Goal: Task Accomplishment & Management: Complete application form

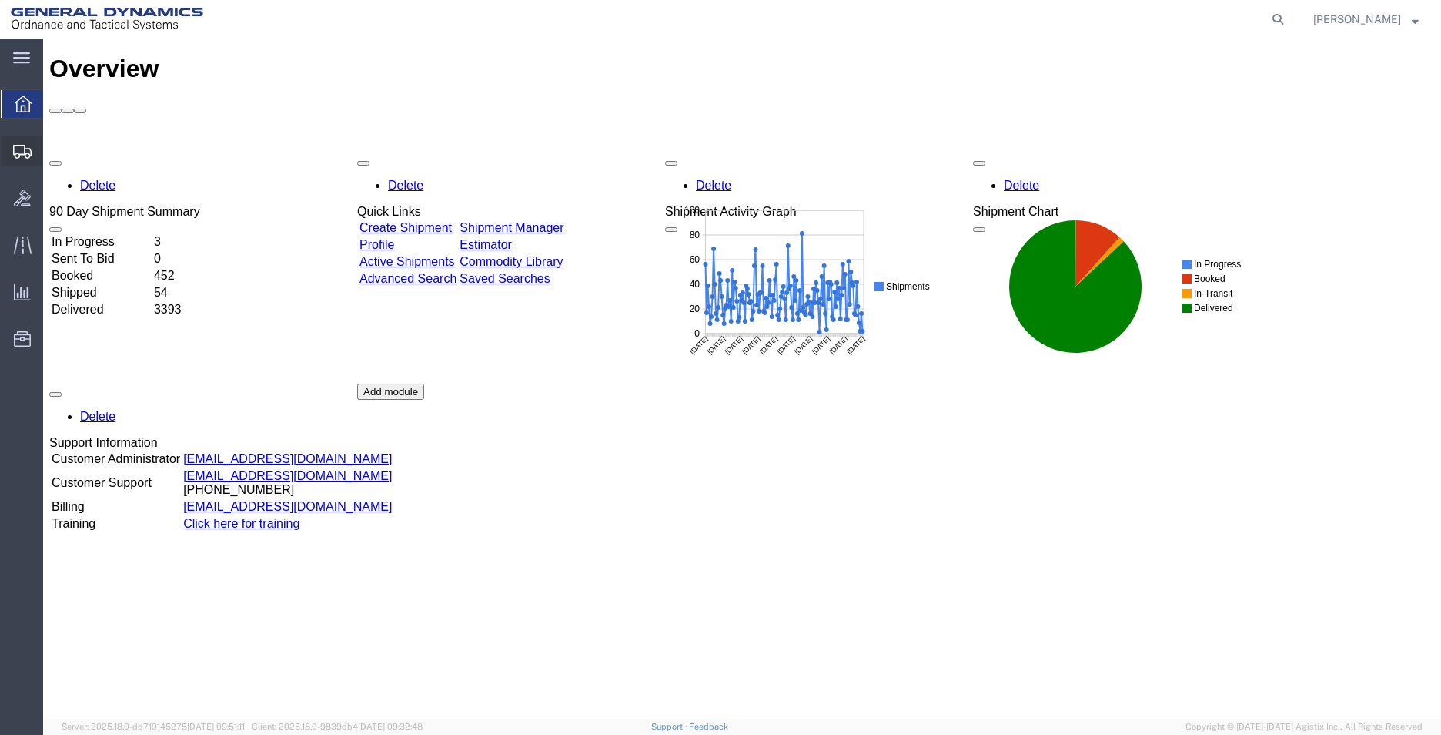
click at [0, 0] on span "Create Shipment" at bounding box center [0, 0] width 0 height 0
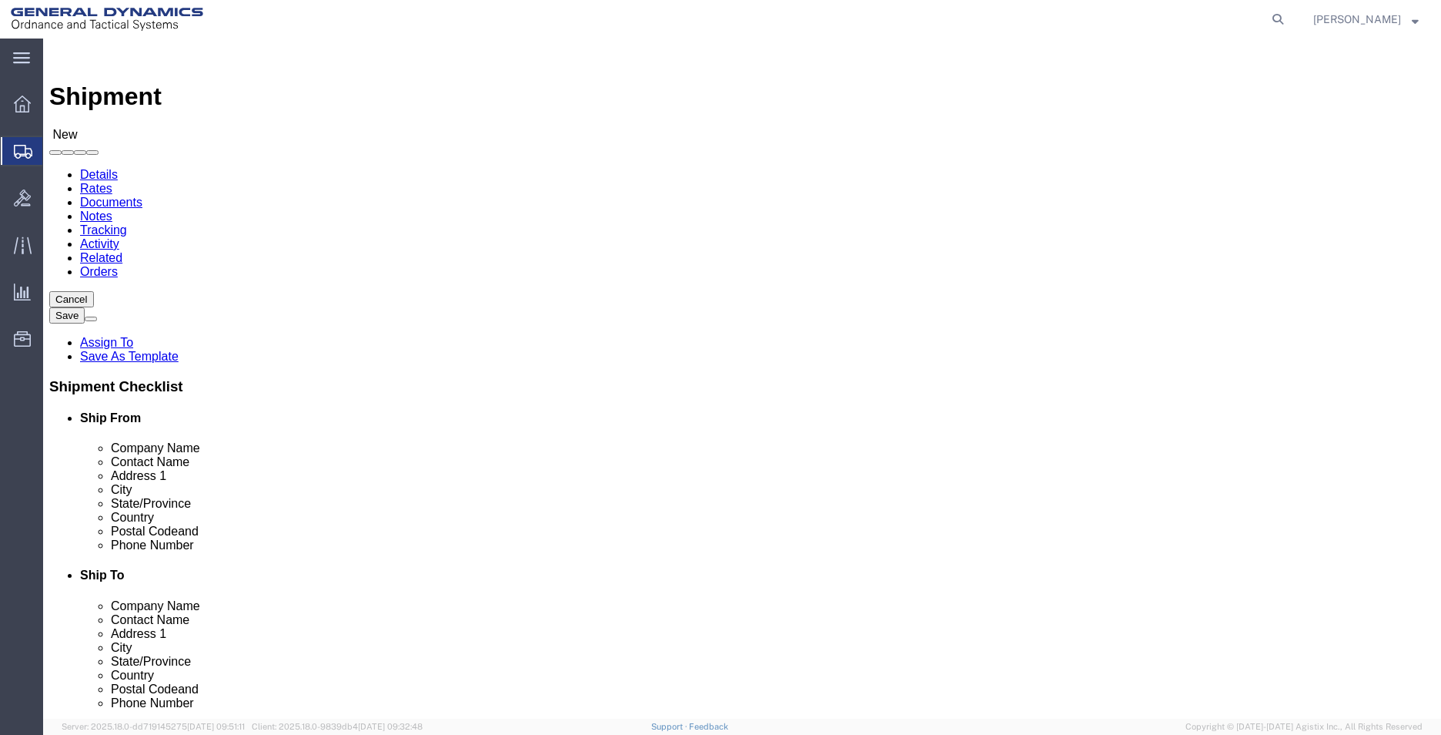
select select
select select "MYPROFILE"
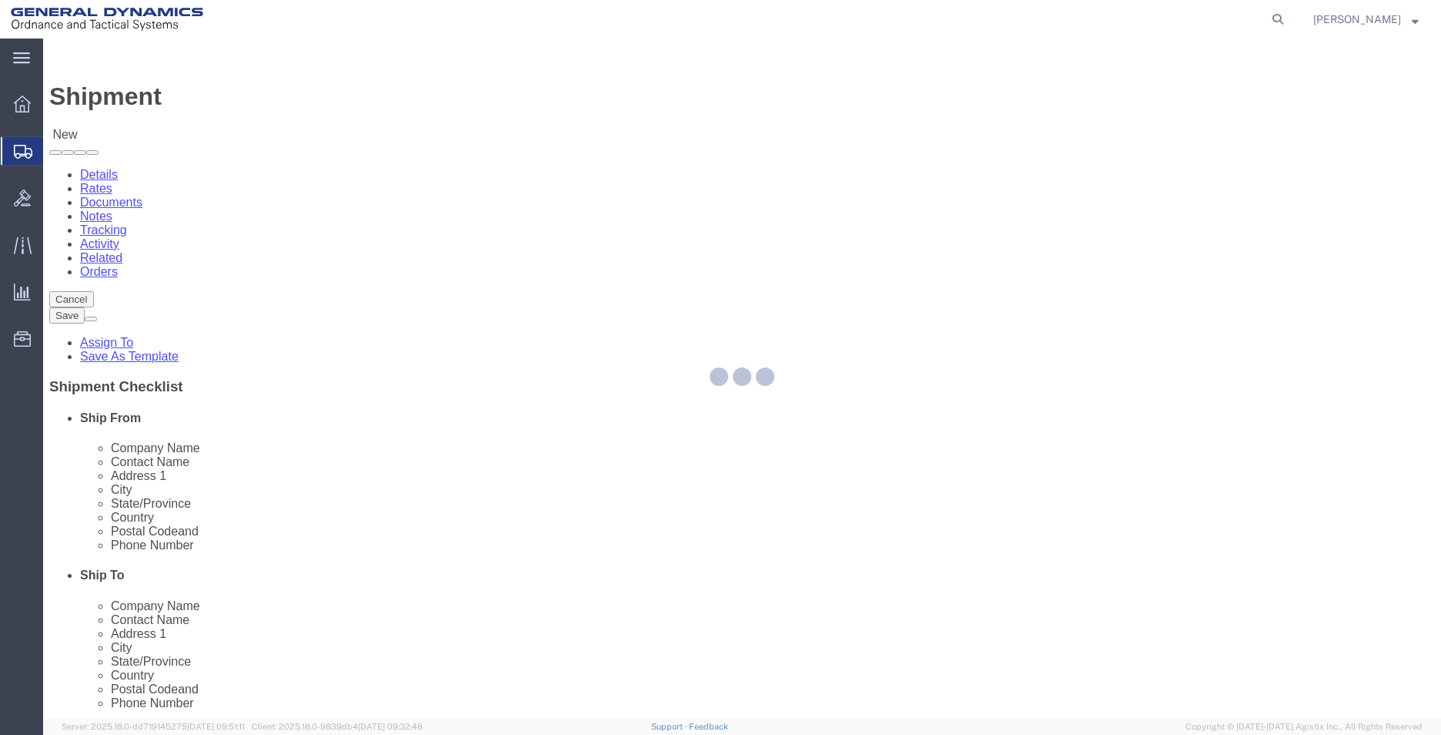
select select "AL"
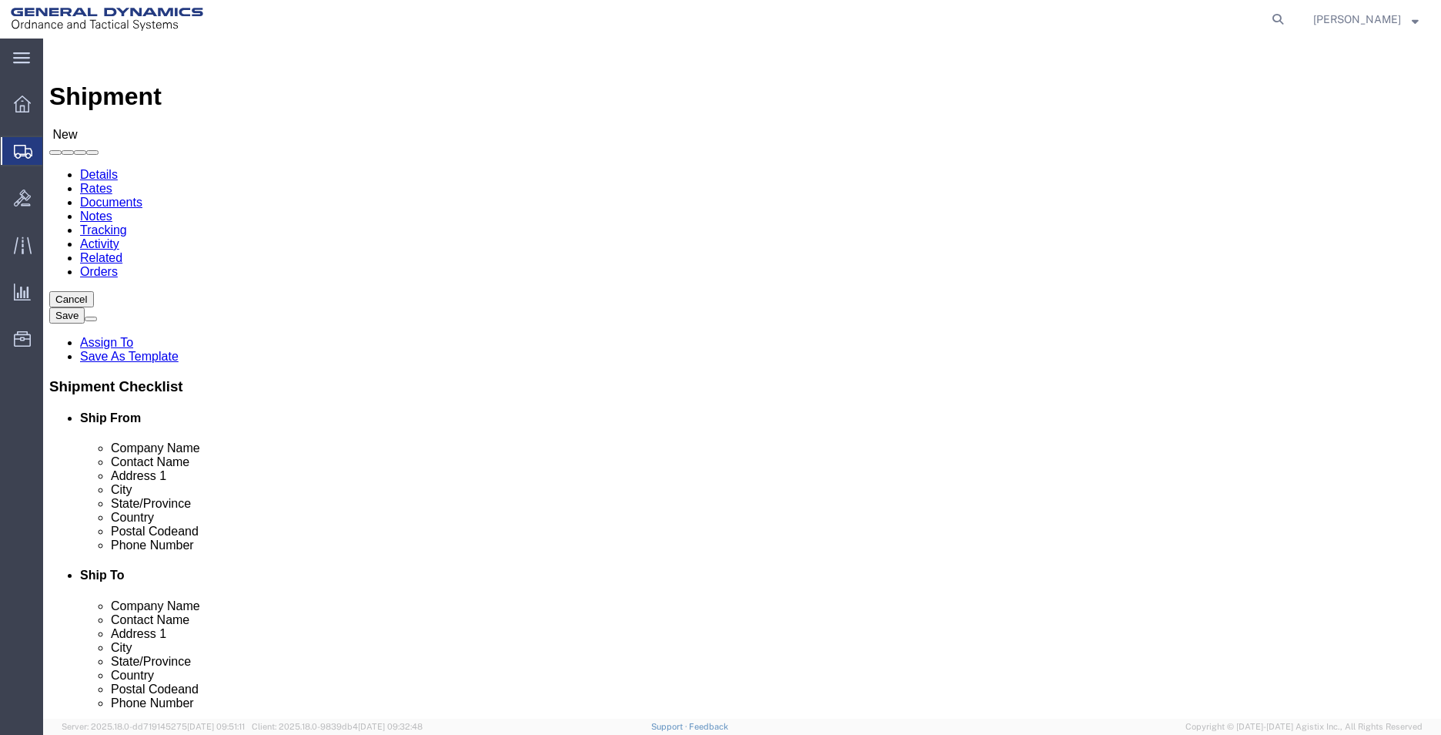
click input "text"
type input "UNITED PLATING"
select select "AL"
type input "UNITED PLATING"
drag, startPoint x: 838, startPoint y: 316, endPoint x: 530, endPoint y: 316, distance: 307.2
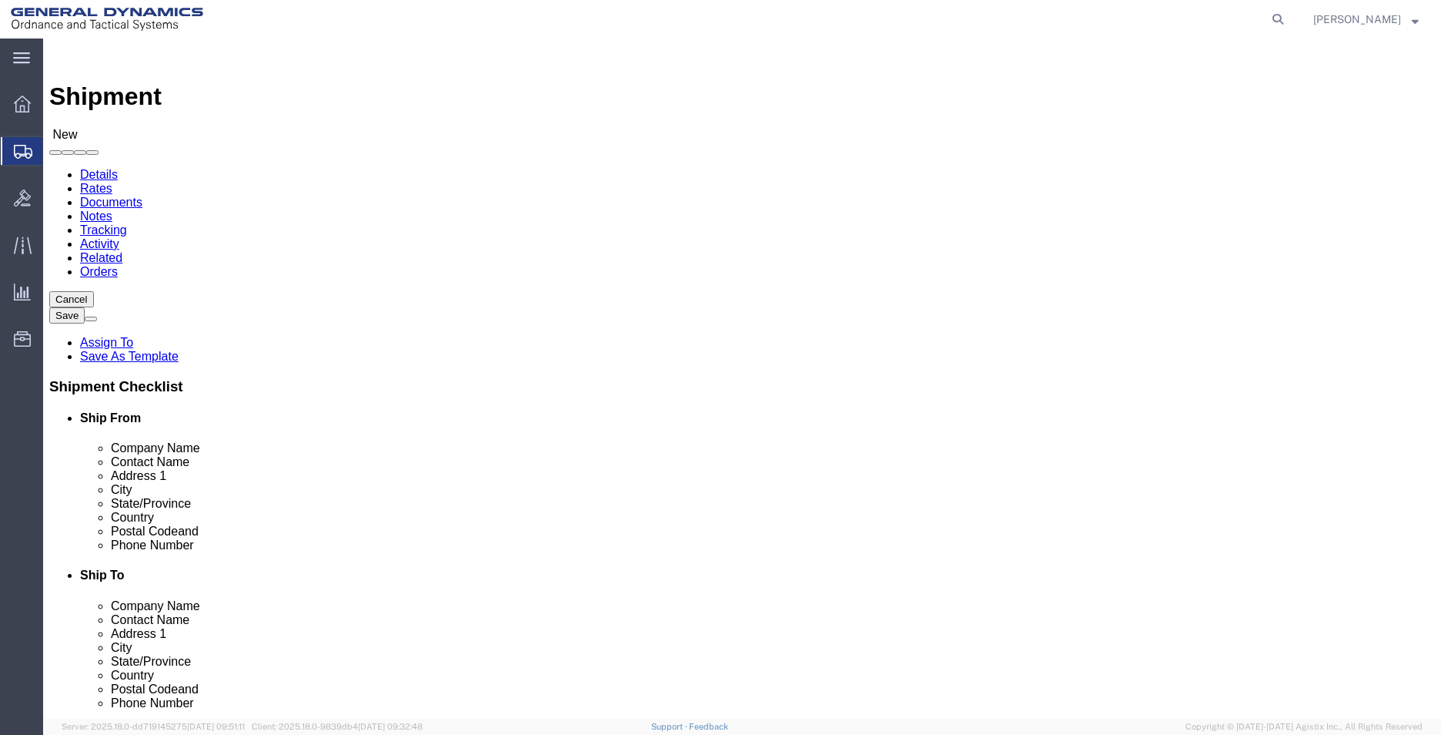
click div "Ship From Location Location My Profile Location My Profile Location GD-OTS [GEO…"
type input "RECEIVING"
type input "[STREET_ADDRESS]"
type input "BLDG #1"
click input "text"
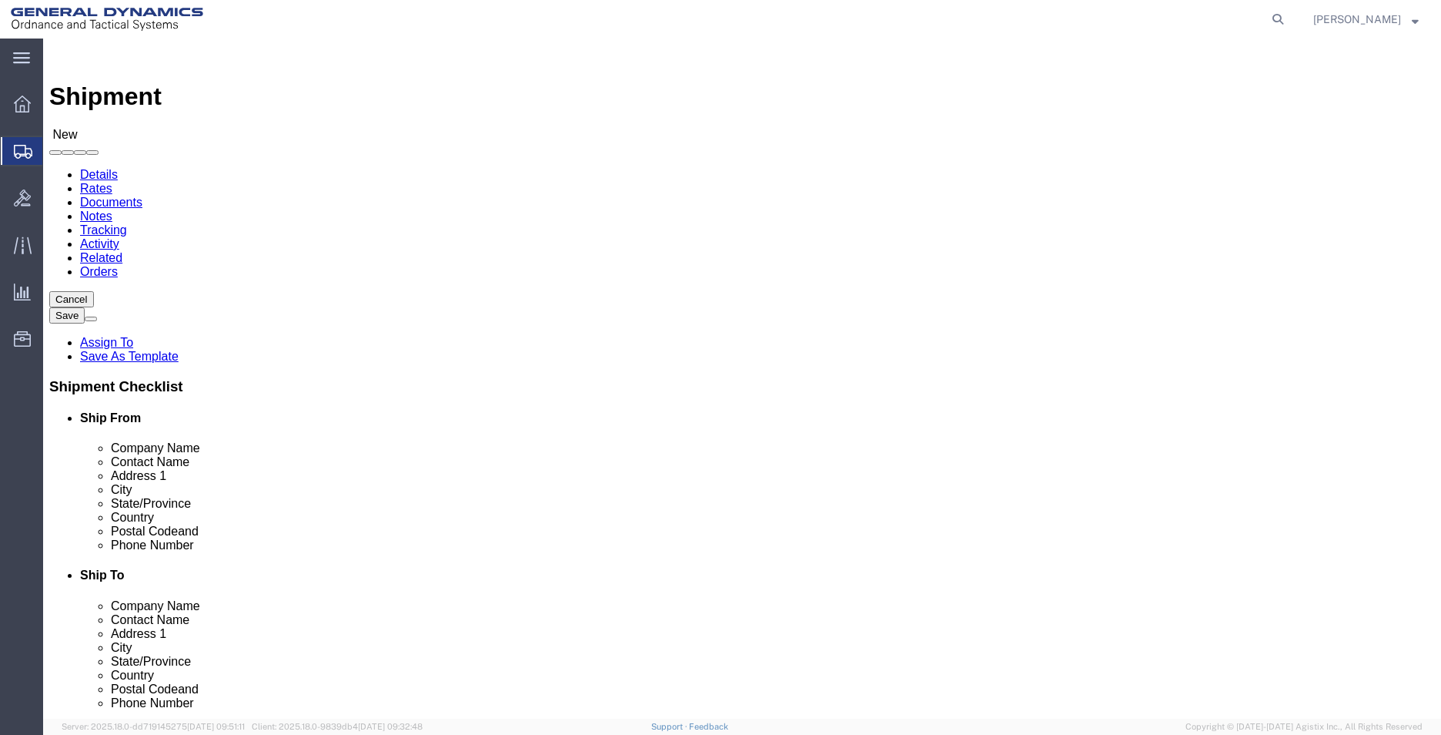
type input "2568351660"
type input "[EMAIL_ADDRESS][PERSON_NAME][DOMAIN_NAME]"
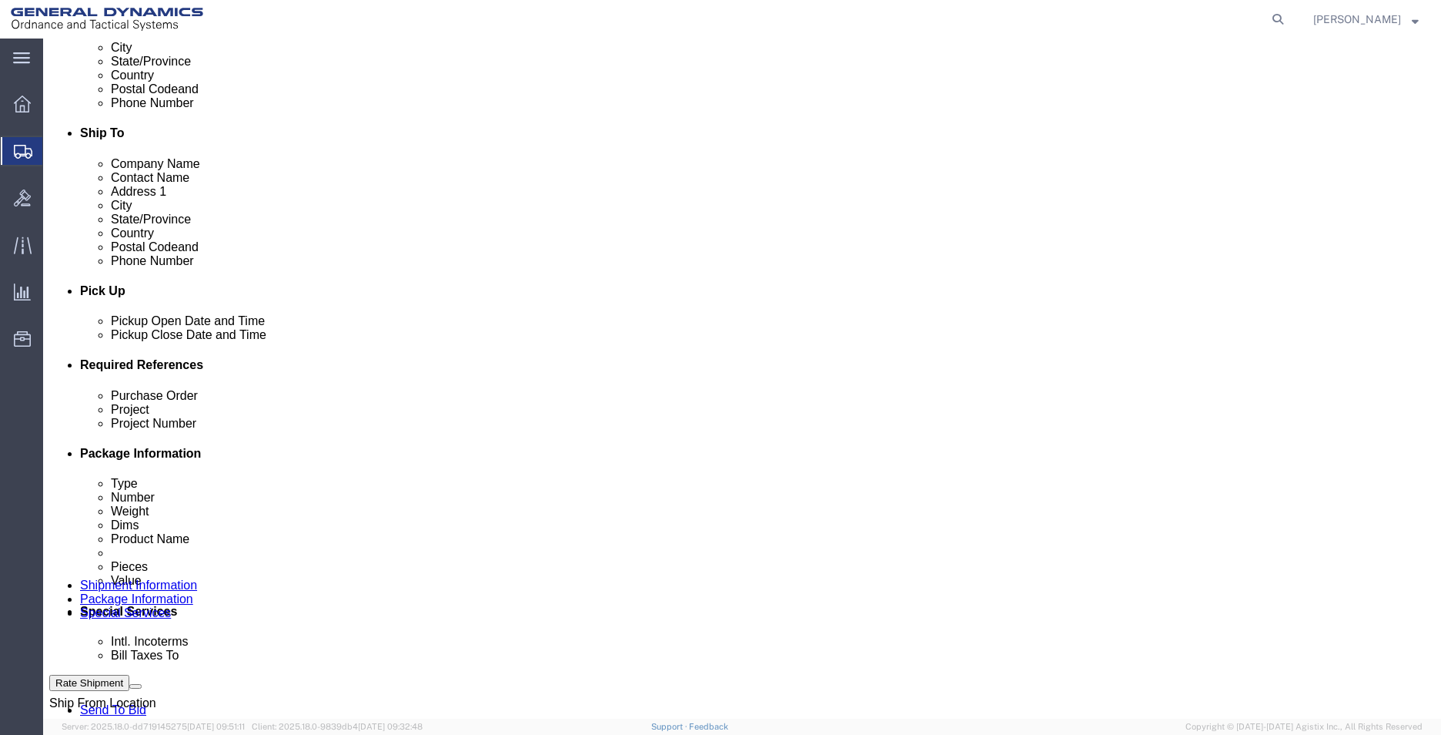
scroll to position [539, 0]
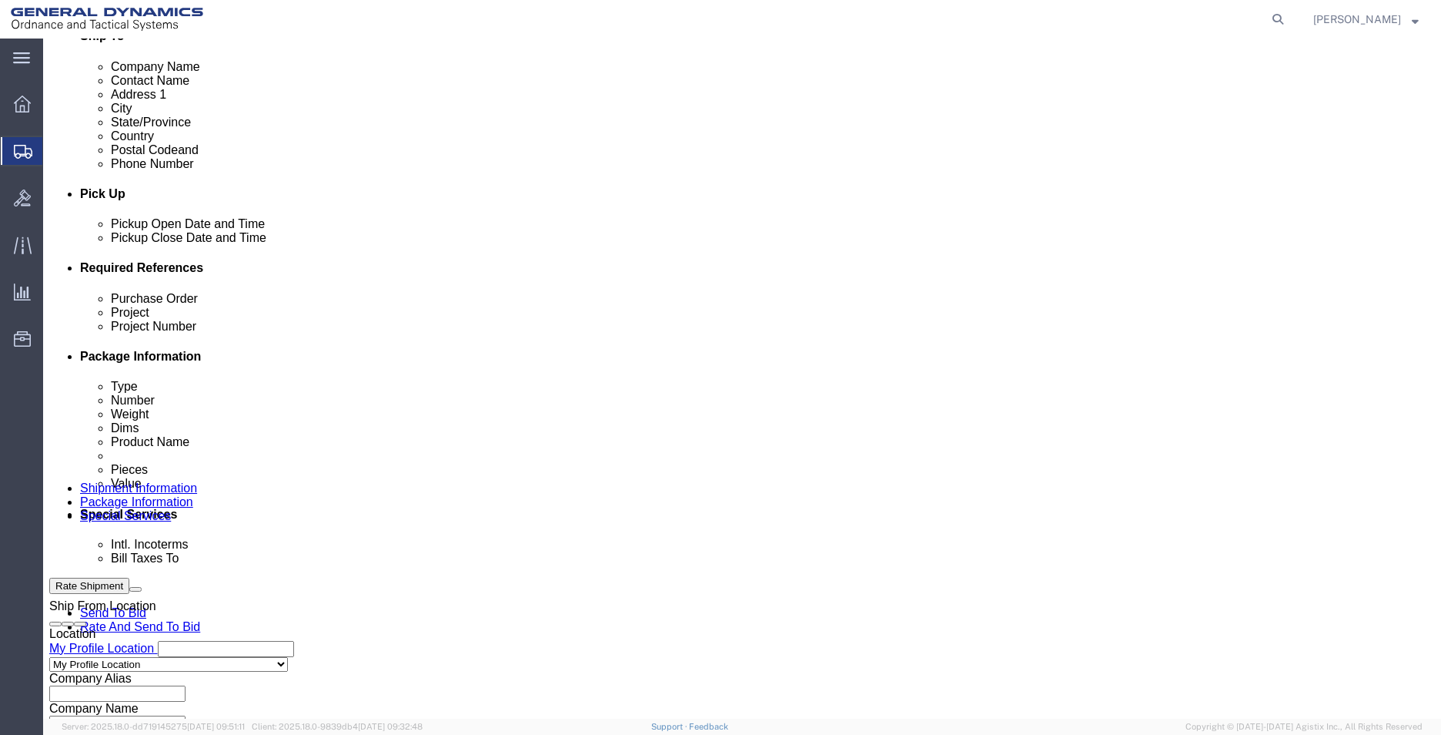
click input "text"
type input "119755"
type input "AMRAAM"
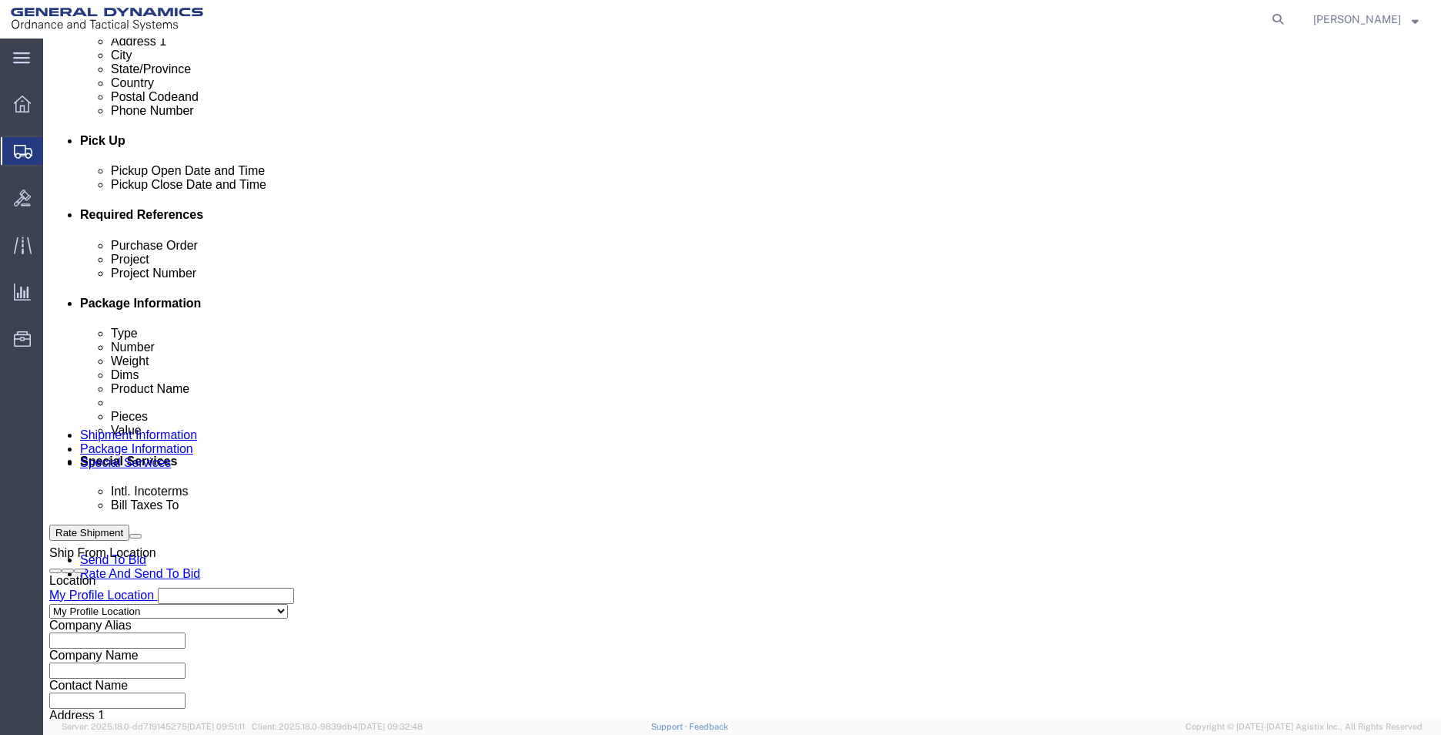
scroll to position [616, 0]
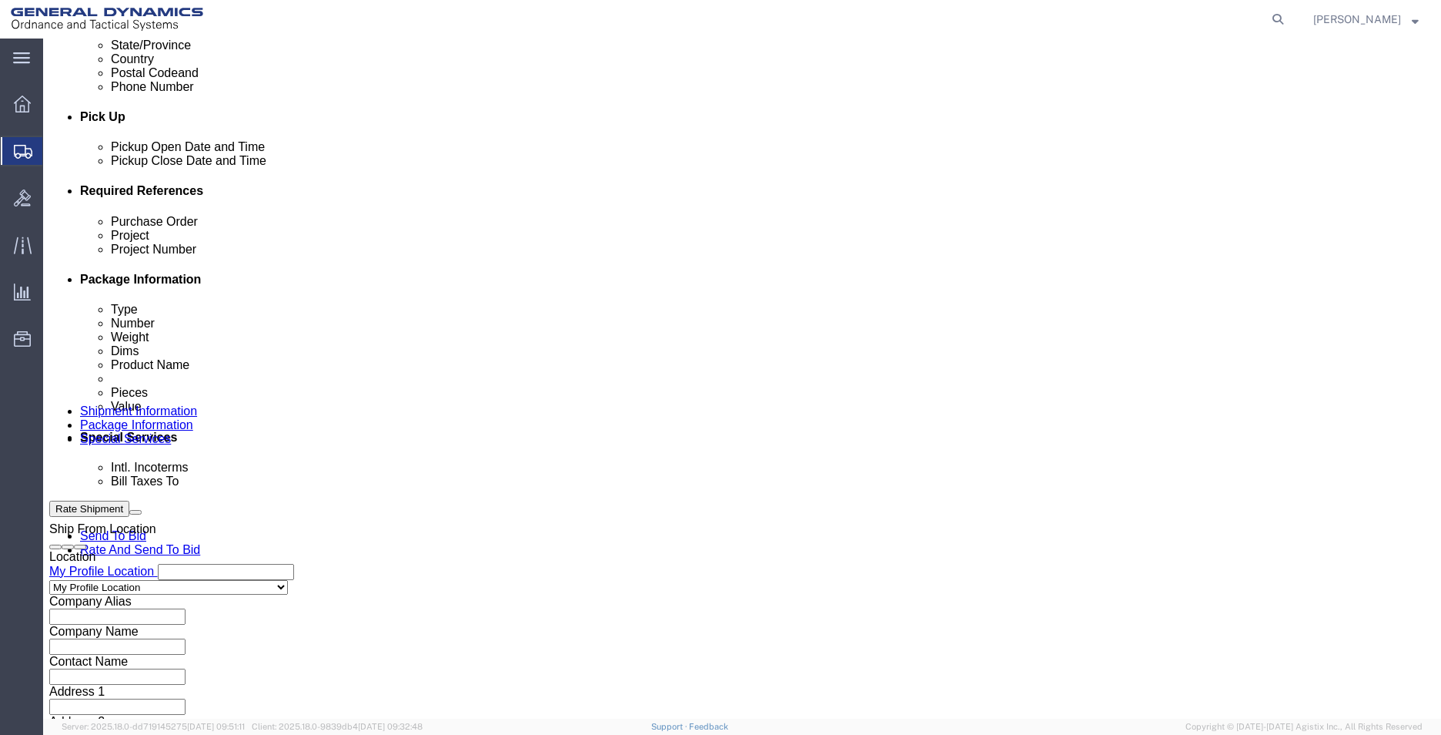
type input "45000006"
click select "Select Air Less than Truckload Multi-Leg Ocean Freight Rail Small Parcel Truckl…"
select select "SMAL"
click select "Select Air Less than Truckload Multi-Leg Ocean Freight Rail Small Parcel Truckl…"
click button "Continue"
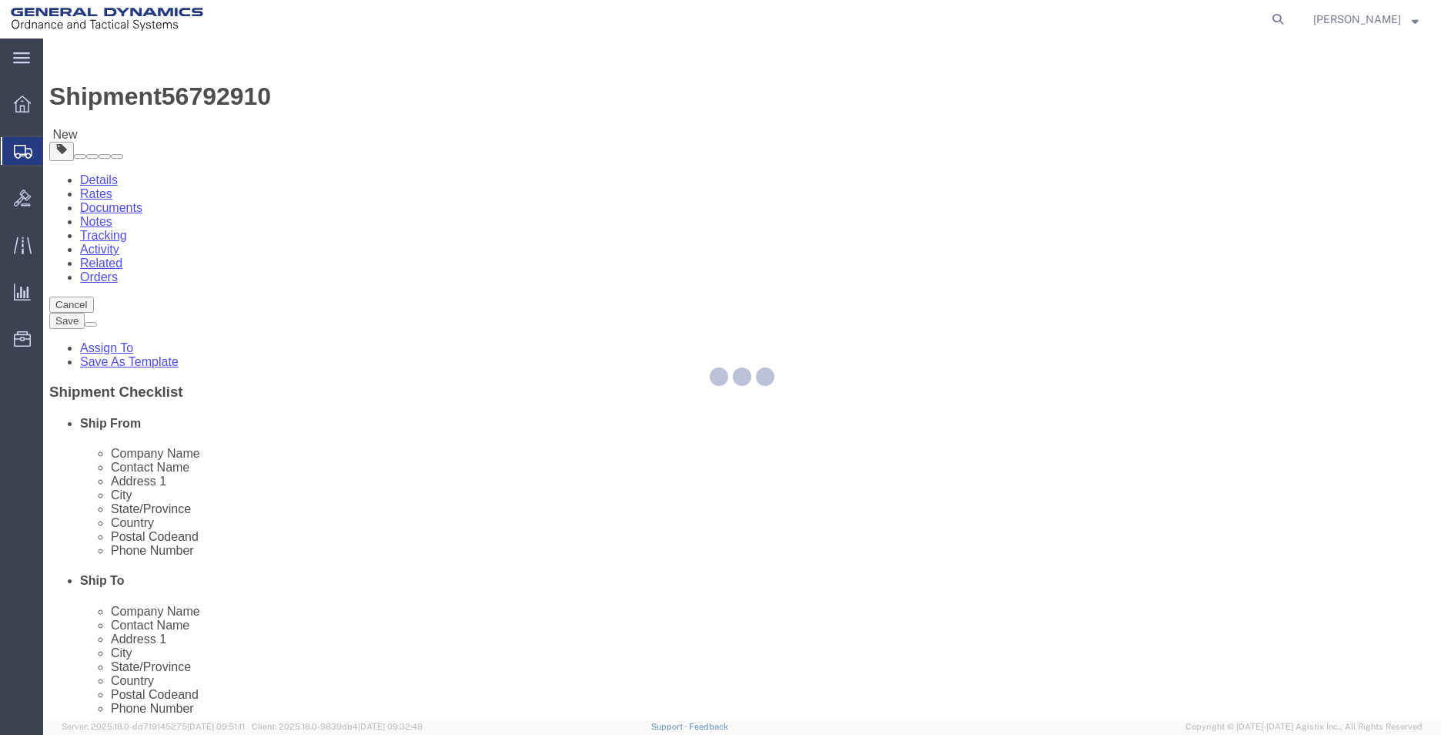
select select "YRPK"
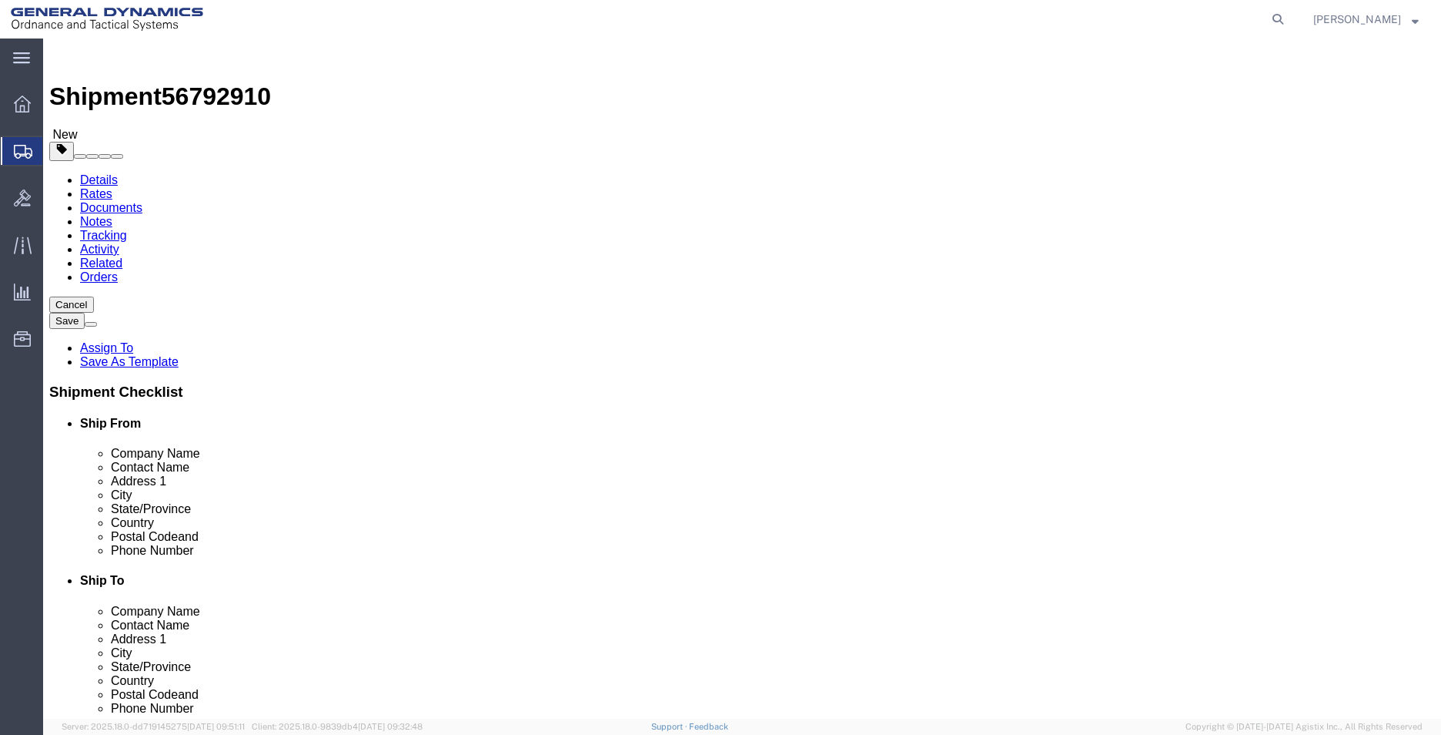
drag, startPoint x: 234, startPoint y: 299, endPoint x: 163, endPoint y: 299, distance: 70.8
click div "Number 1"
type input "3"
drag, startPoint x: 231, startPoint y: 329, endPoint x: 240, endPoint y: 328, distance: 9.3
click input "text"
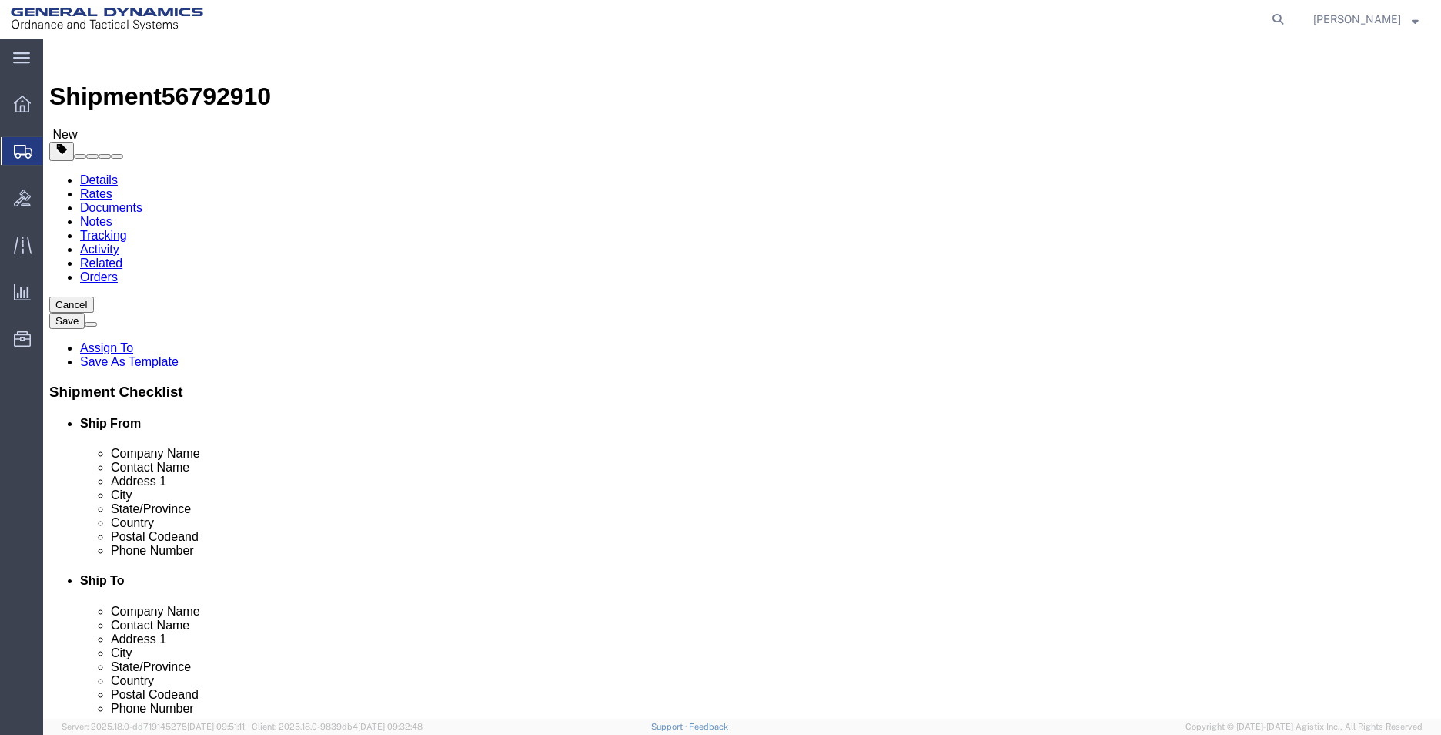
type input "26"
type input "16"
type input "24"
drag, startPoint x: 243, startPoint y: 362, endPoint x: 134, endPoint y: 343, distance: 110.1
click div "Package Type Select Envelope Large Box Medium Box PAK Rack Small Box Tube Your …"
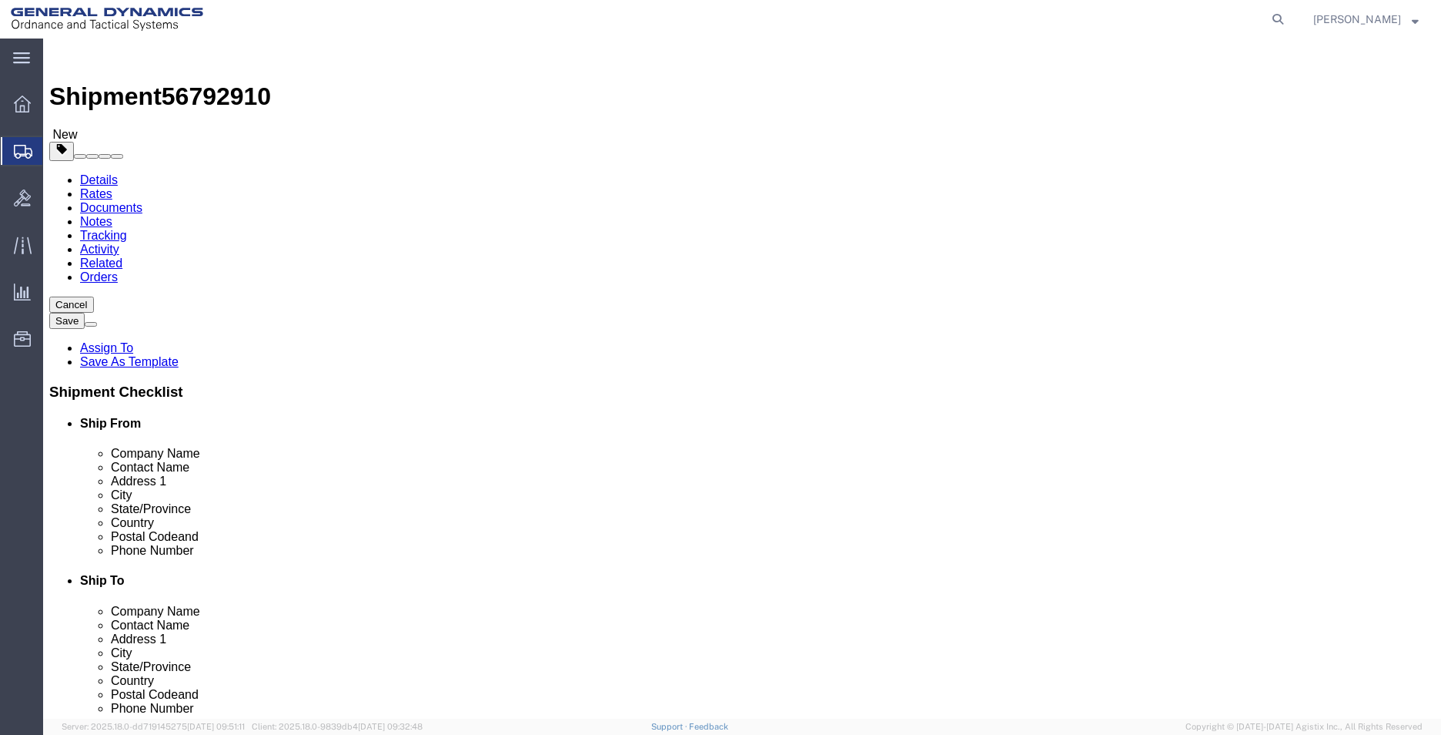
type input "60"
click link "Add Content"
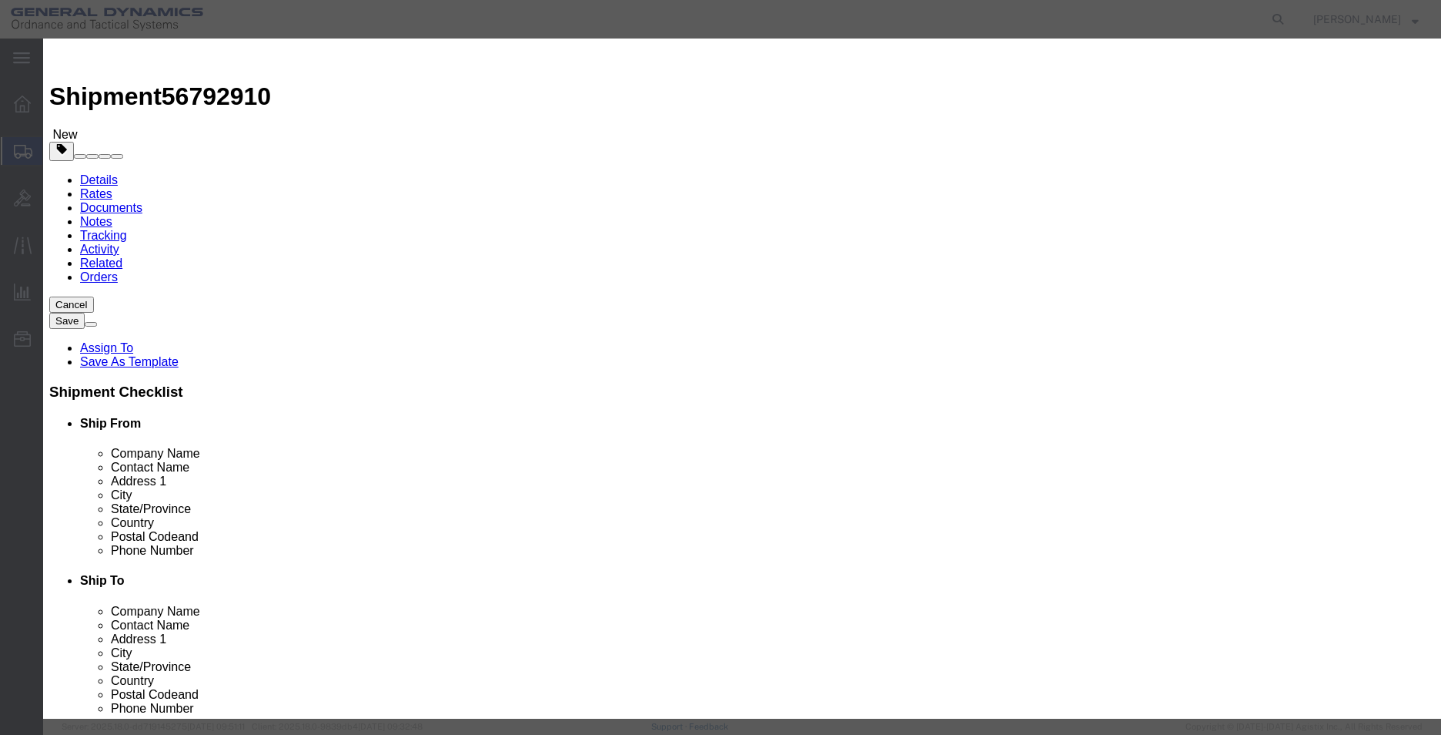
click input "text"
type input "METAL PARTS"
drag, startPoint x: 462, startPoint y: 146, endPoint x: 439, endPoint y: 145, distance: 23.1
click input "60"
type input "18"
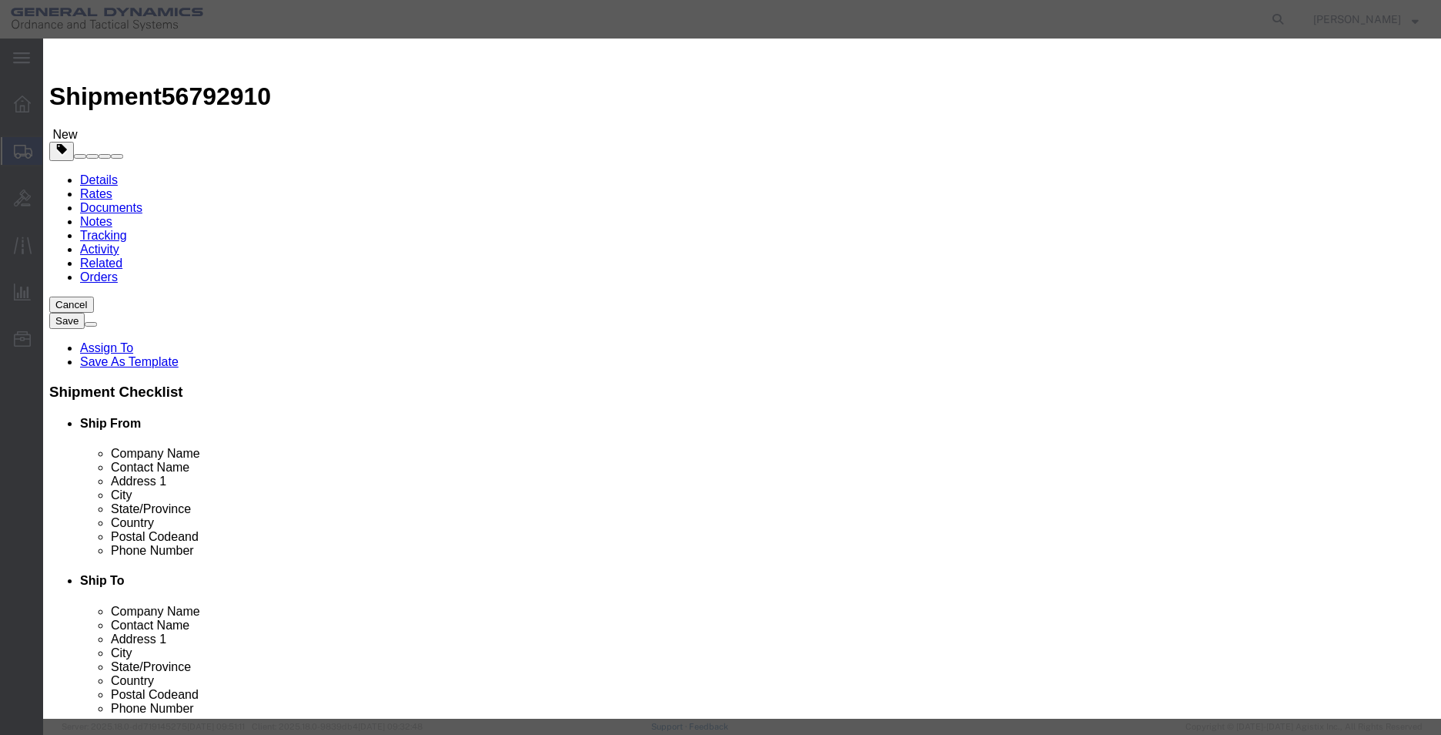
type input "1"
click button "Save & Close"
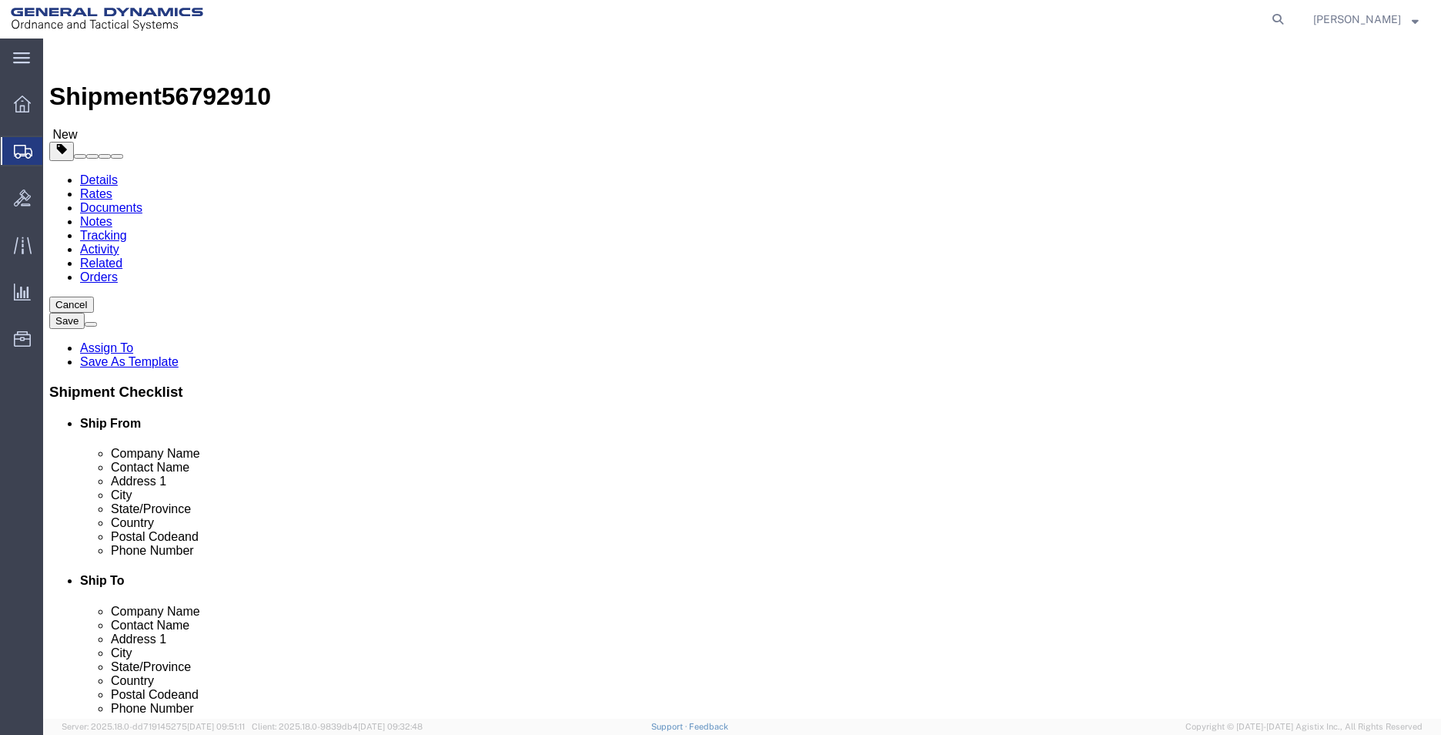
click link "Add Package"
select select "YRPK"
click input "text"
type input "26"
type input "16"
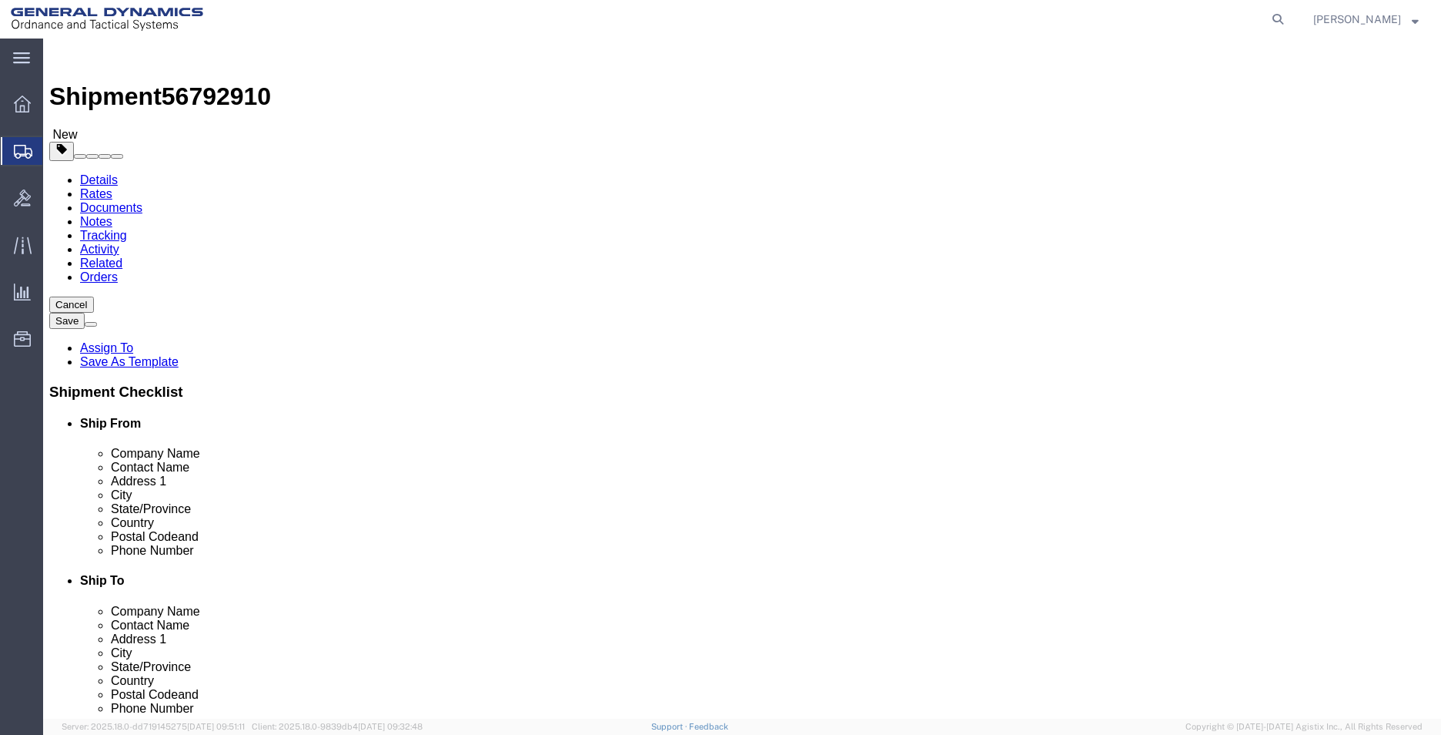
type input "24"
type input "1"
type input "6"
click link "Add Content"
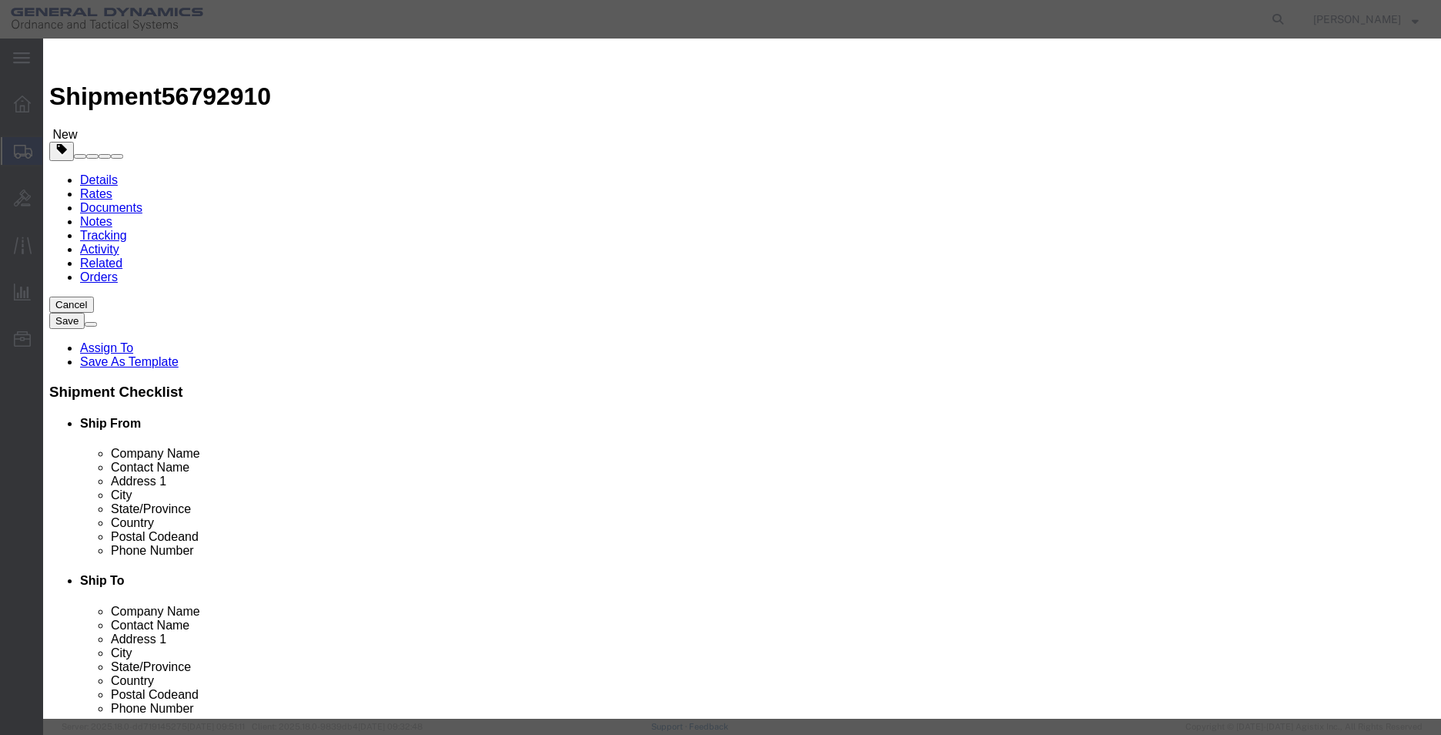
click div "Product Name Pieces 0 Select Bag Barrels 100Board Feet Bottle Box Blister Pack …"
click input "text"
type input "METAL PARTS"
type input "2"
type input "1"
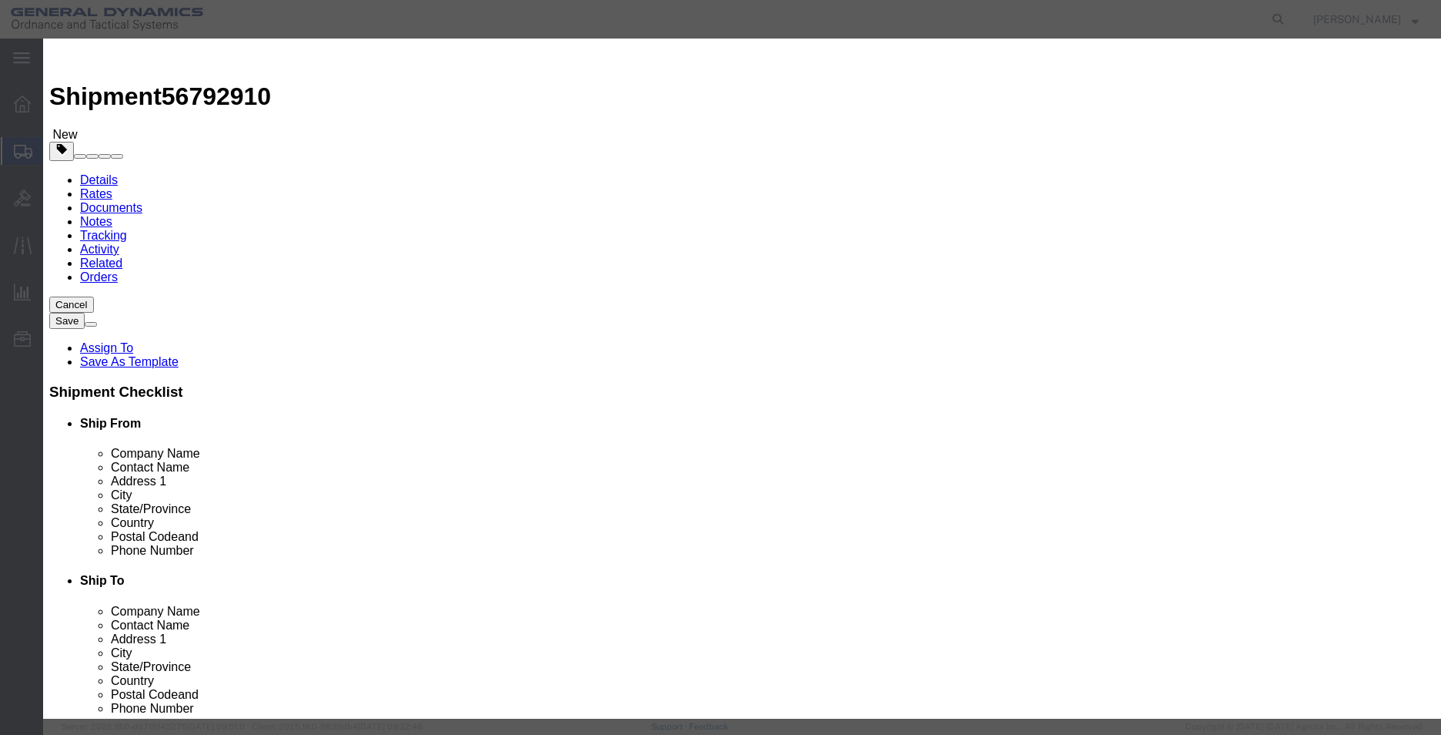
click button "Save & Close"
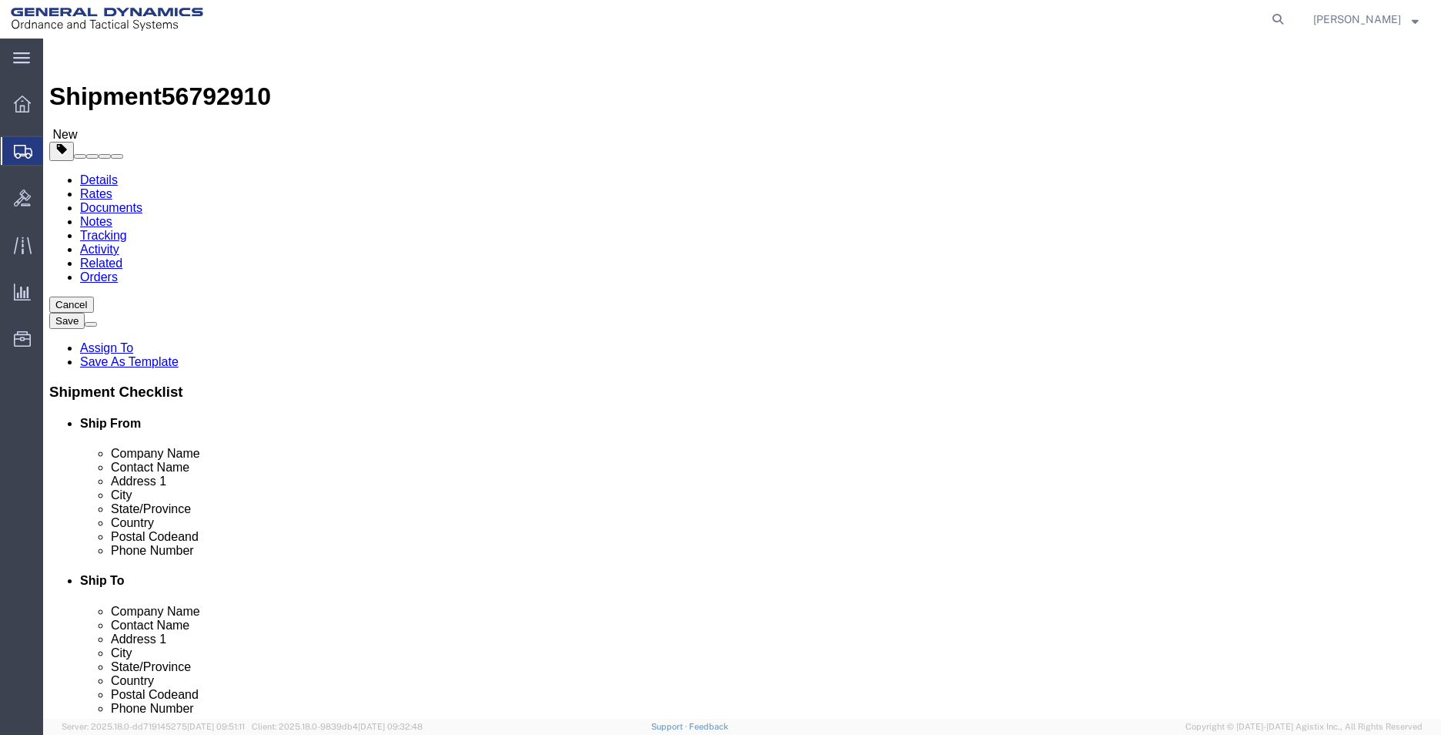
click button "Rate Shipment"
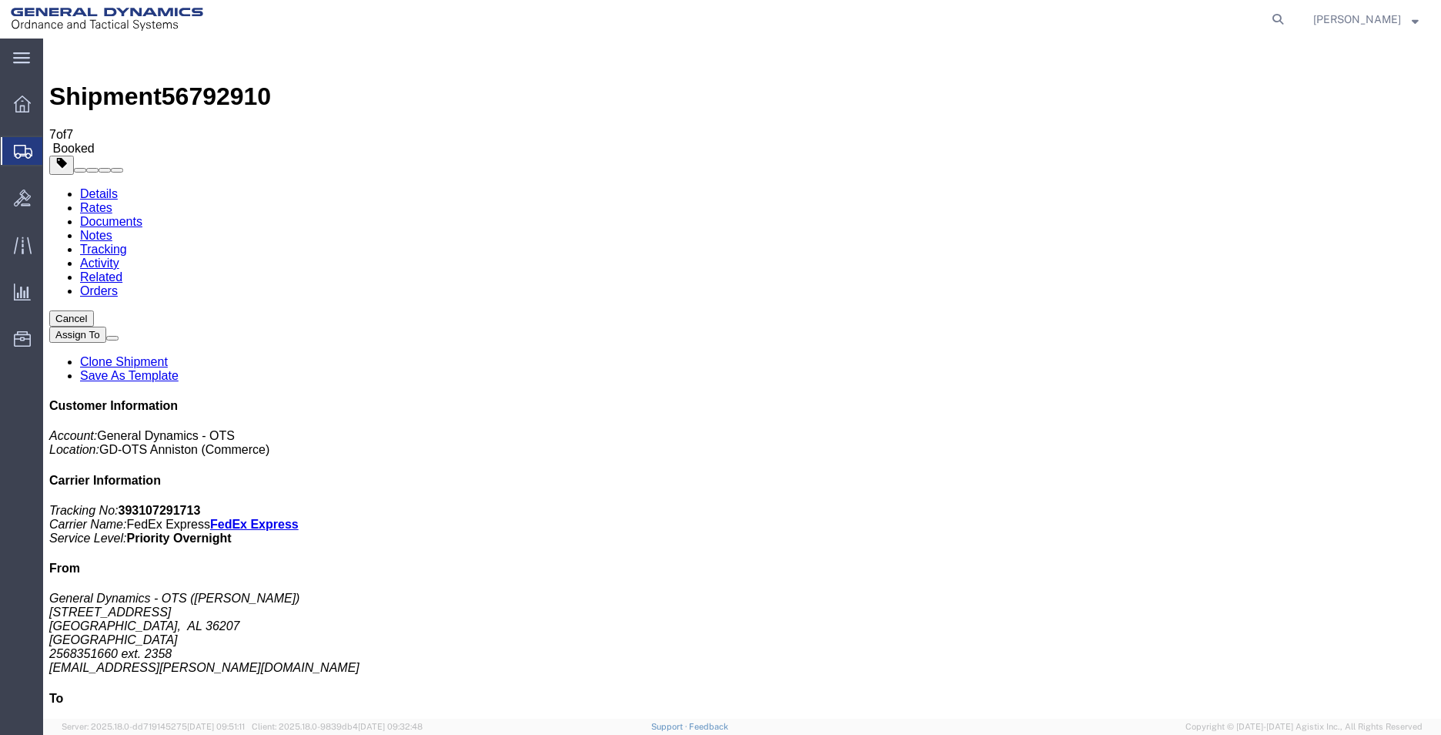
click at [0, 0] on span "Create Shipment" at bounding box center [0, 0] width 0 height 0
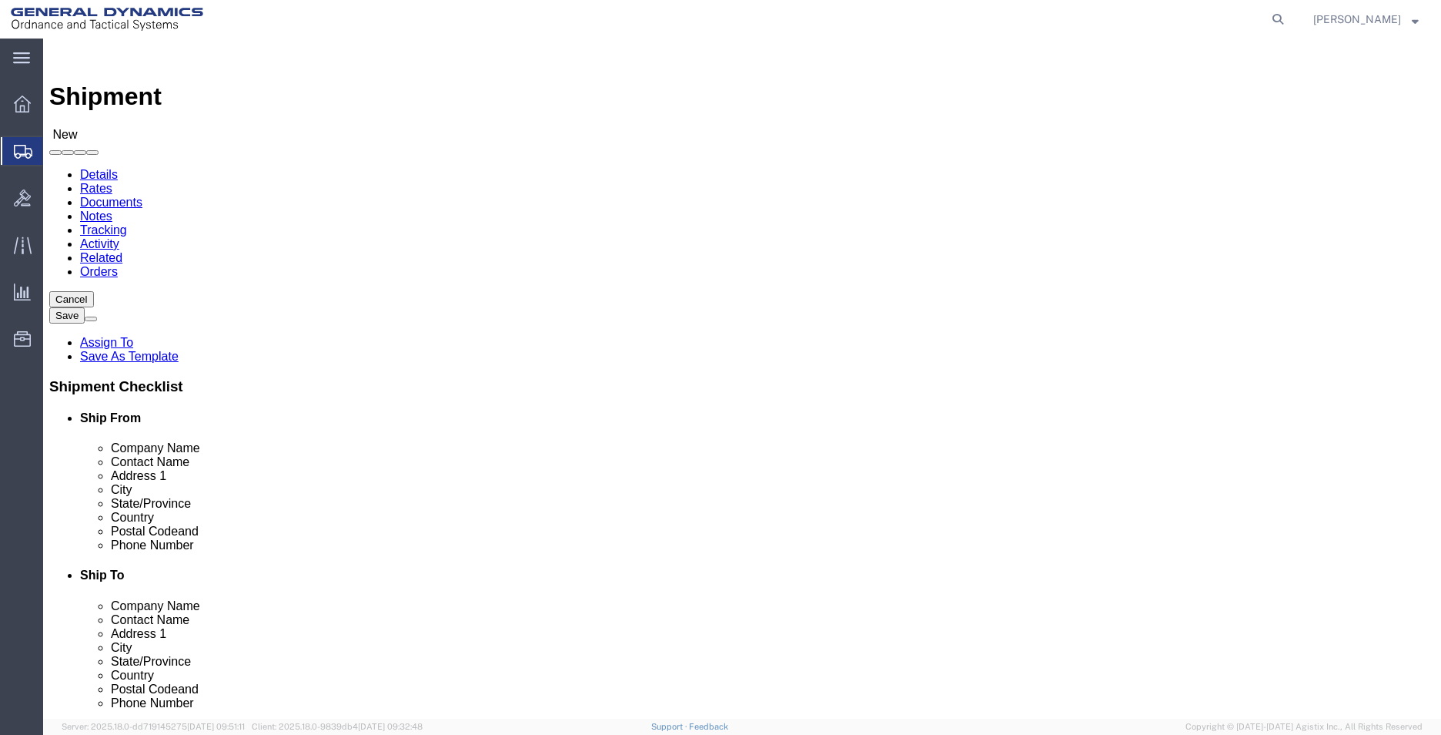
select select "MYPROFILE"
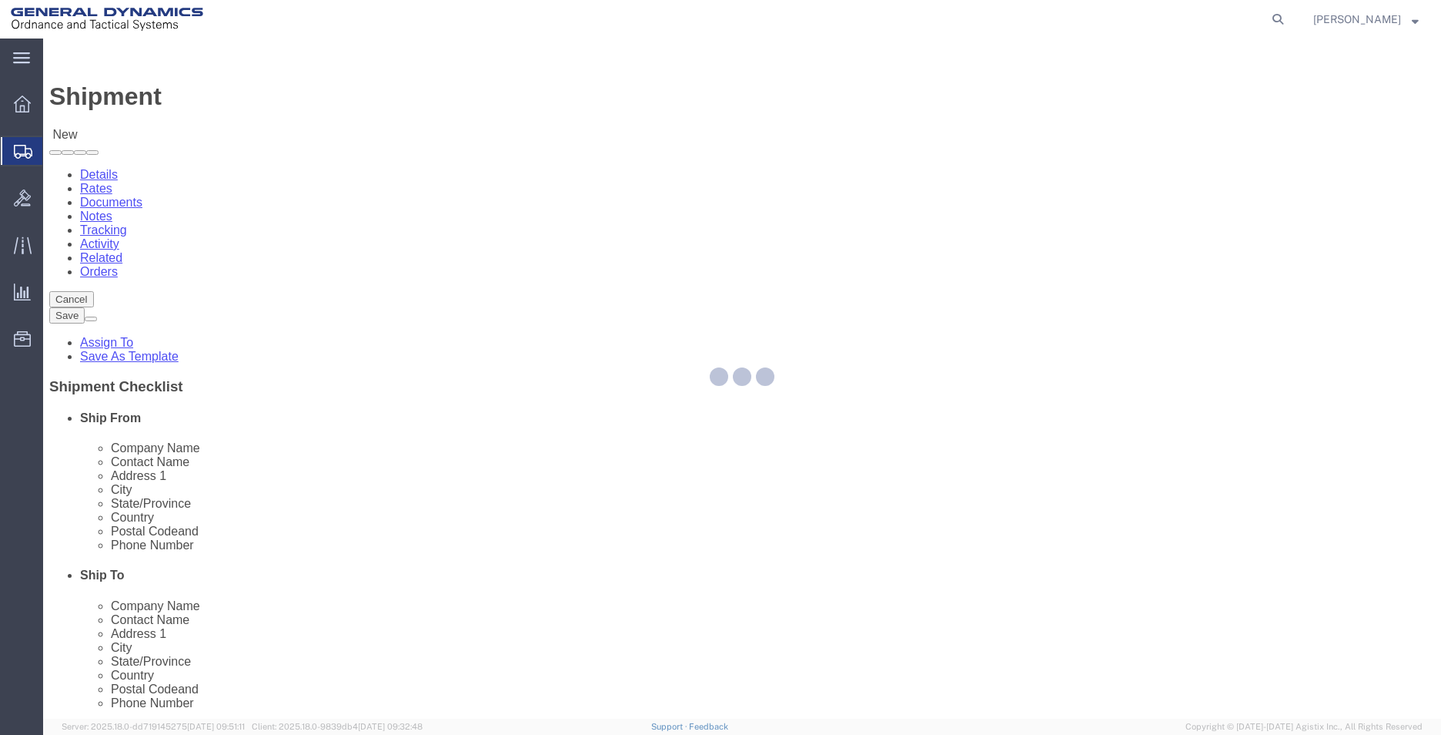
select select "AL"
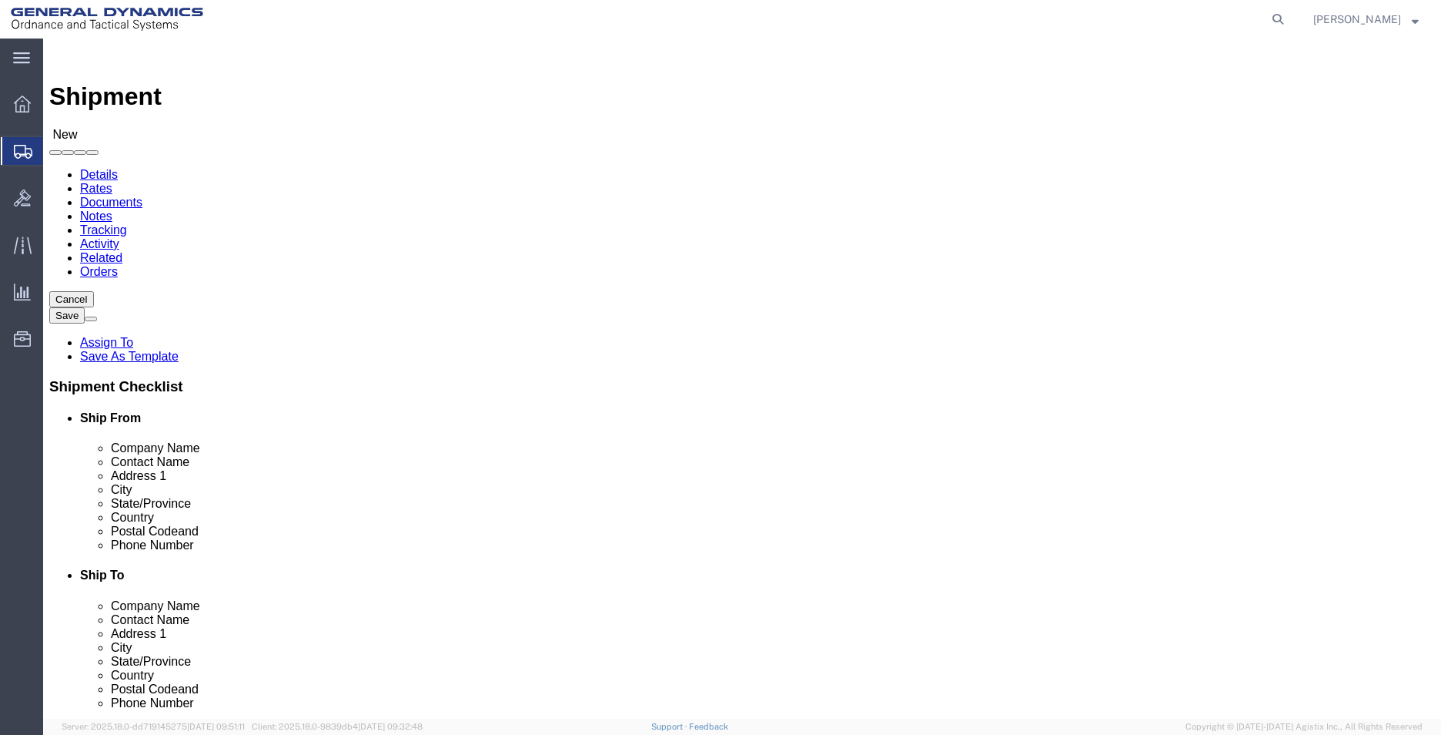
click input "text"
type input "CERTIFIED METAL FINISHING"
select select "FL"
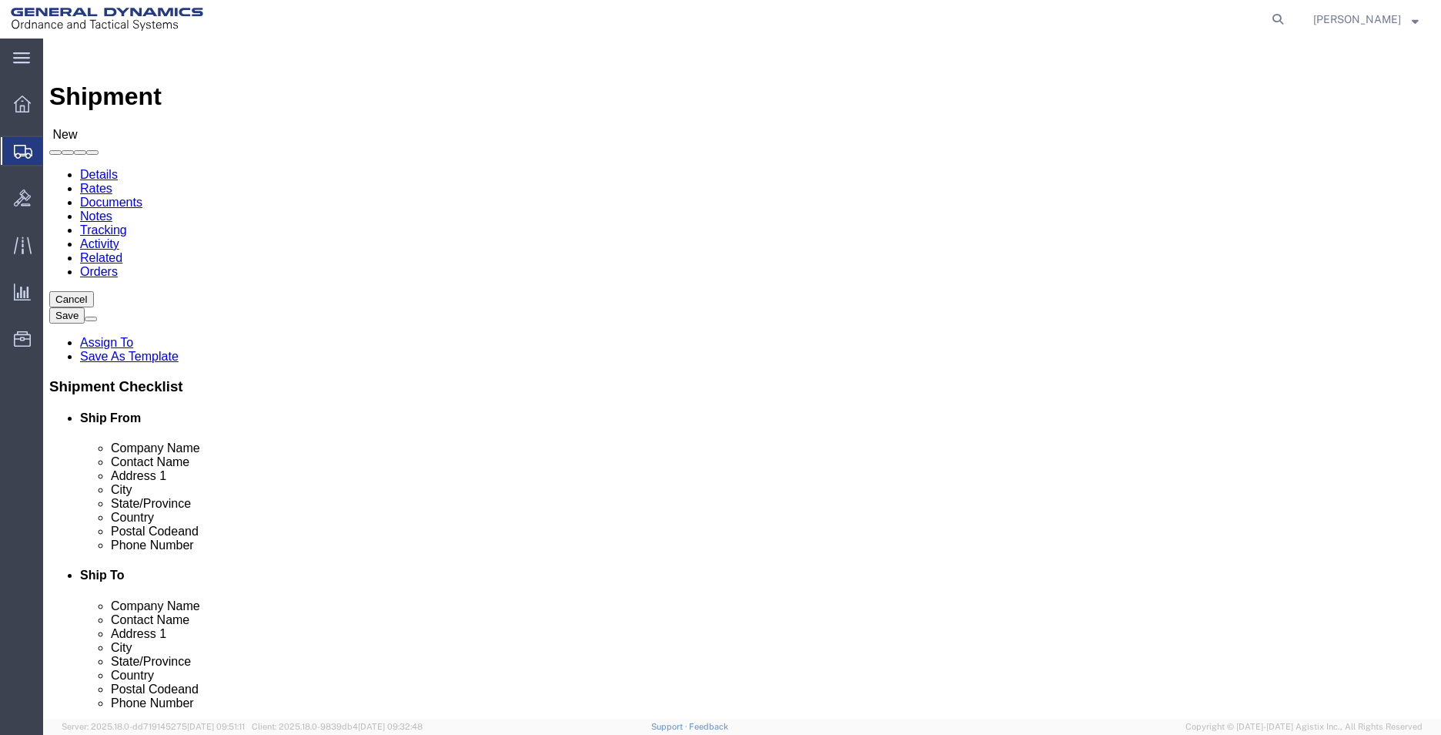
type input "CERTIFIED METAL FINISHING"
drag, startPoint x: 865, startPoint y: 311, endPoint x: 641, endPoint y: 310, distance: 224.1
click div "Contact Name"
type input "RECEIVING"
click input "text"
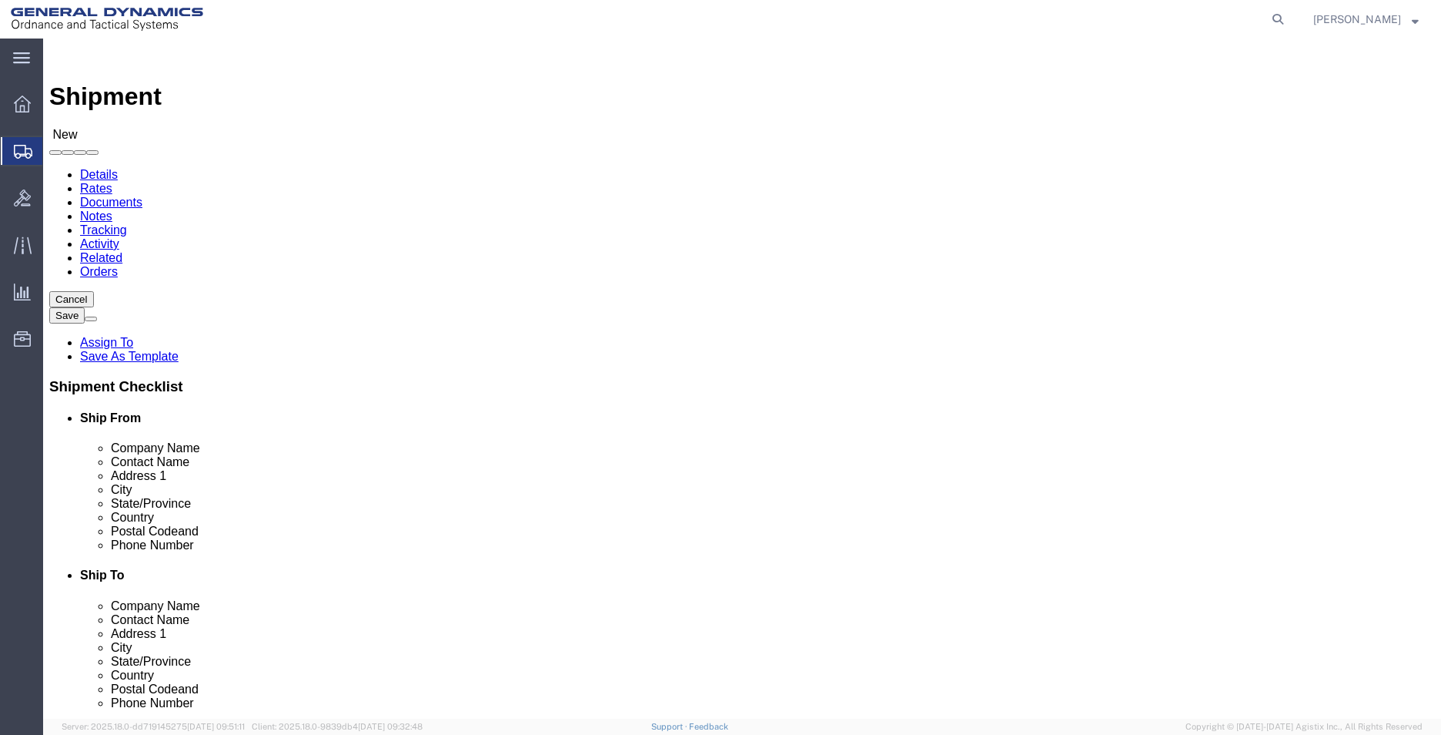
type input "[EMAIL_ADDRESS][PERSON_NAME][DOMAIN_NAME]"
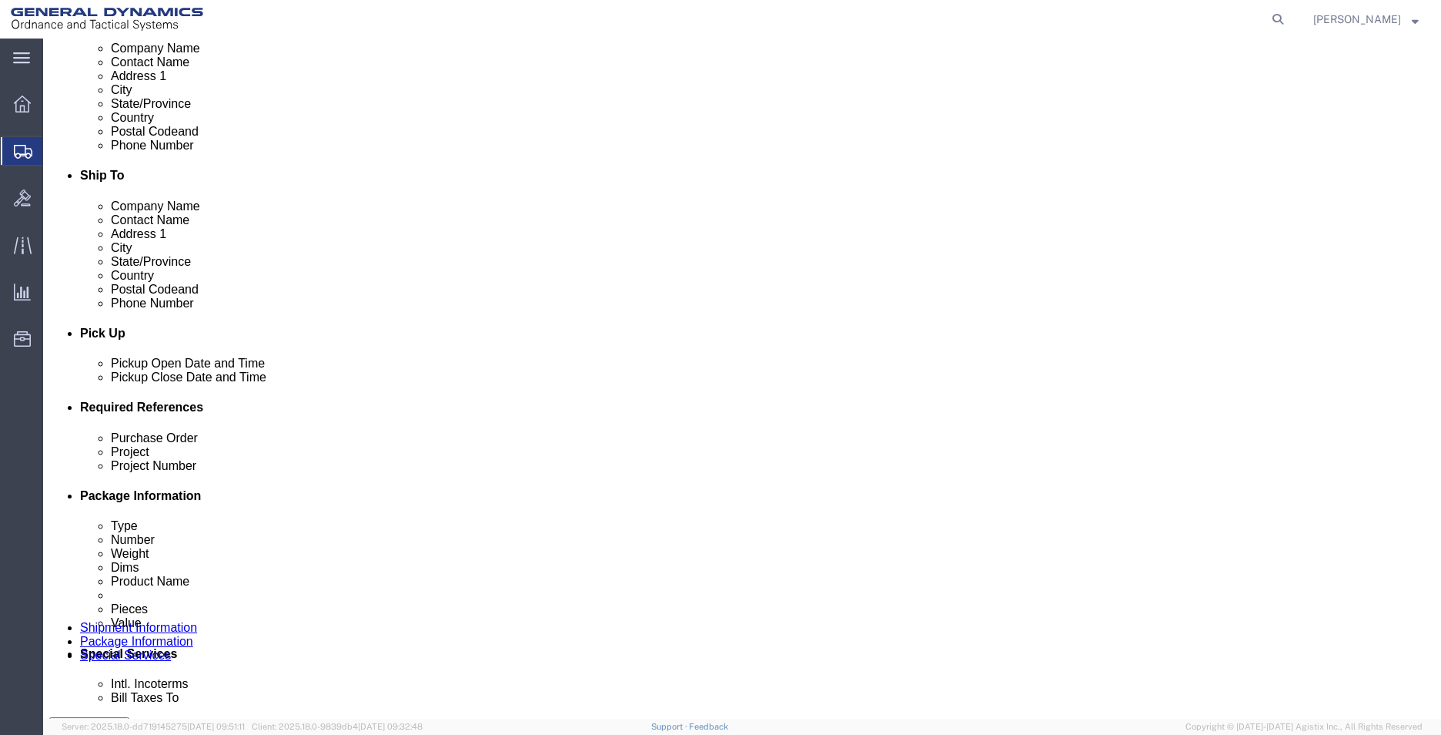
scroll to position [539, 0]
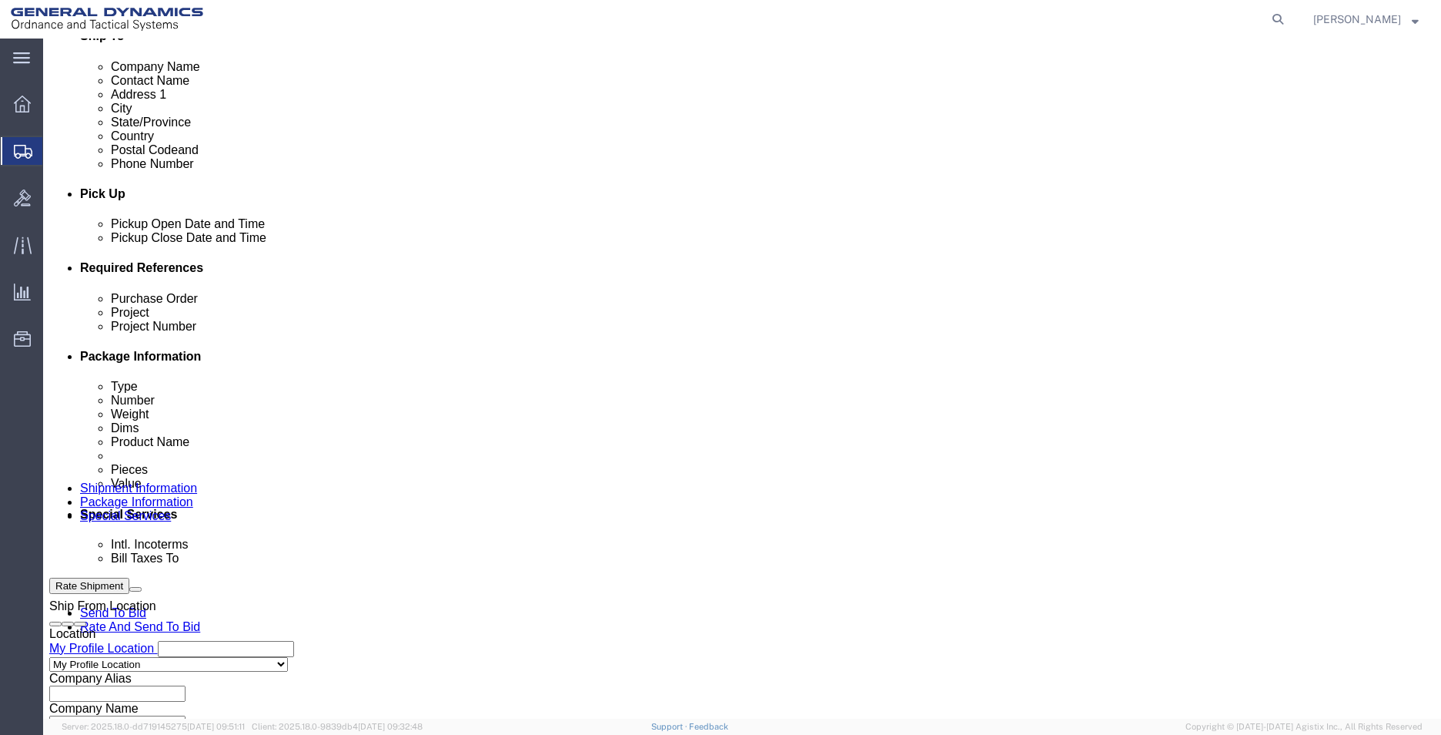
click input "text"
type input "119239"
type input "SM2"
type input "45000018"
click select "Select Air Less than Truckload Multi-Leg Ocean Freight Rail Small Parcel Truckl…"
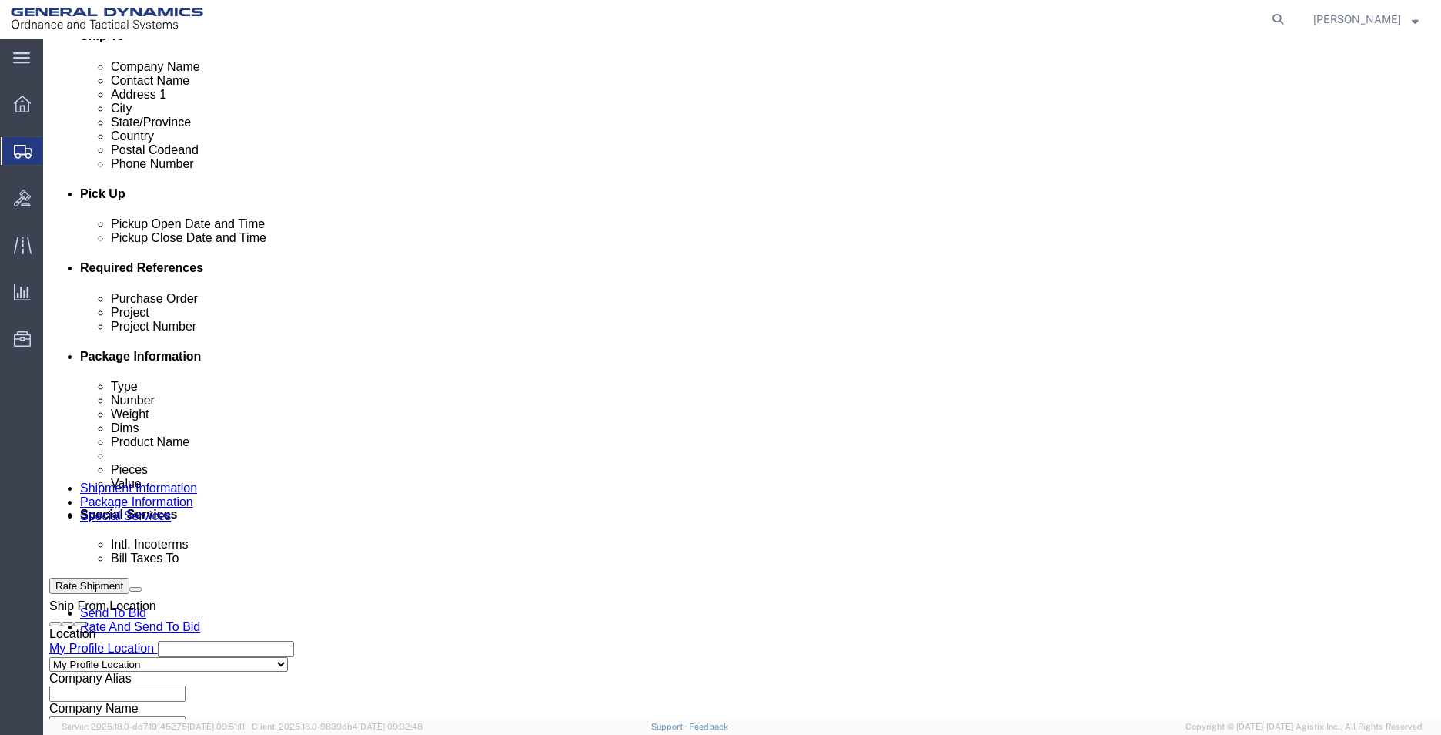
select select "SMAL"
click select "Select Air Less than Truckload Multi-Leg Ocean Freight Rail Small Parcel Truckl…"
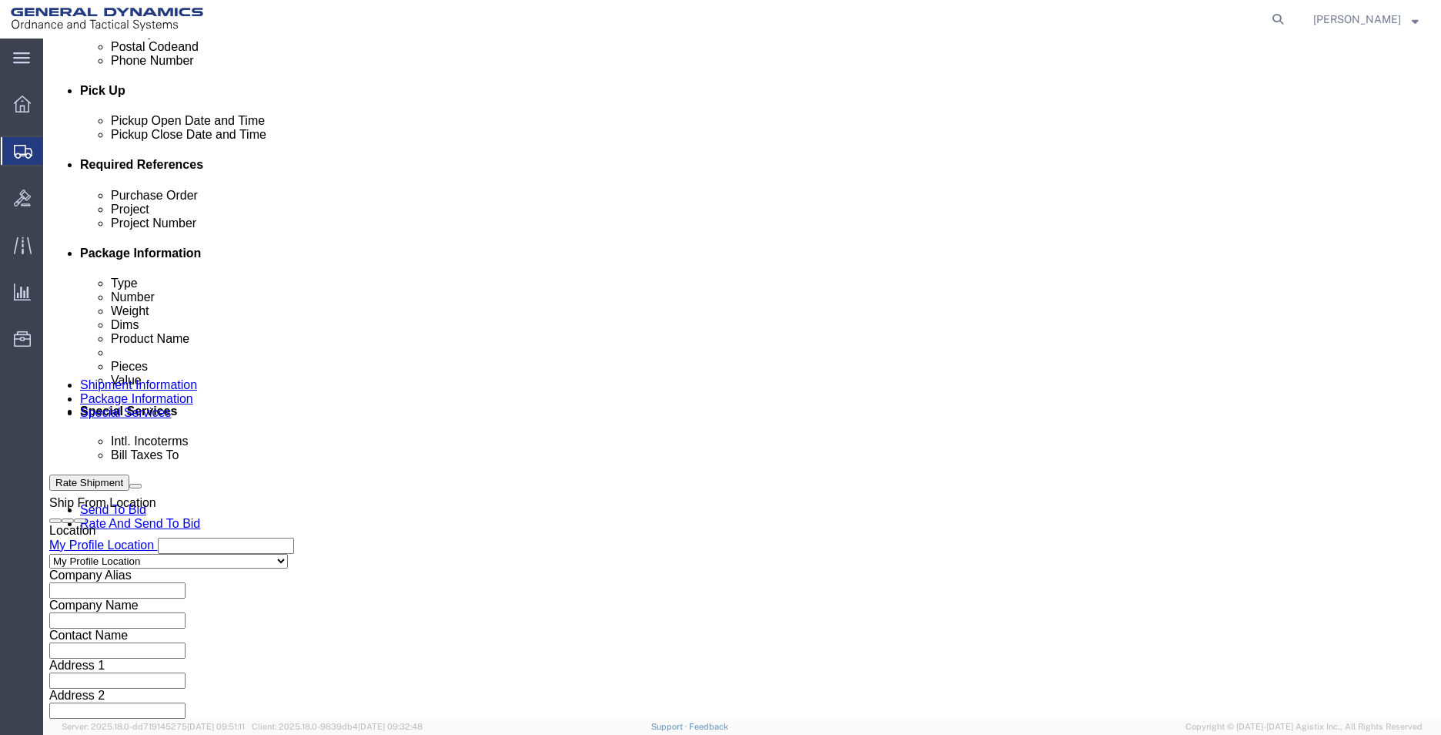
click button "Continue"
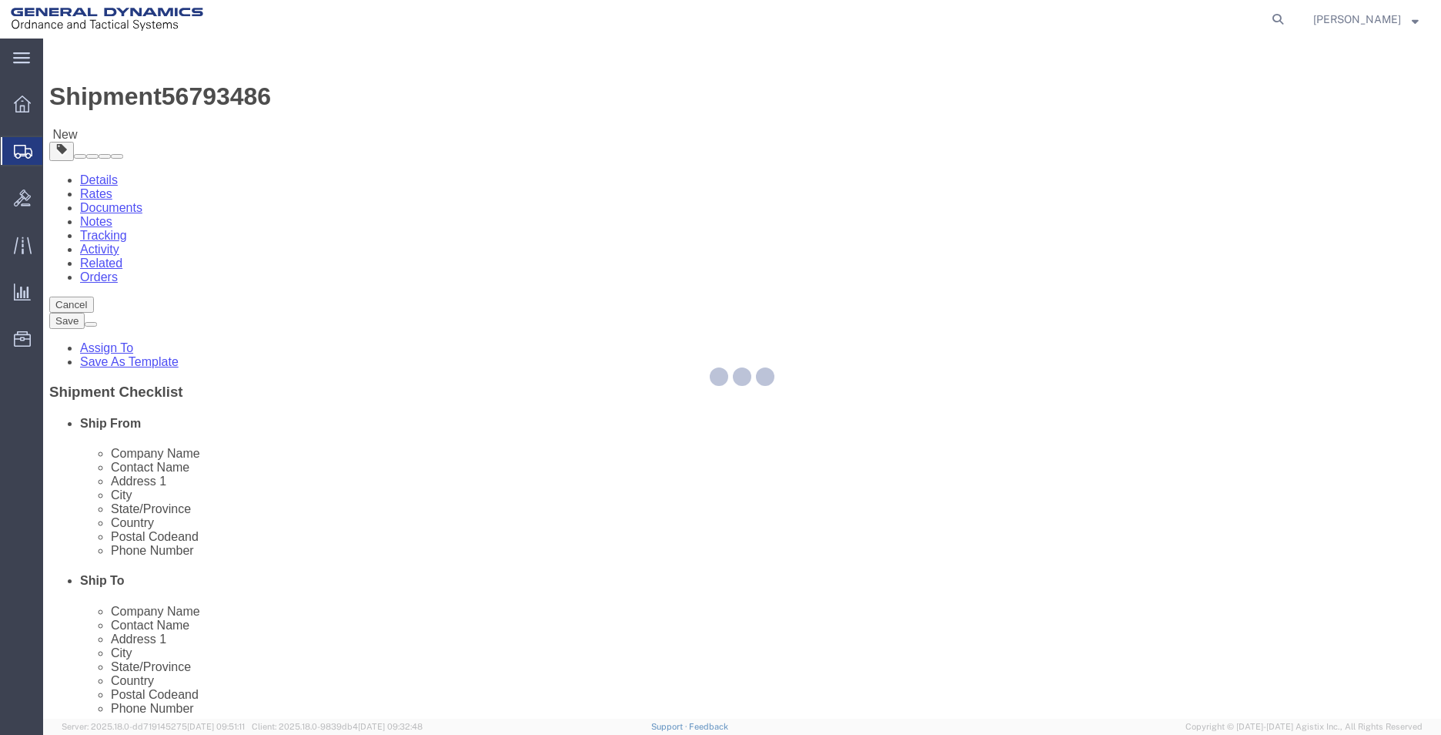
select select "YRPK"
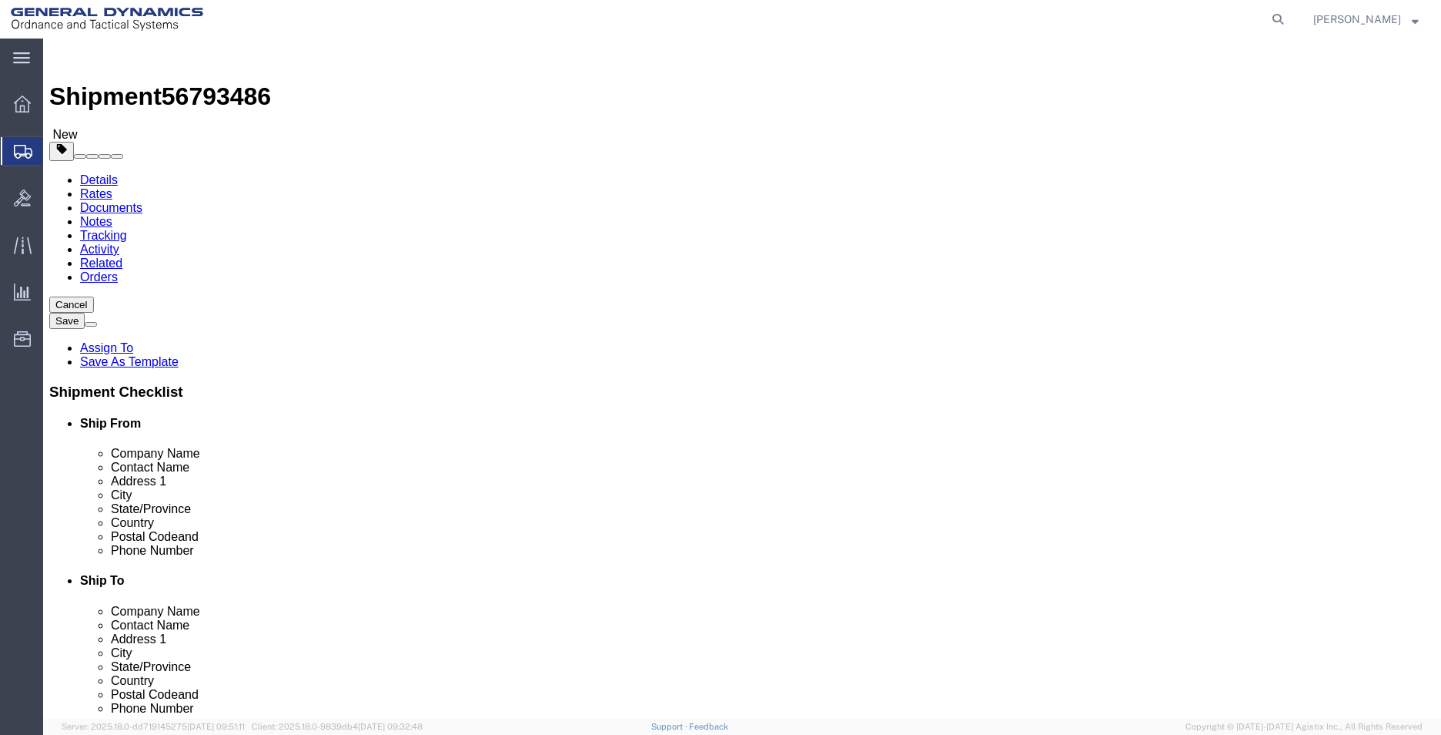
click input "text"
type input "18"
type input "8"
type input "18"
type input "10"
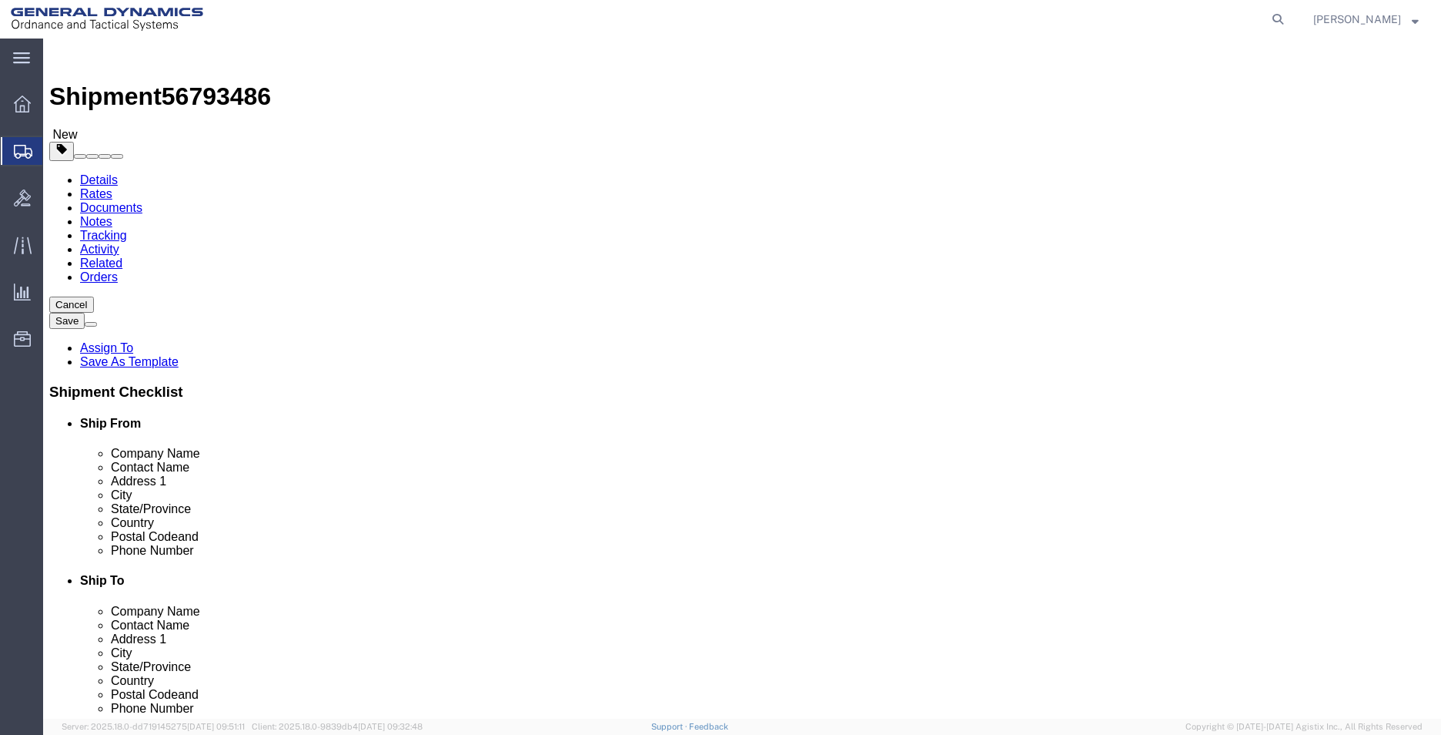
click input "0.00"
drag, startPoint x: 248, startPoint y: 357, endPoint x: 170, endPoint y: 360, distance: 77.8
click div "Weight 0.00 Select kgs lbs Ship. t°"
type input "30"
click link "Add Content"
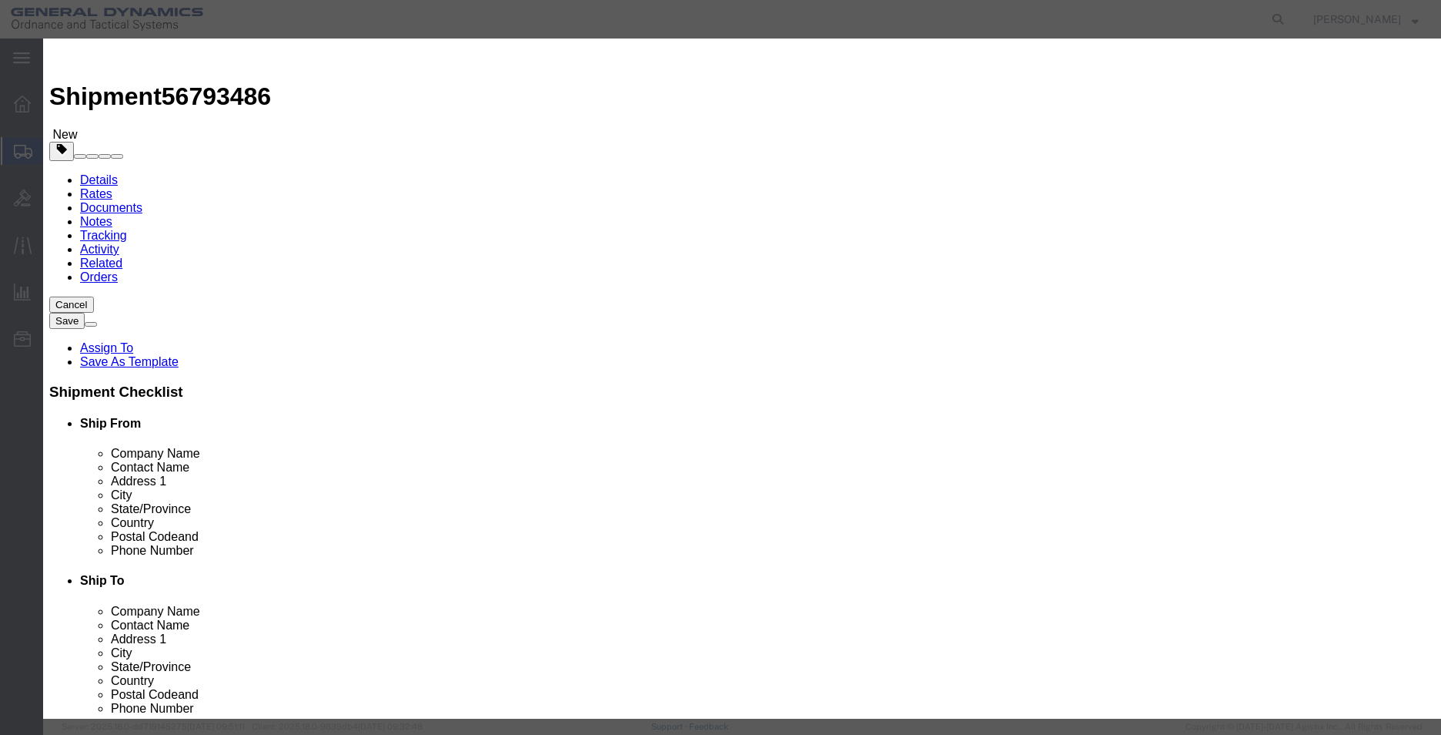
click input "text"
type input "METAL PARTS"
type input "100"
type input "1"
click button "Save & Close"
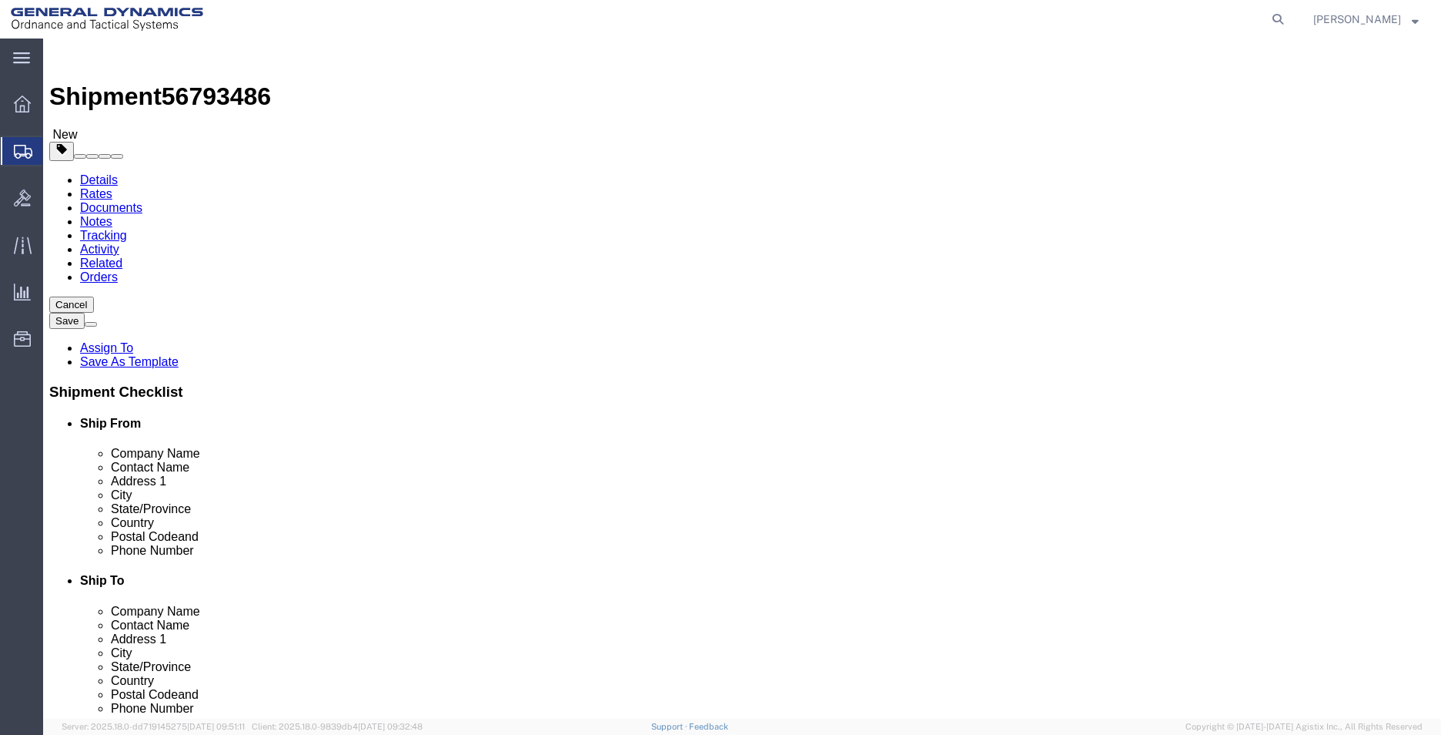
click button "Rate Shipment"
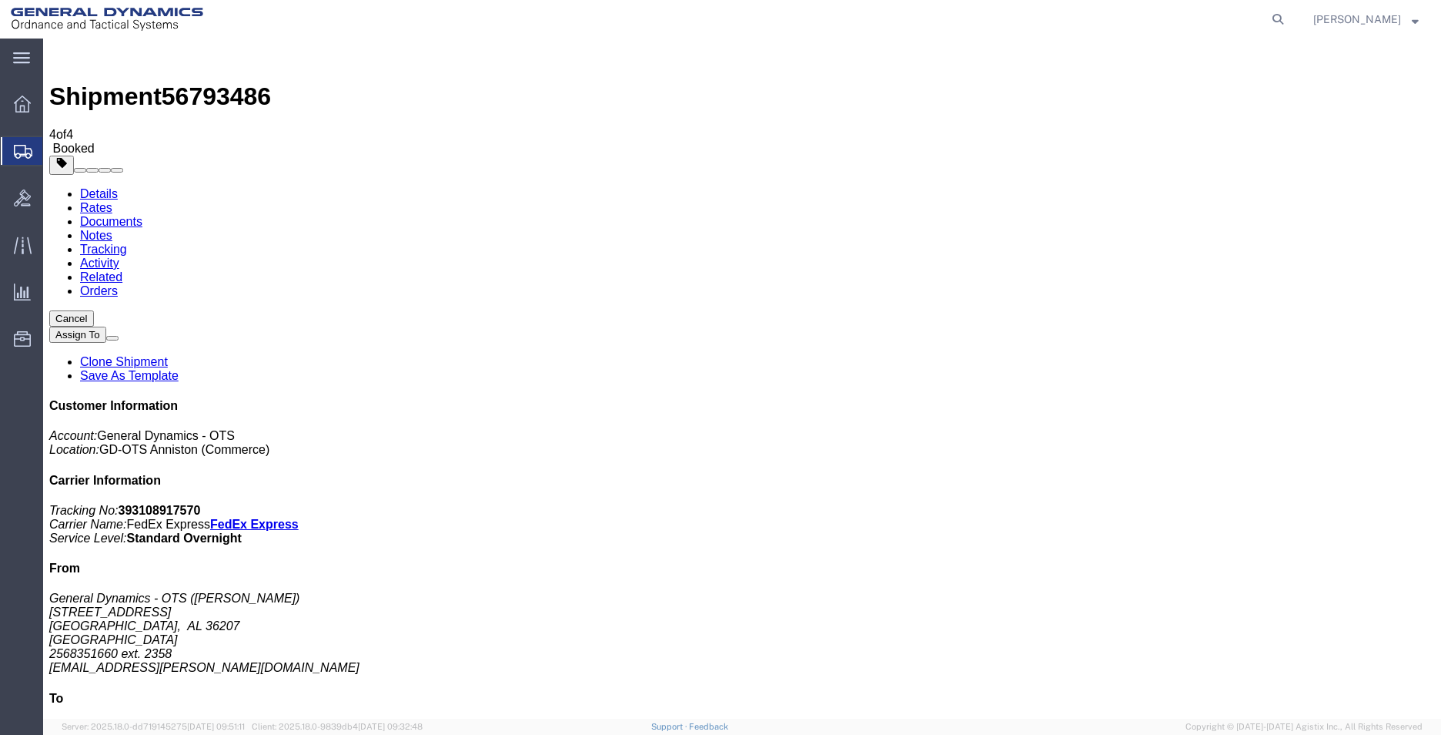
click at [0, 0] on span "Create Shipment" at bounding box center [0, 0] width 0 height 0
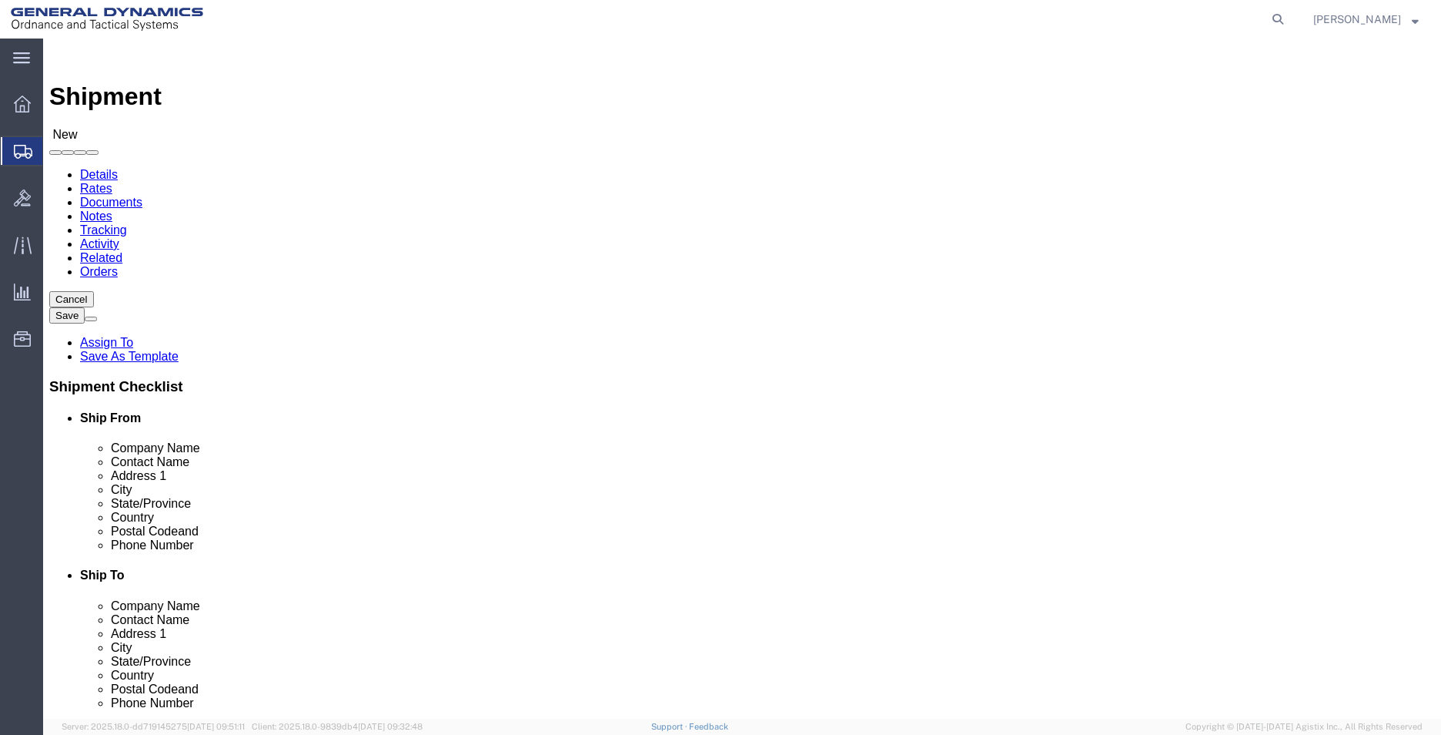
select select "MYPROFILE"
select select "AL"
click input "text"
type input "PMP FORGE"
type input "[PERSON_NAME]"
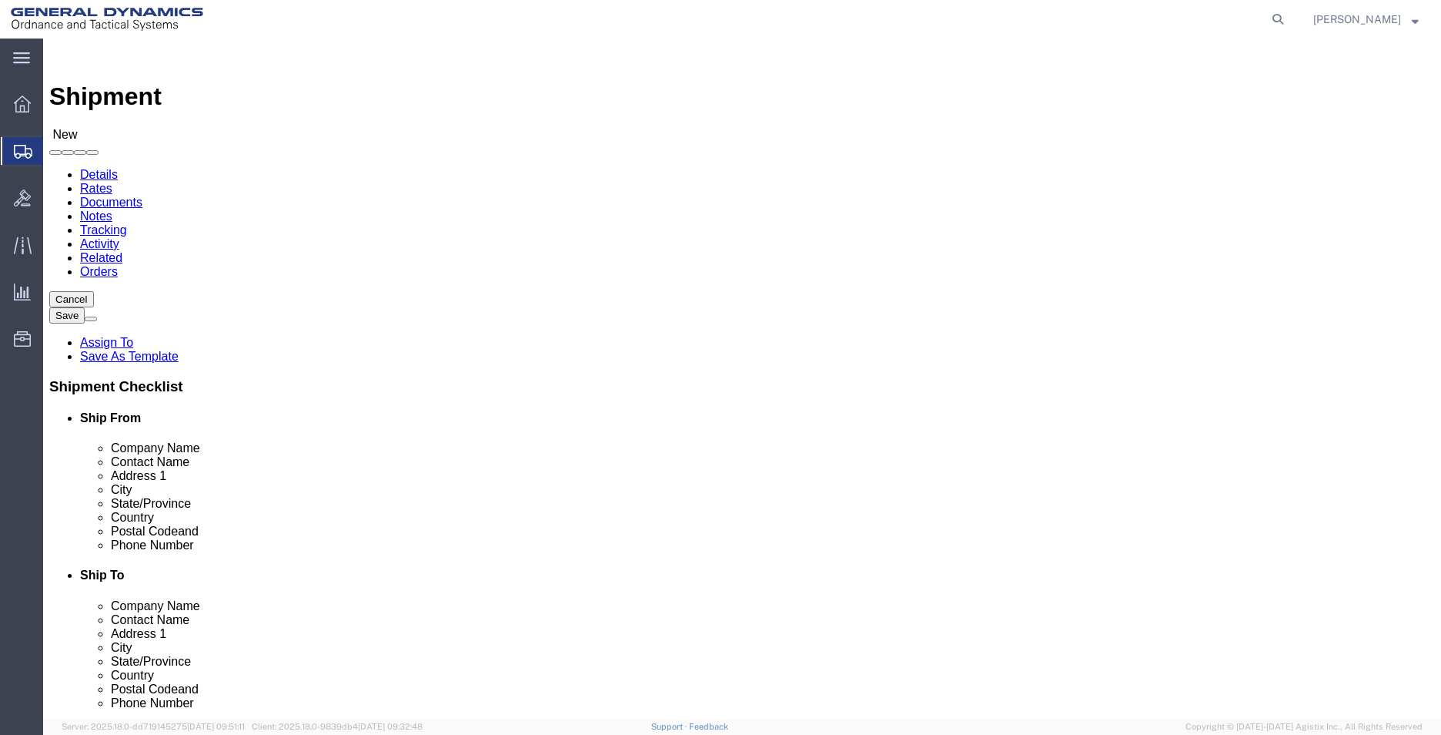
type input "[STREET_ADDRESS][PERSON_NAME]"
type input "EL CAJON"
type input "C"
type input "CA"
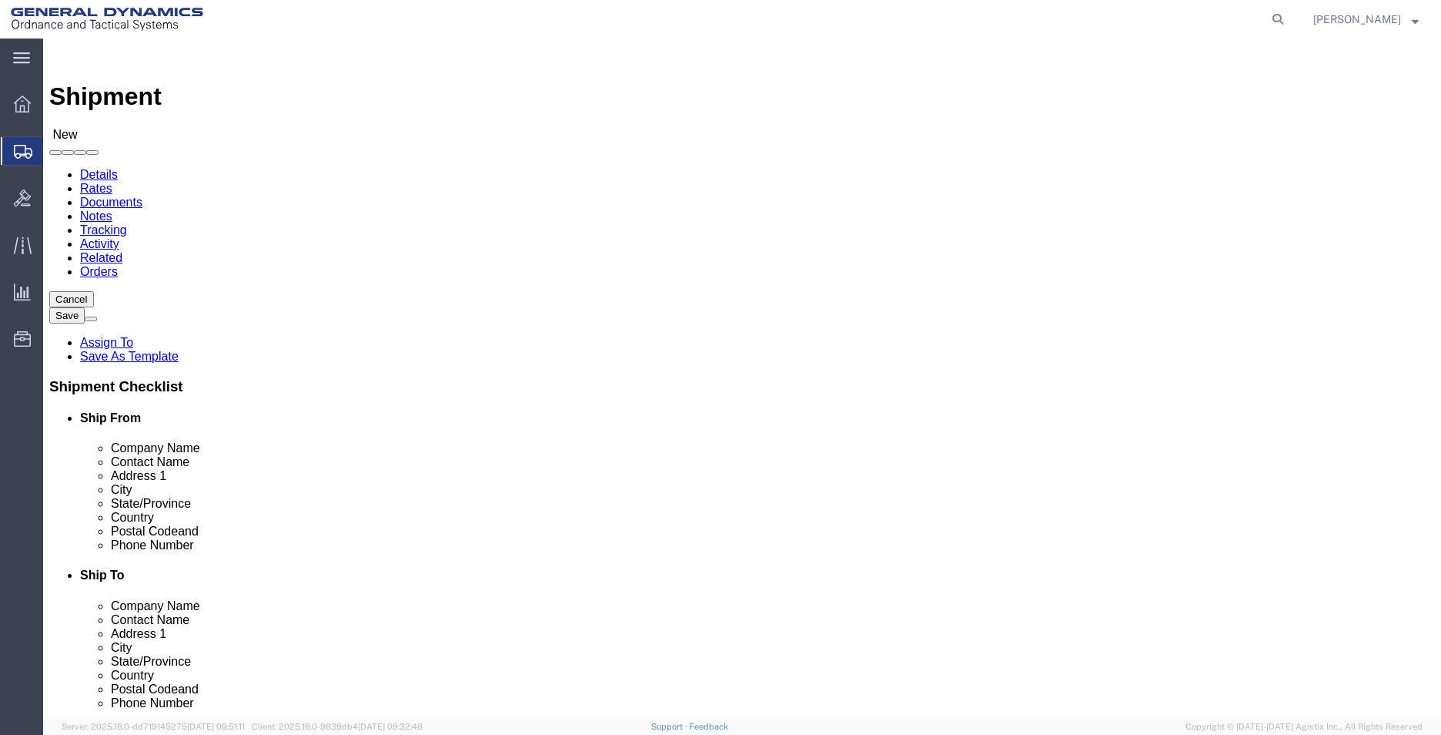
type input "92020"
type input "2568351660"
type input "[EMAIL_ADDRESS][PERSON_NAME][DOMAIN_NAME]"
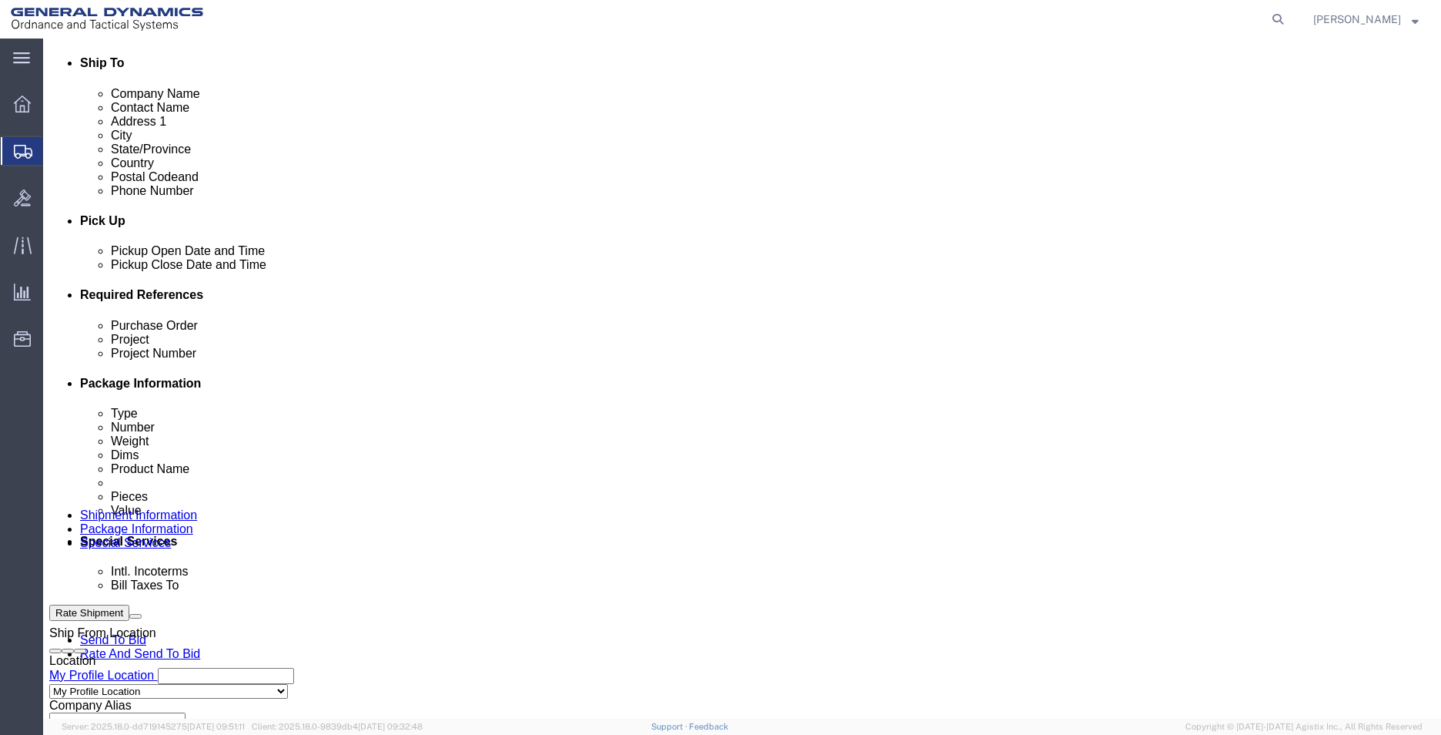
scroll to position [539, 0]
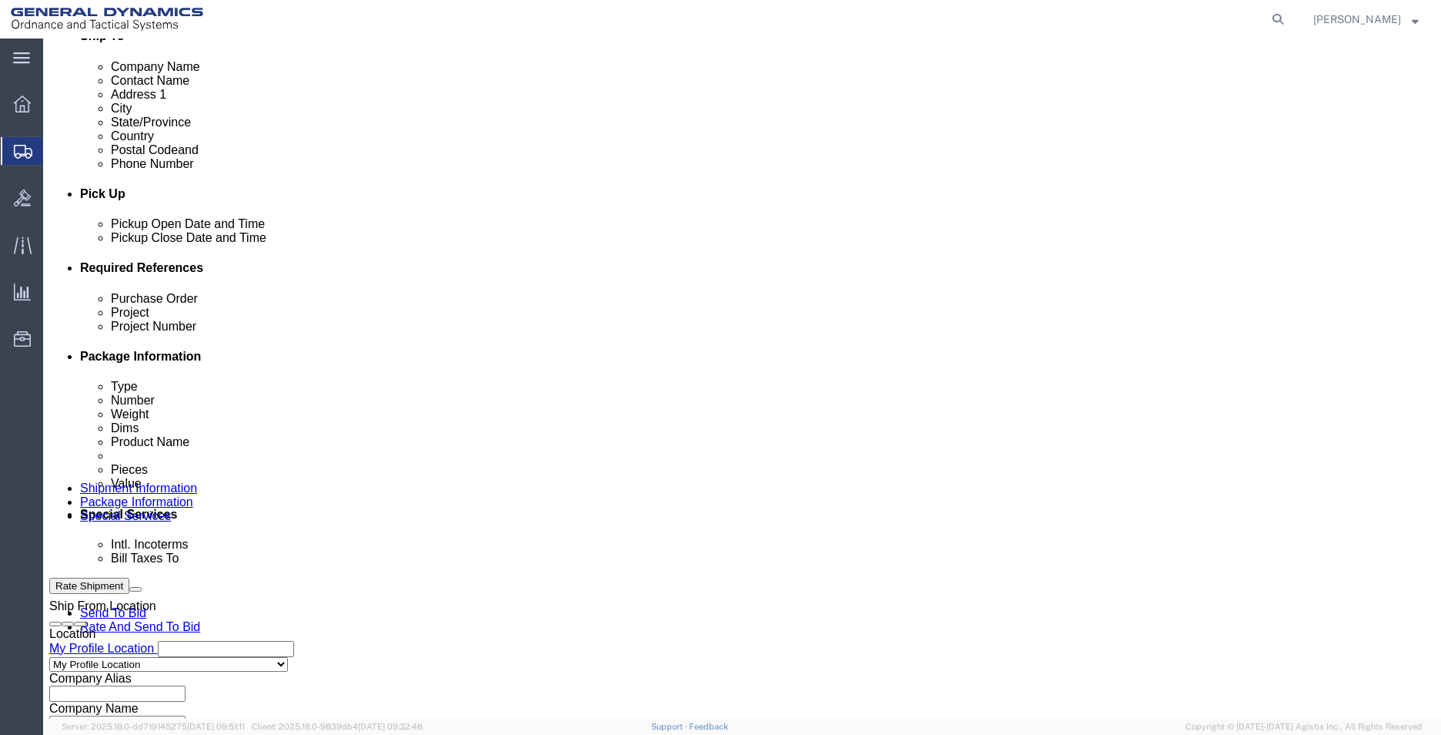
click input "text"
type input "555000"
type input "55000"
type input "555000"
drag, startPoint x: 571, startPoint y: 407, endPoint x: 383, endPoint y: 395, distance: 188.2
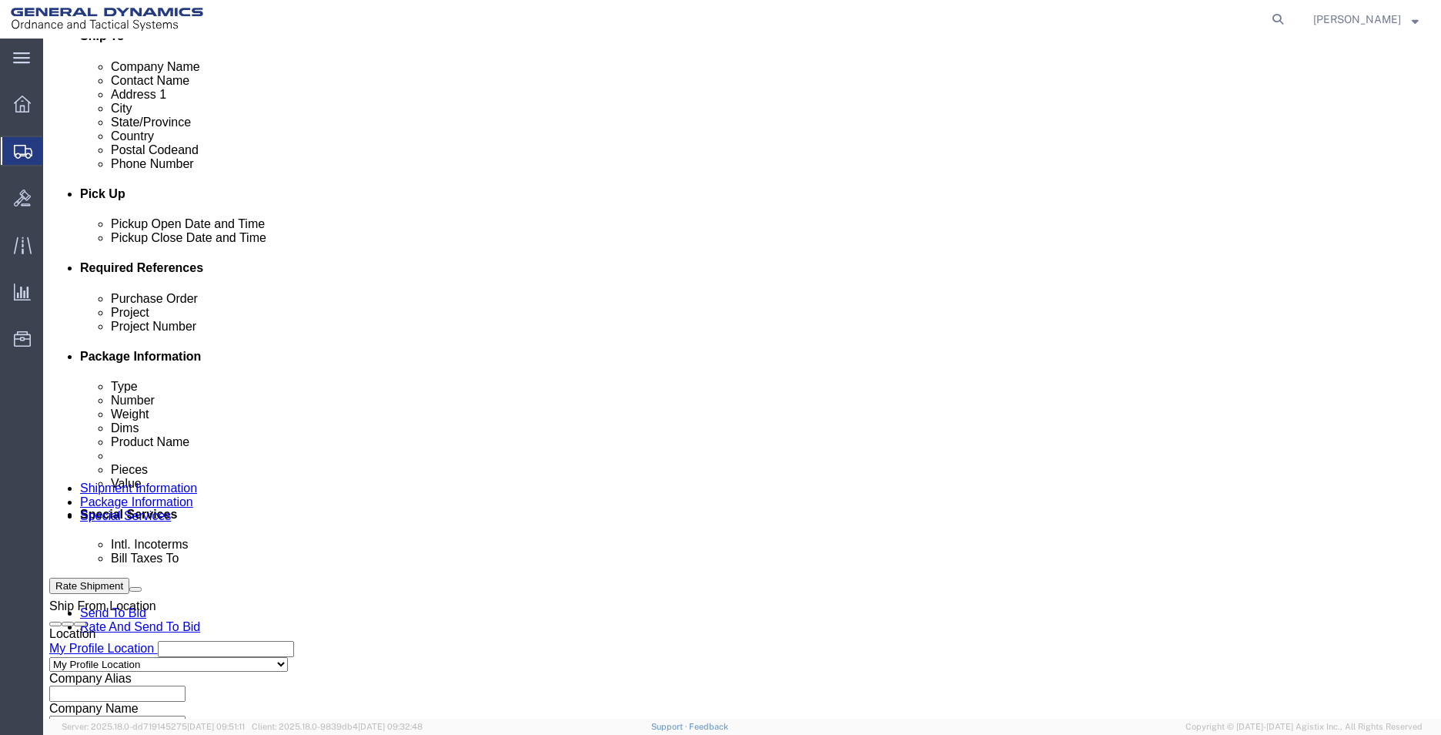
click div "Purchase Order 555000 Project 55000 Project Number 555000 Select Account Type A…"
type input "555000"
click select "Select Air Less than Truckload Multi-Leg Ocean Freight Rail Small Parcel Truckl…"
select select "SMAL"
click select "Select Air Less than Truckload Multi-Leg Ocean Freight Rail Small Parcel Truckl…"
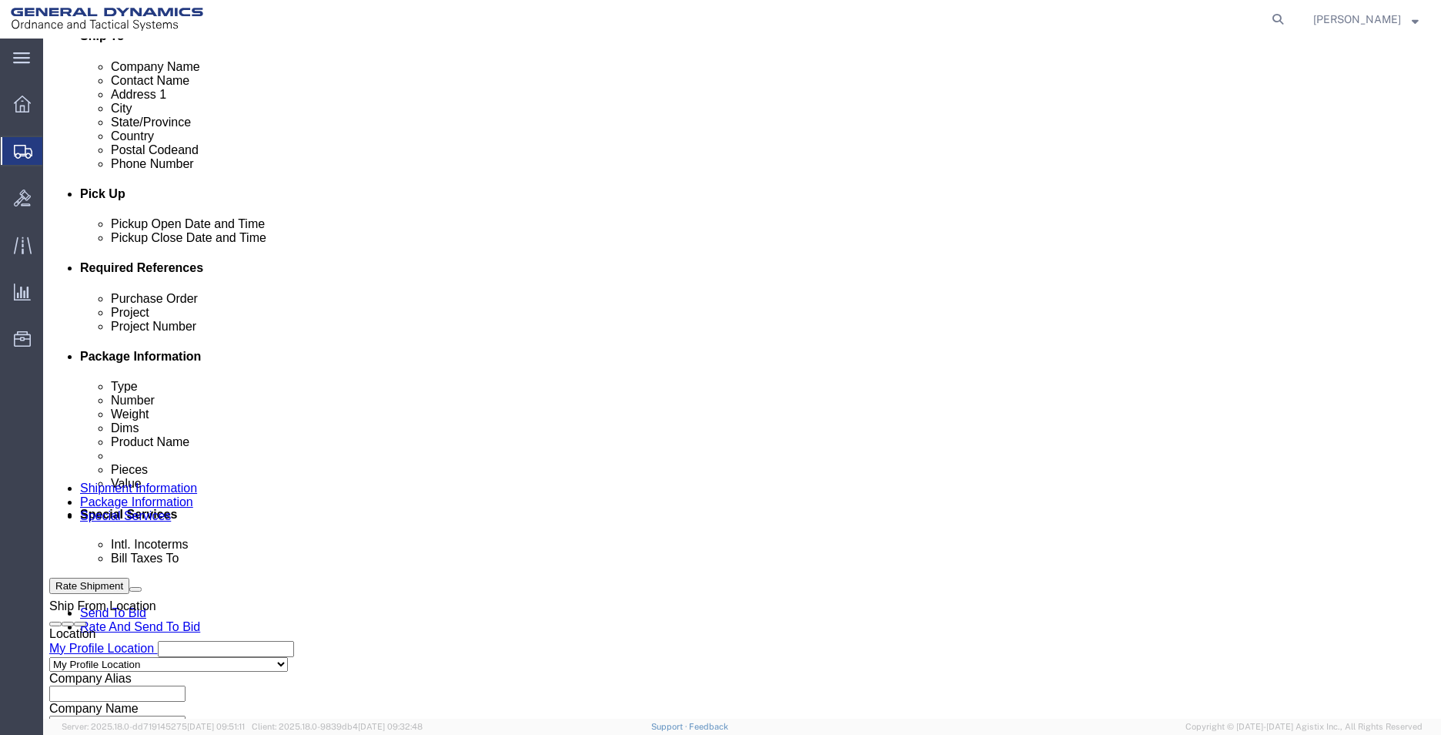
click select "Select Air Less than Truckload Multi-Leg Ocean Freight Rail Small Parcel Truckl…"
click div "Vehicle Size Container Number Owner Select Shipper Vessel"
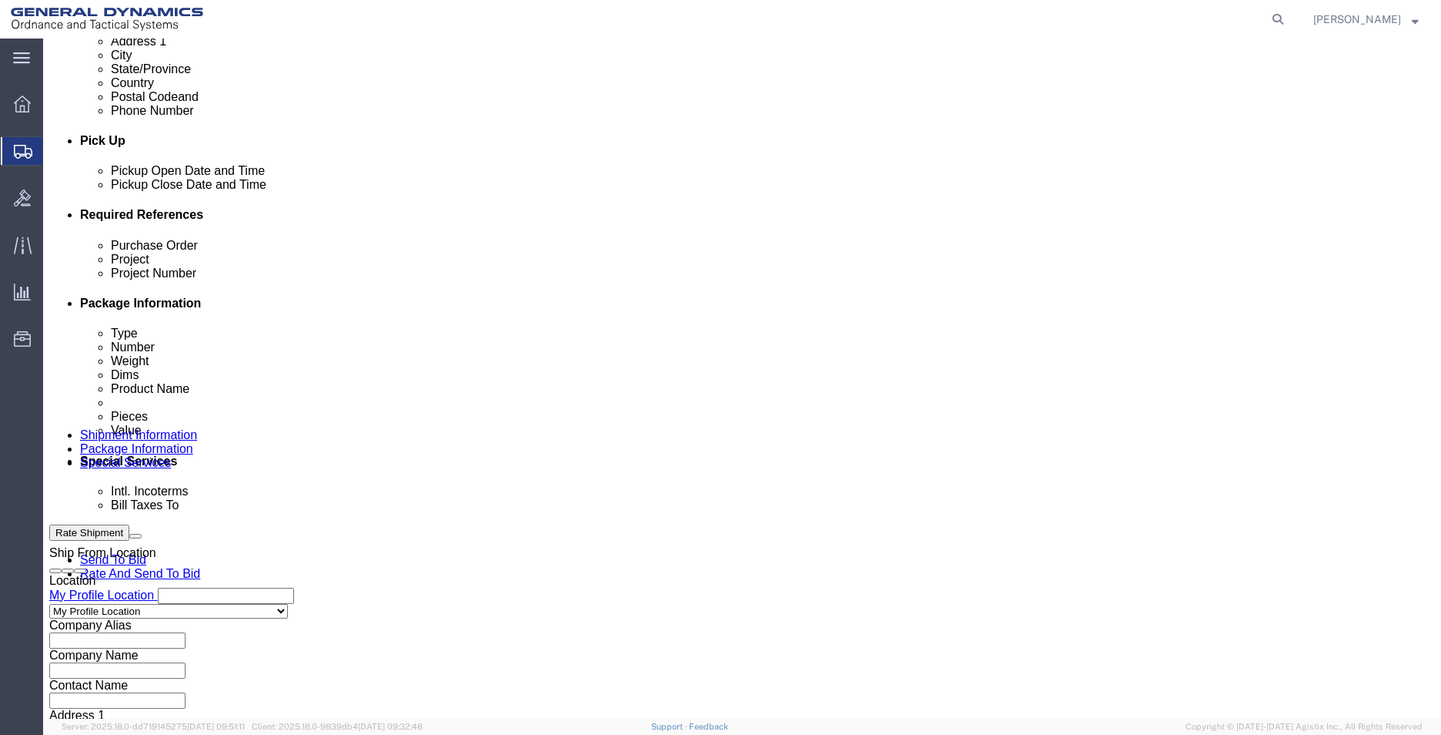
scroll to position [642, 0]
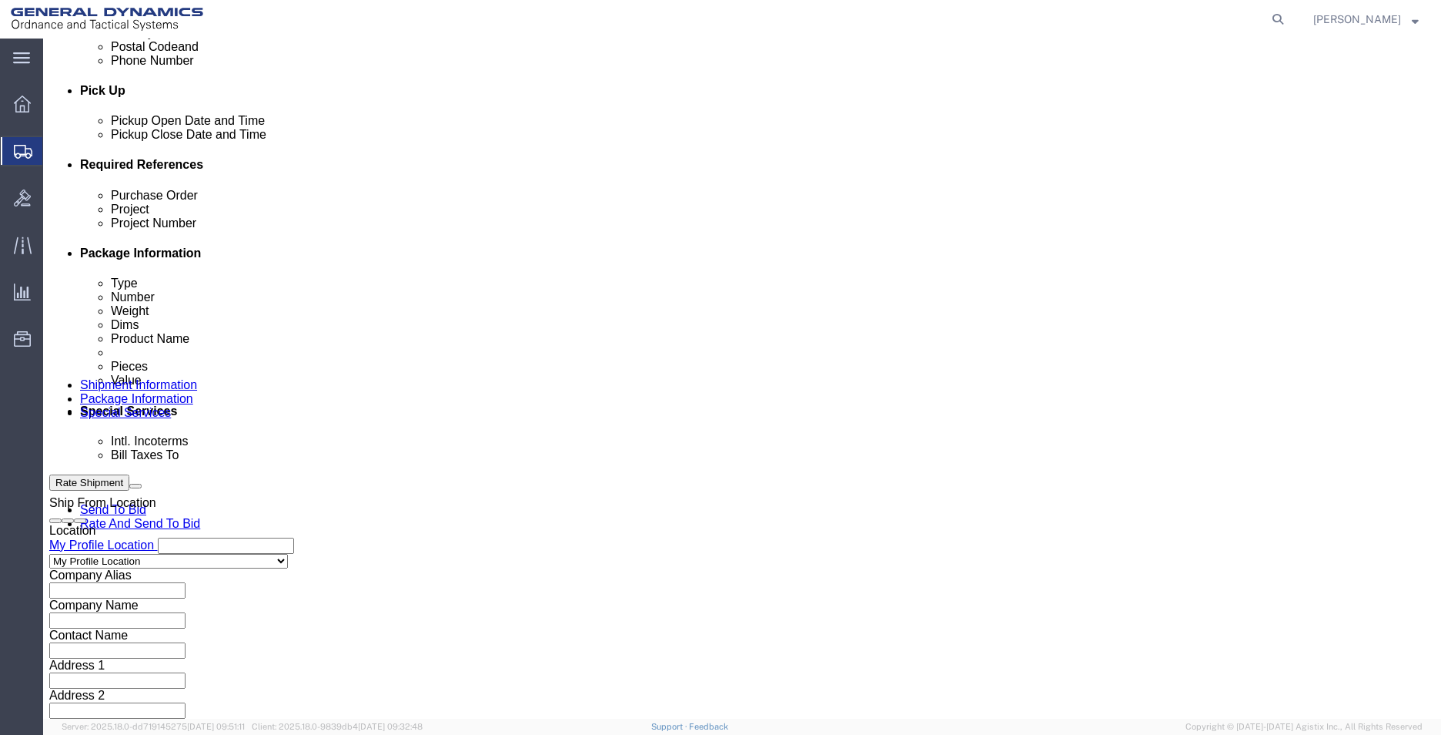
click button "Continue"
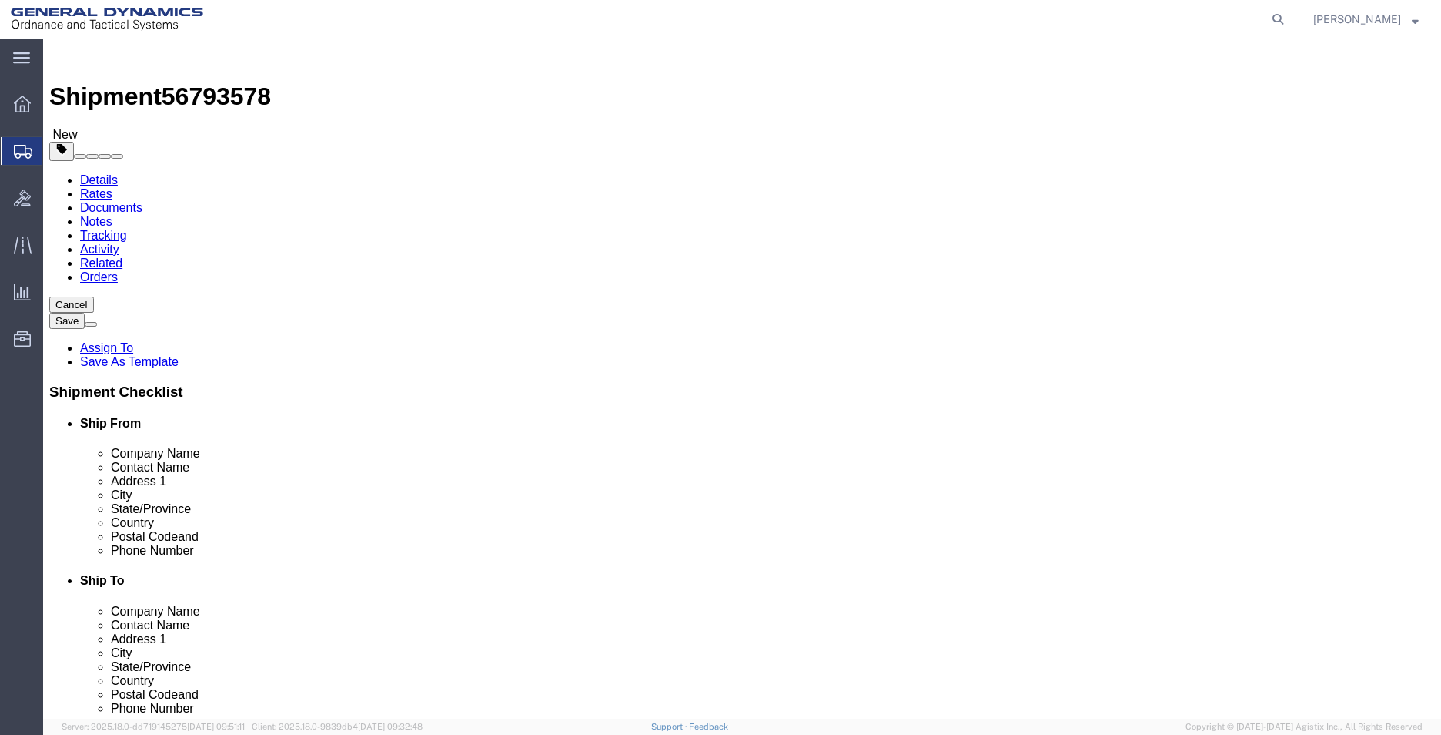
click select "Select Envelope Large Box Medium Box PAK Rack Small Box Tube Your Packaging"
select select "ENV"
click select "Select Envelope Large Box Medium Box PAK Rack Small Box Tube Your Packaging"
type input "9.50"
type input "12.50"
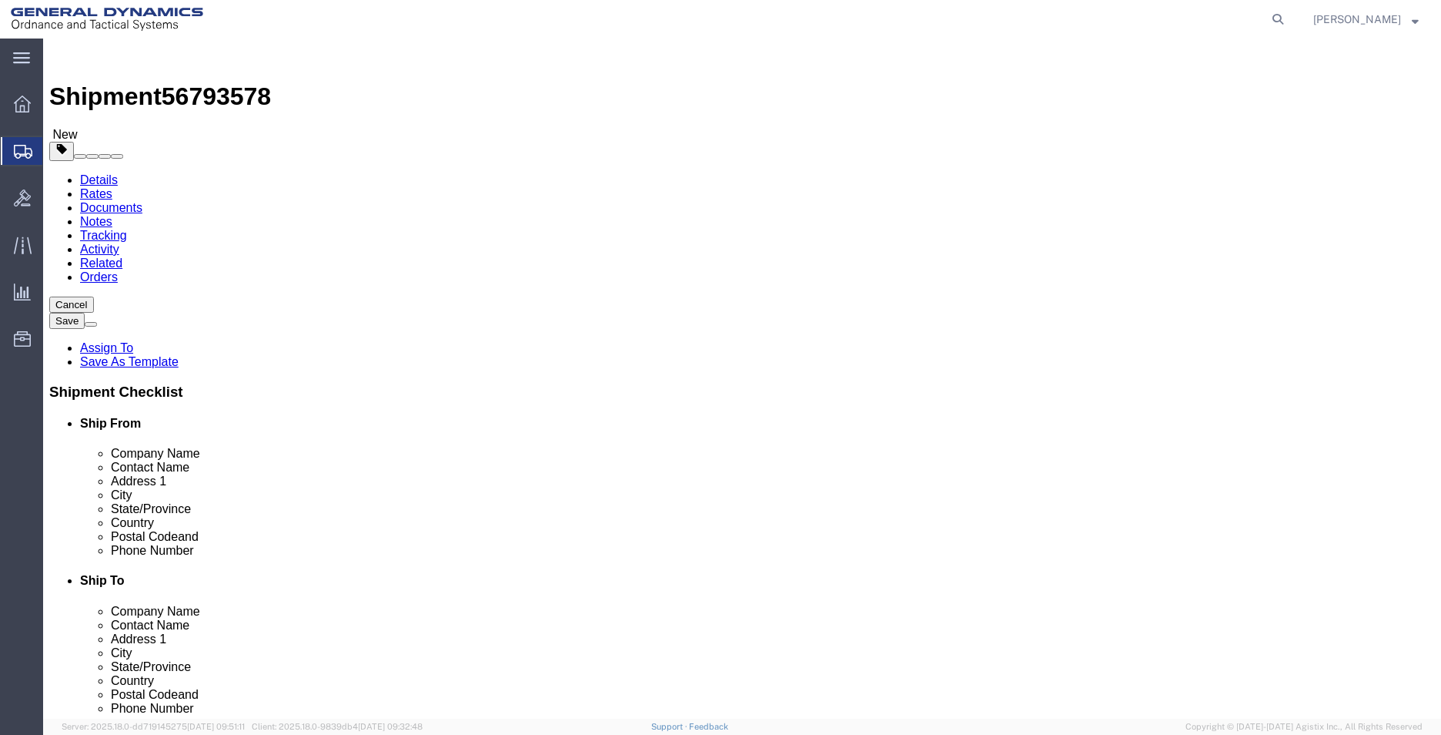
type input "0.25"
type input "1"
click div "1 x Envelope Package Type Select Envelope Large Box Medium Box PAK Rack Small B…"
click link "Add Content"
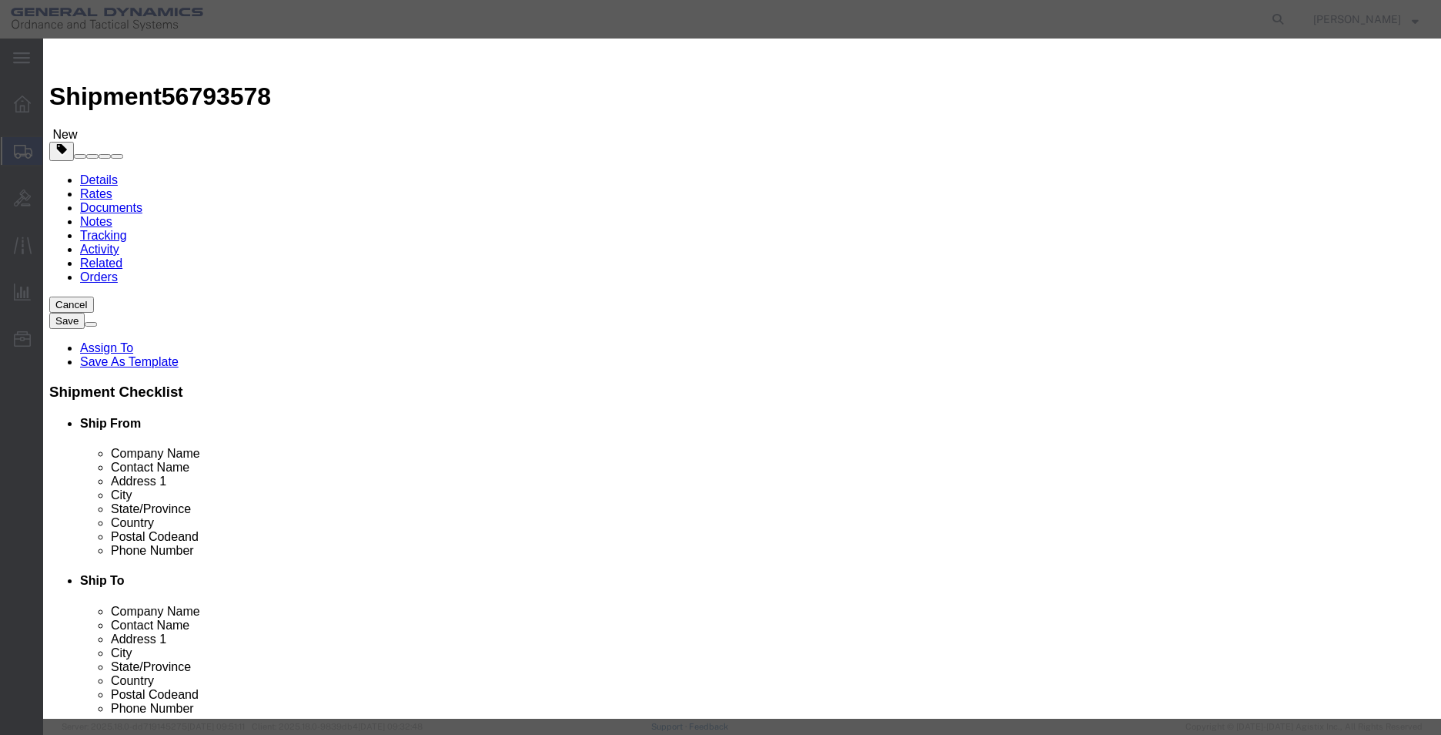
click input "text"
type input "QUOTE REQUEST"
type input "1"
click button "Save & Close"
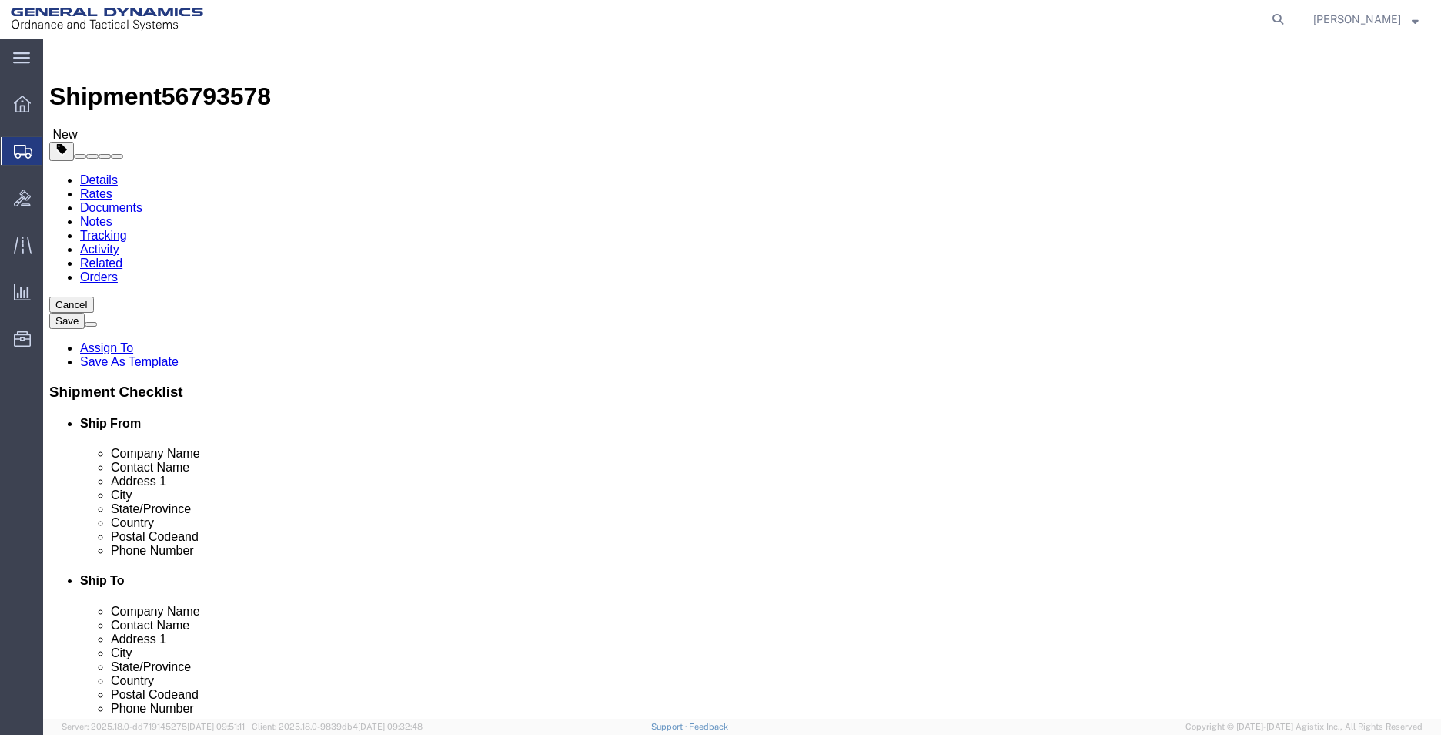
drag, startPoint x: 1170, startPoint y: 655, endPoint x: 1168, endPoint y: 648, distance: 7.9
click button "Rate Shipment"
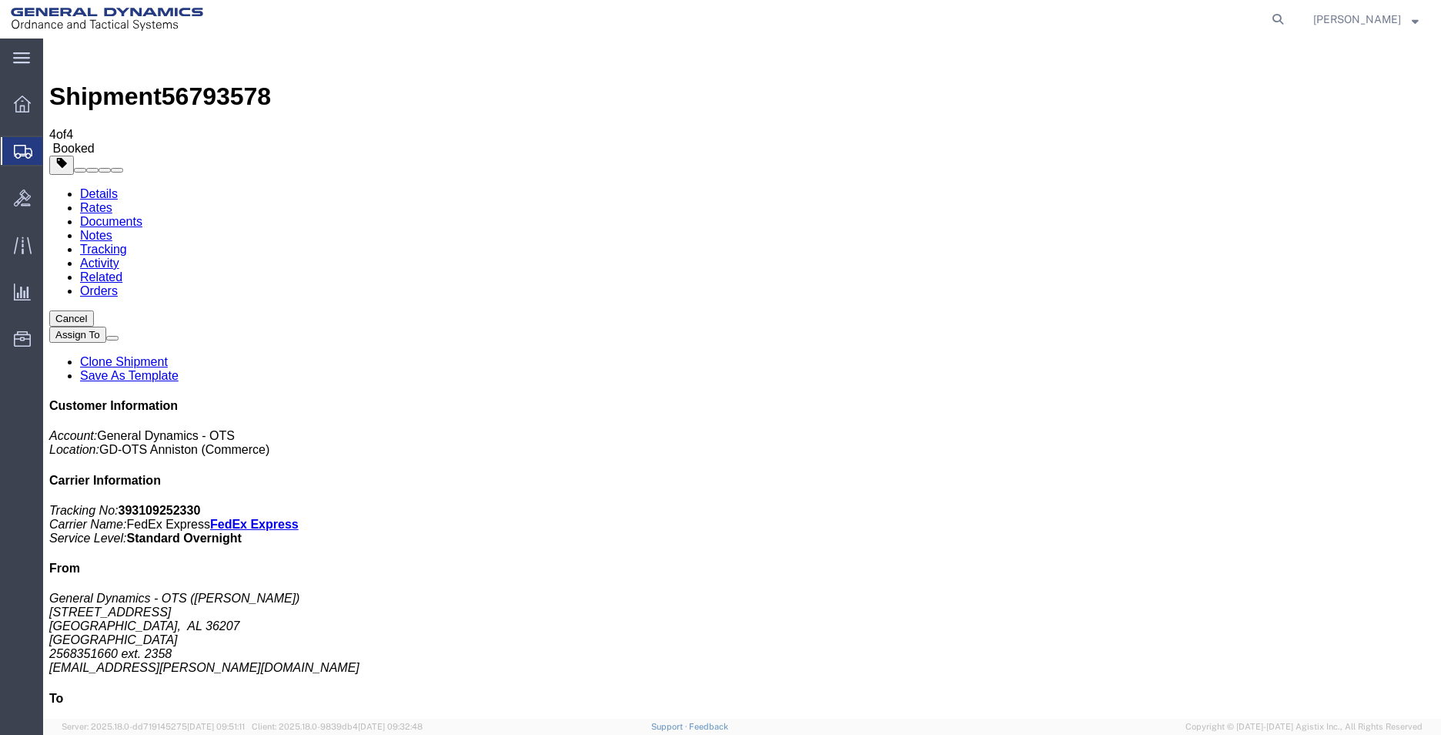
click at [0, 0] on span "Create Shipment" at bounding box center [0, 0] width 0 height 0
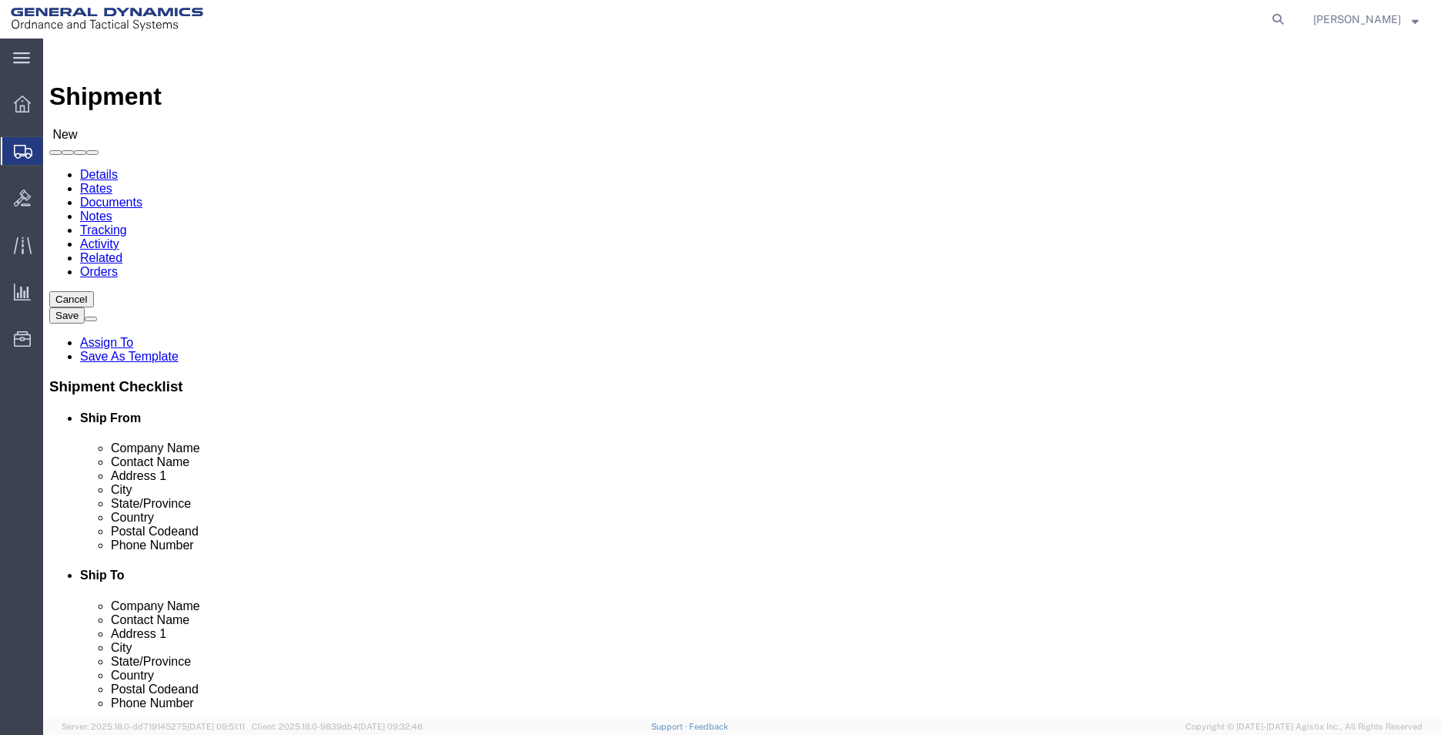
select select "MYPROFILE"
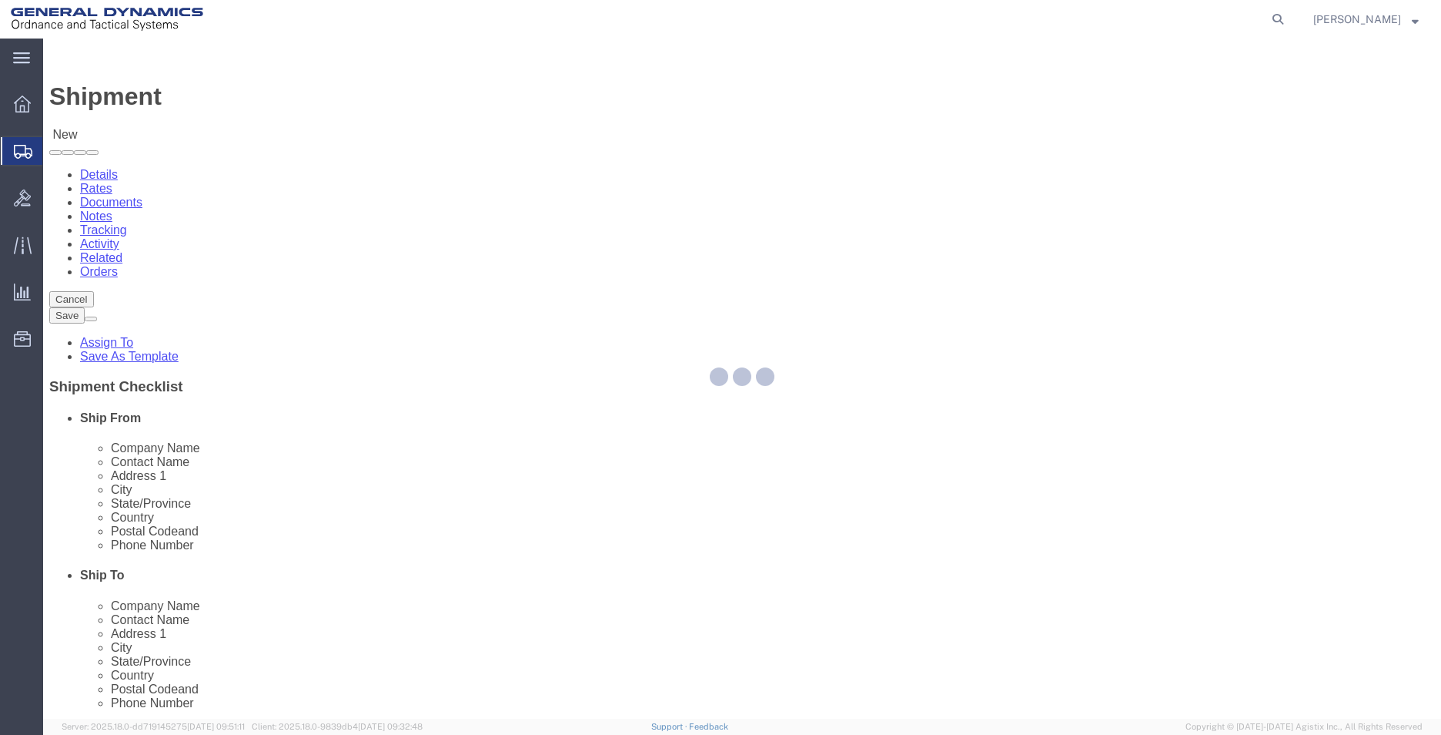
select select "AL"
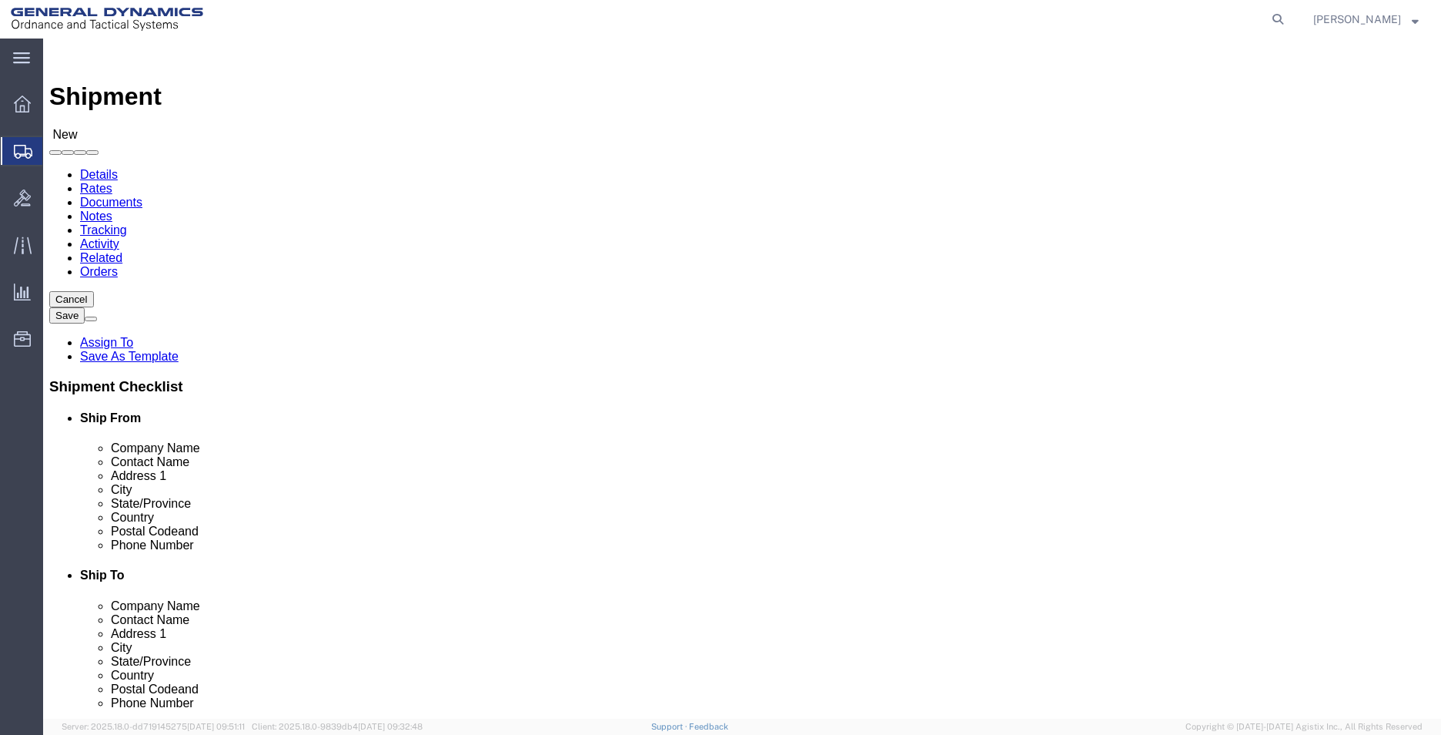
click input "text"
type input "[GEOGRAPHIC_DATA]"
type input "[PERSON_NAME]"
type input "[STREET_ADDRESS]"
type input "CANTON"
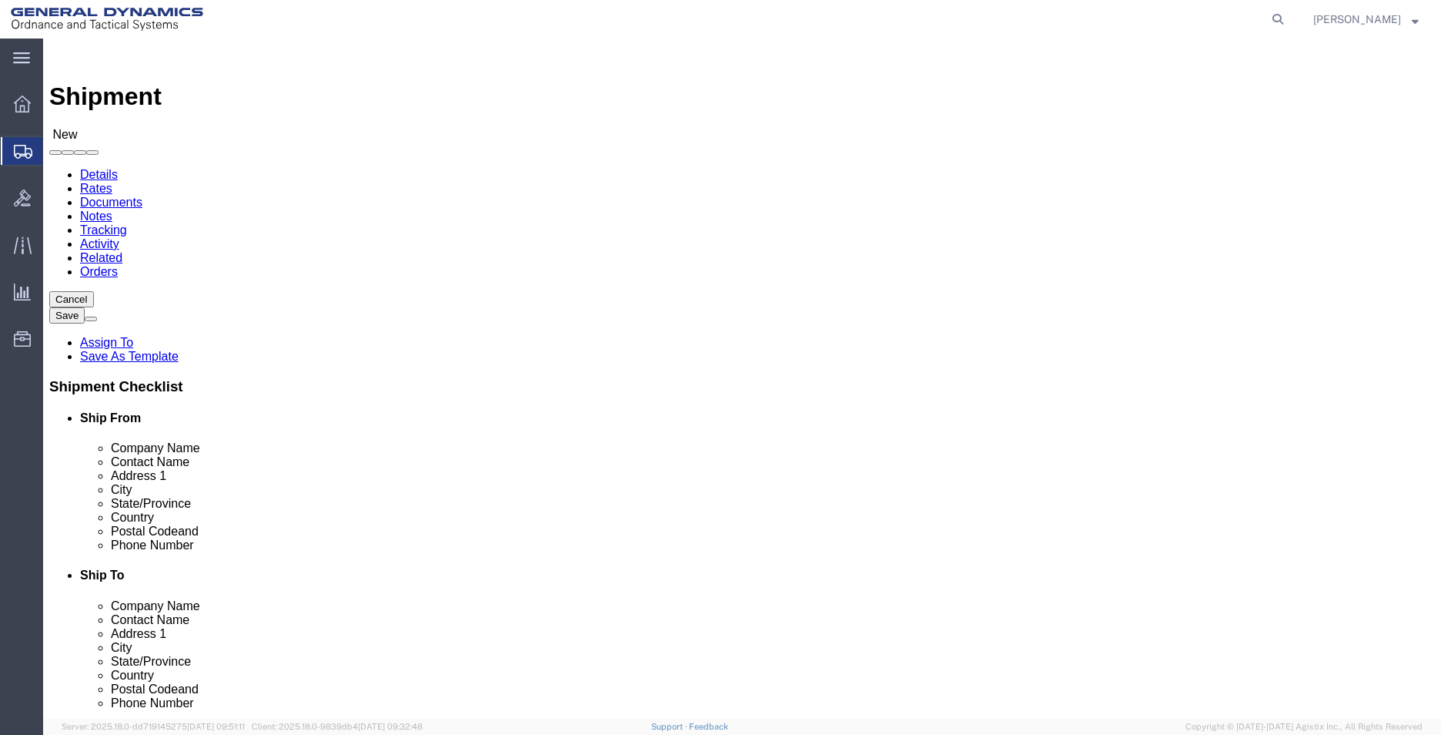
type input "O"
type input "OH"
type input "44706"
type input "2568351660"
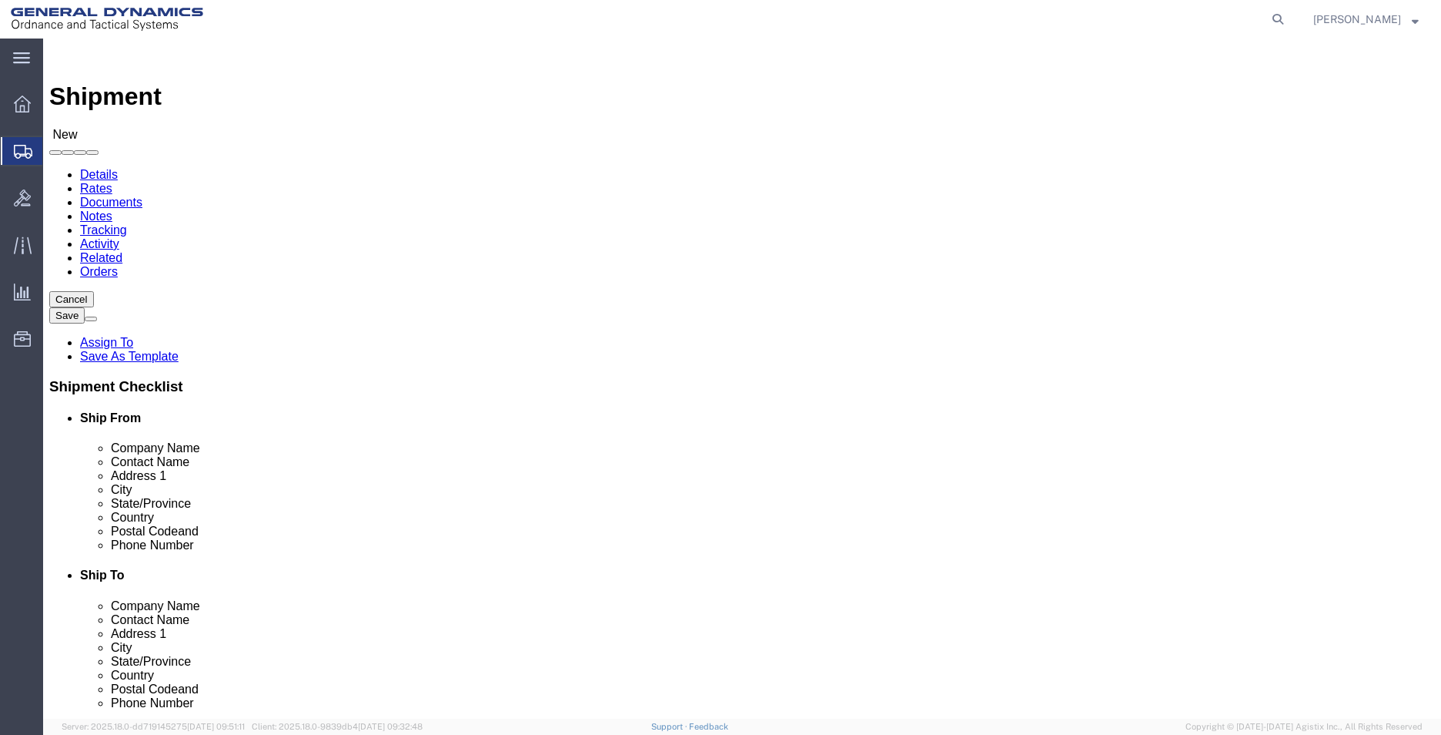
type input "[EMAIL_ADDRESS][PERSON_NAME][DOMAIN_NAME]"
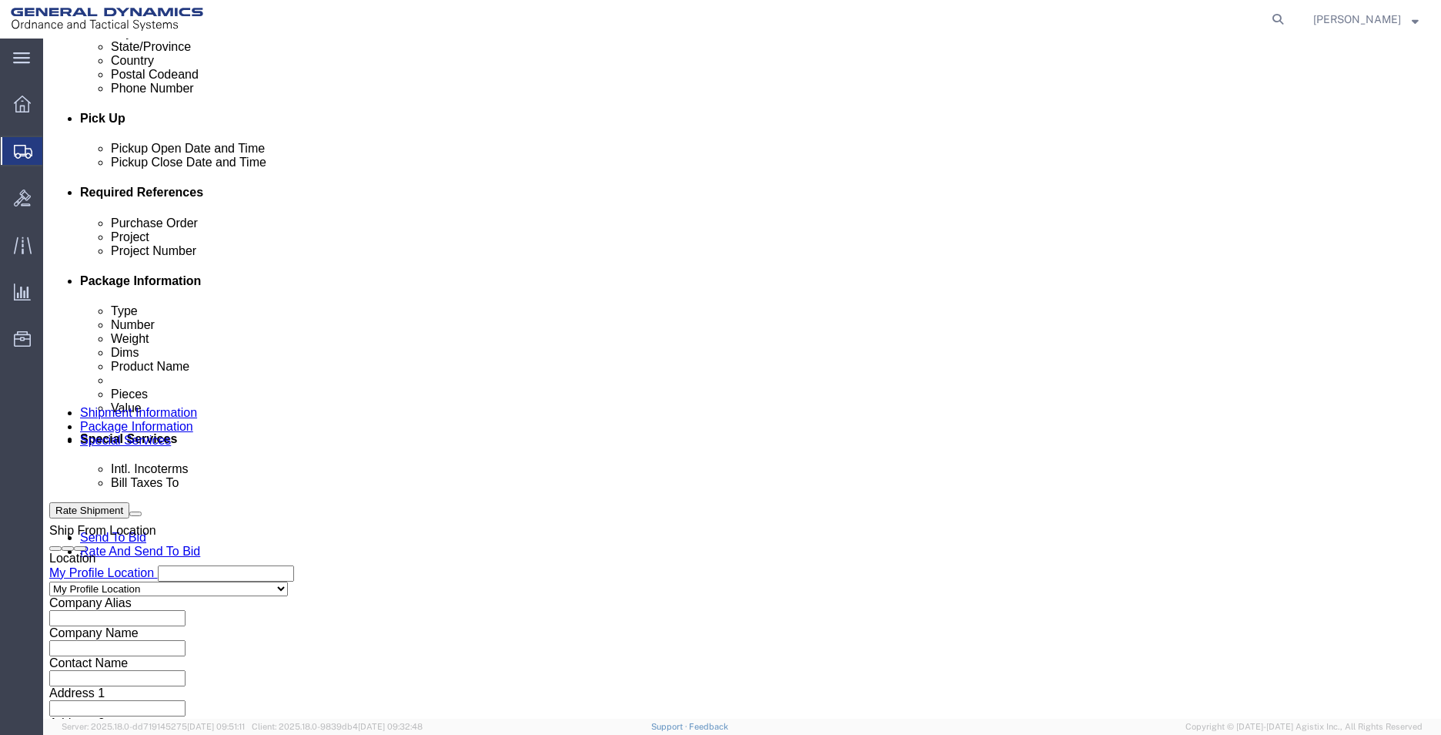
scroll to position [616, 0]
click input "text"
type input "555000"
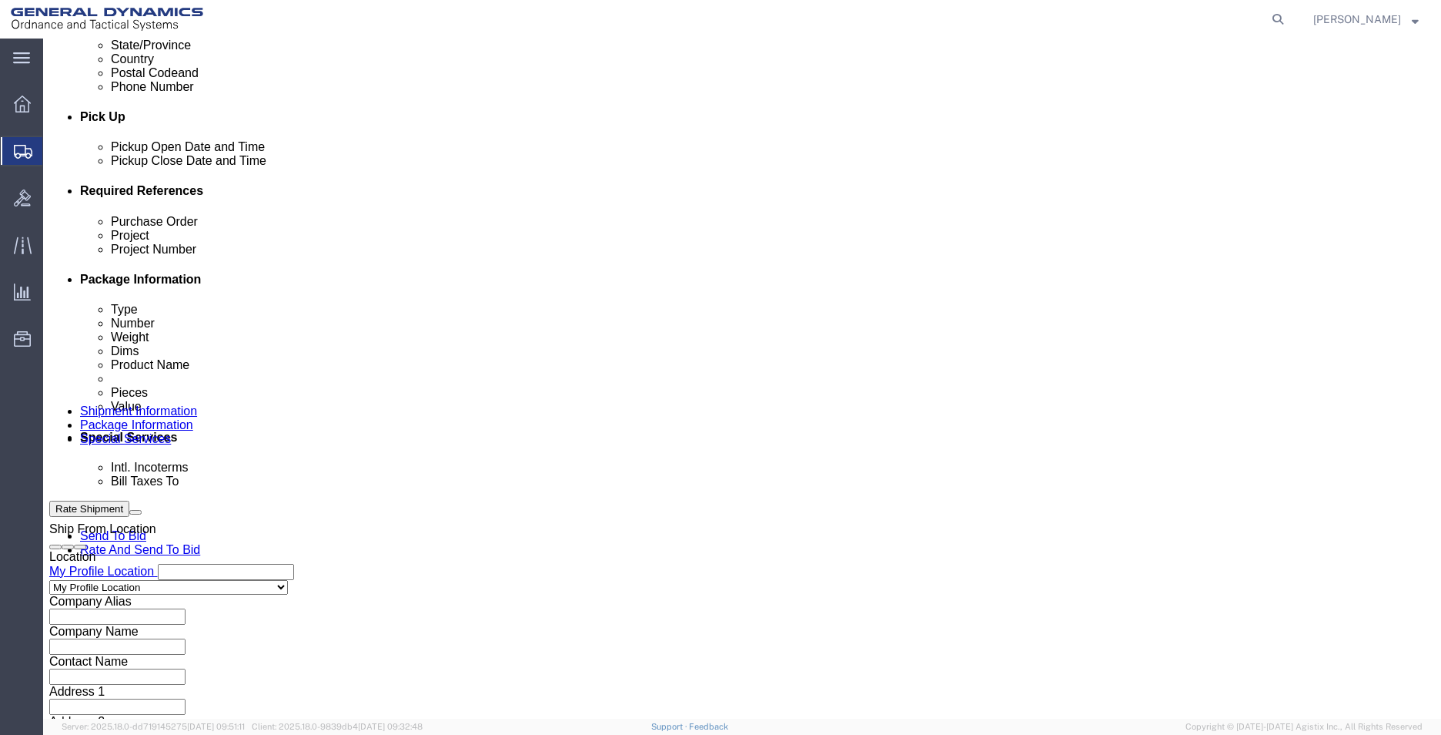
click select "Select Air Less than Truckload Multi-Leg Ocean Freight Rail Small Parcel Truckl…"
select select "SMAL"
click select "Select Air Less than Truckload Multi-Leg Ocean Freight Rail Small Parcel Truckl…"
click button "Continue"
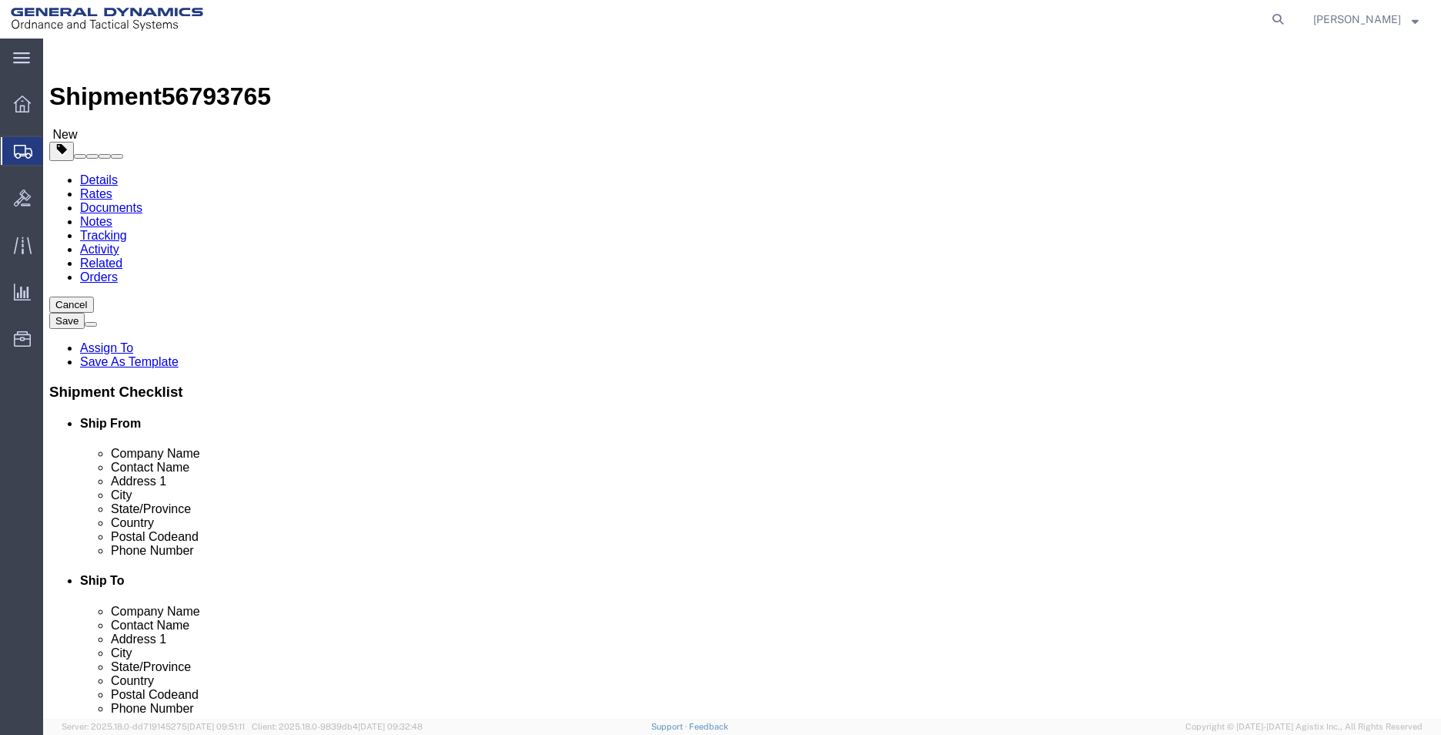
click select "Select Envelope Large Box Medium Box PAK Rack Small Box Tube Your Packaging"
select select "ENV"
click select "Select Envelope Large Box Medium Box PAK Rack Small Box Tube Your Packaging"
type input "9.50"
type input "12.50"
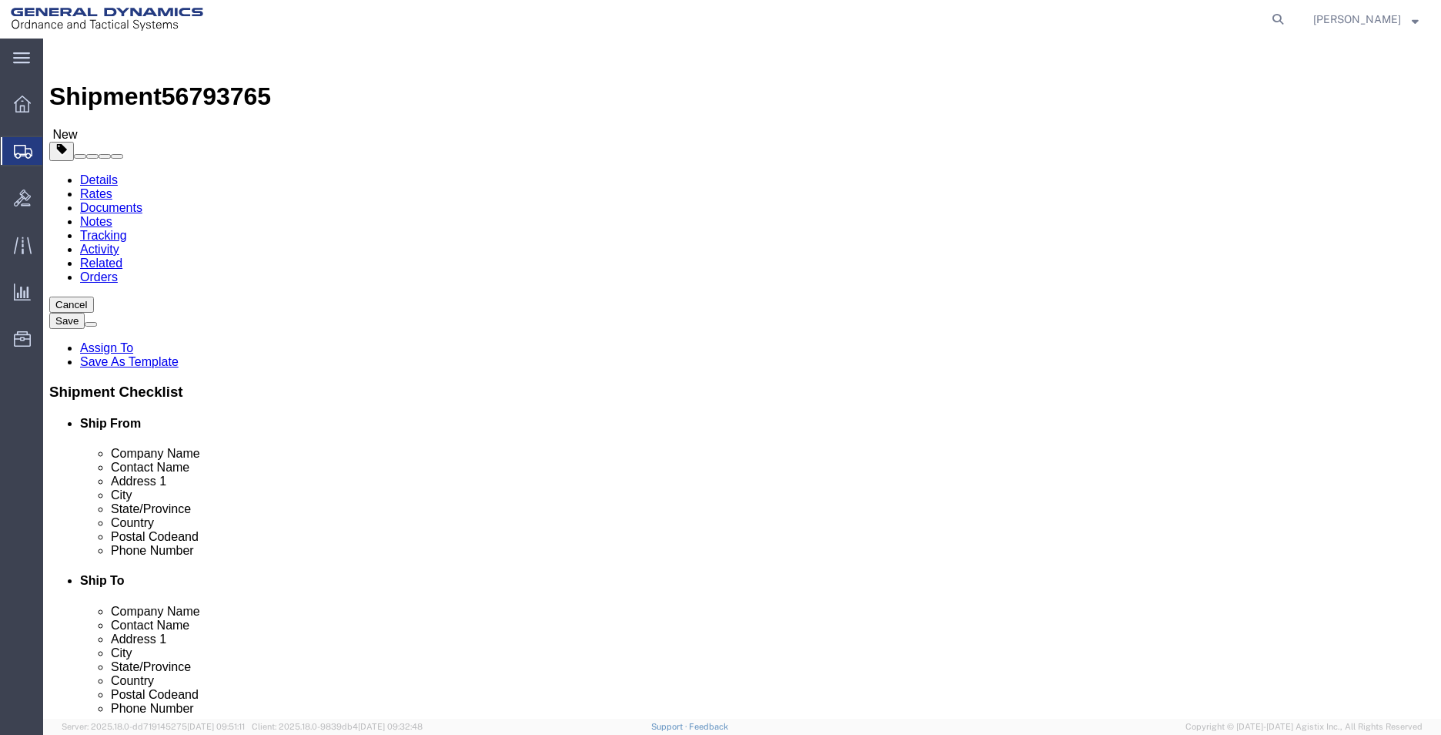
type input "0.25"
type input "1"
click link "Add Content"
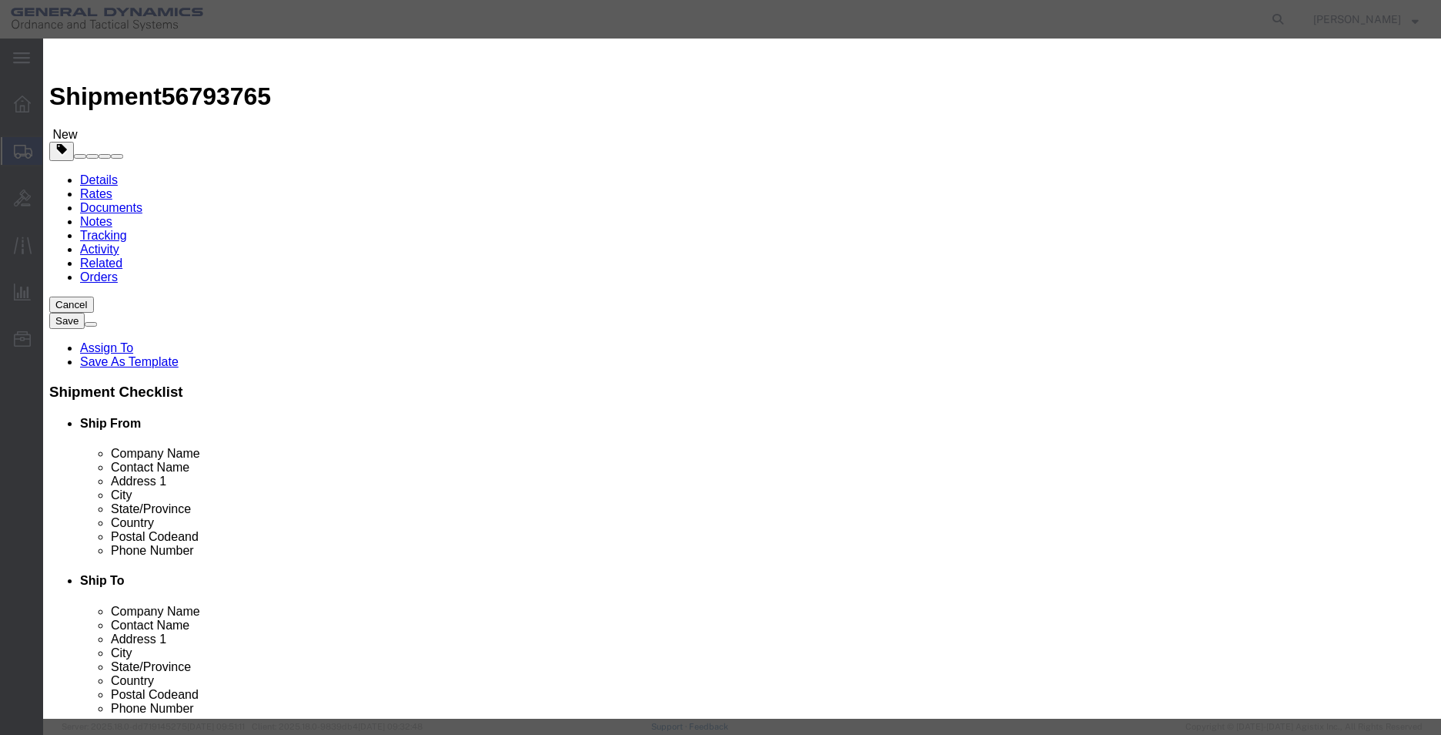
click input "text"
type input "QUOTE REQUEST"
type input "1"
click input "0"
type input "1"
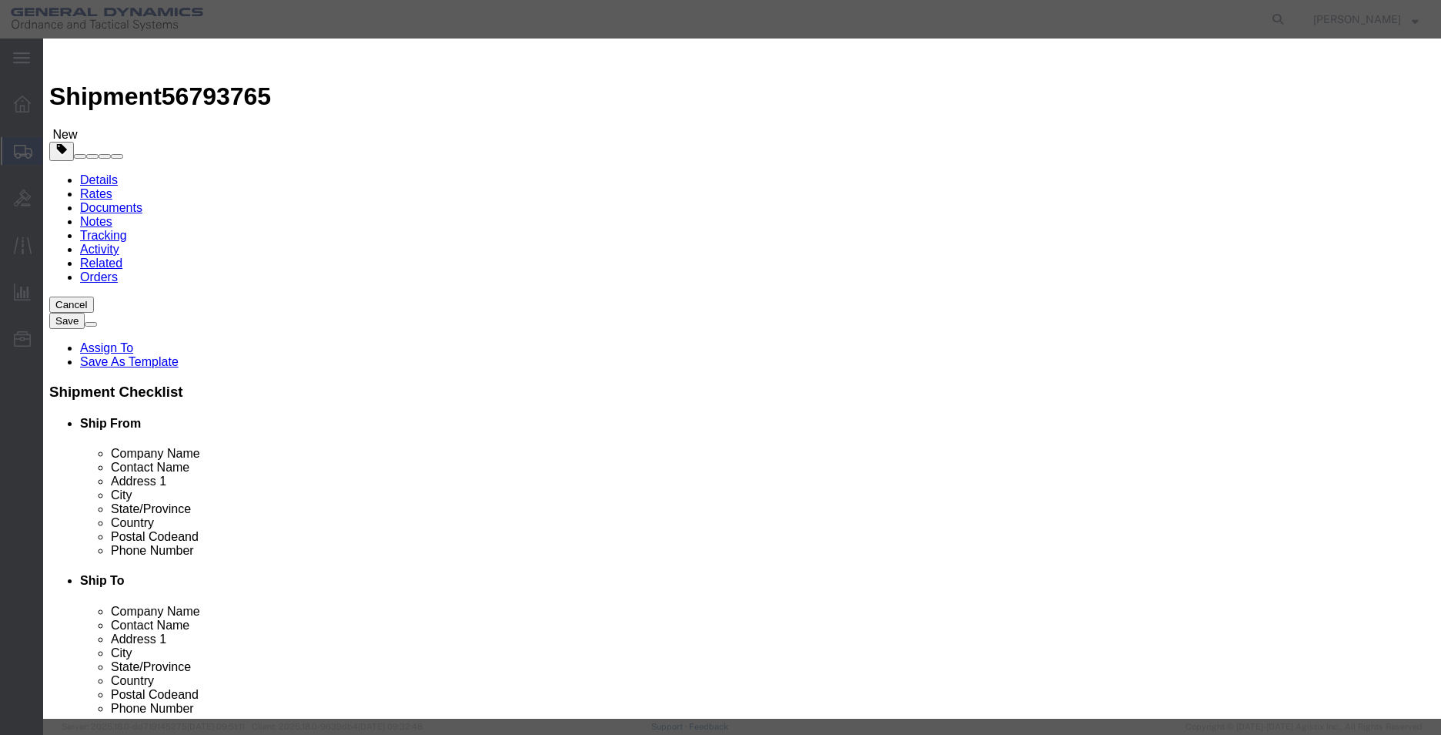
click button "Save & Close"
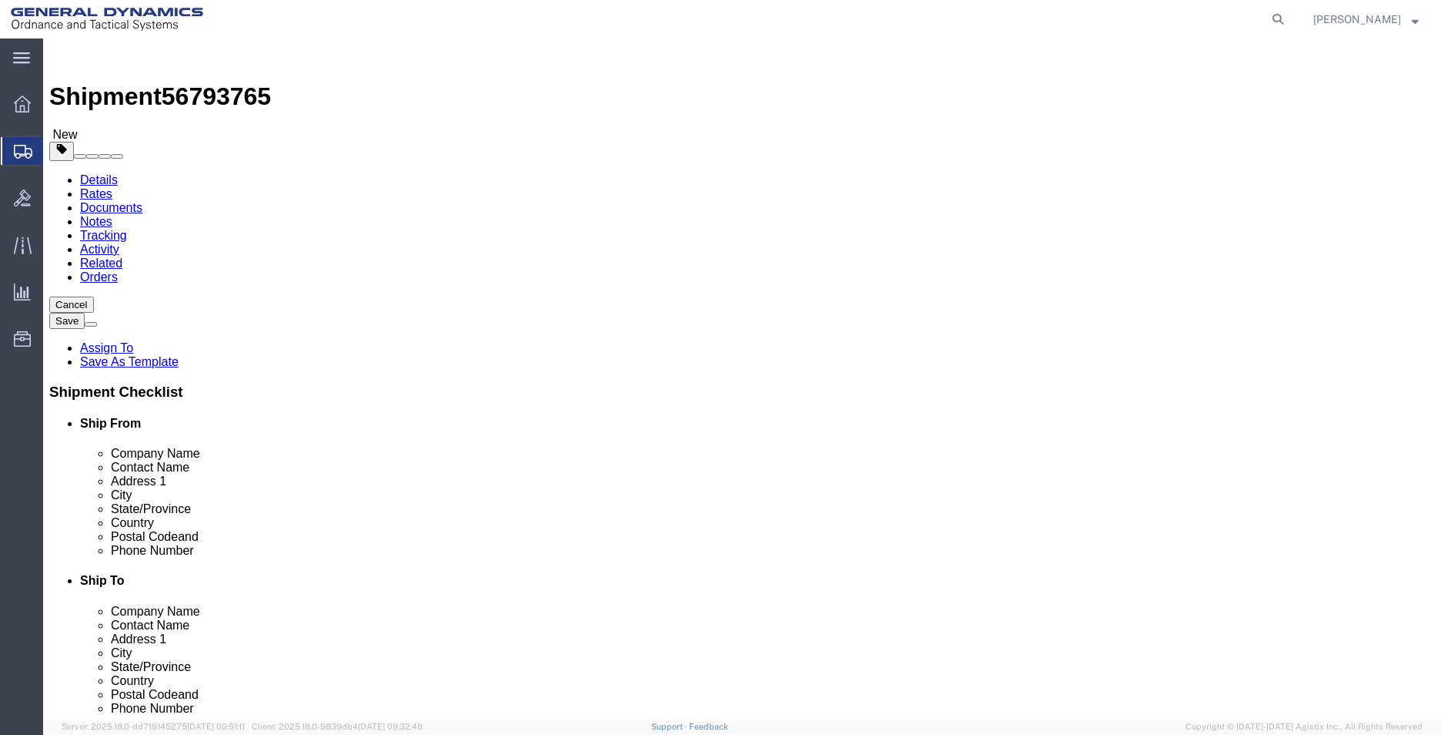
click button "Rate Shipment"
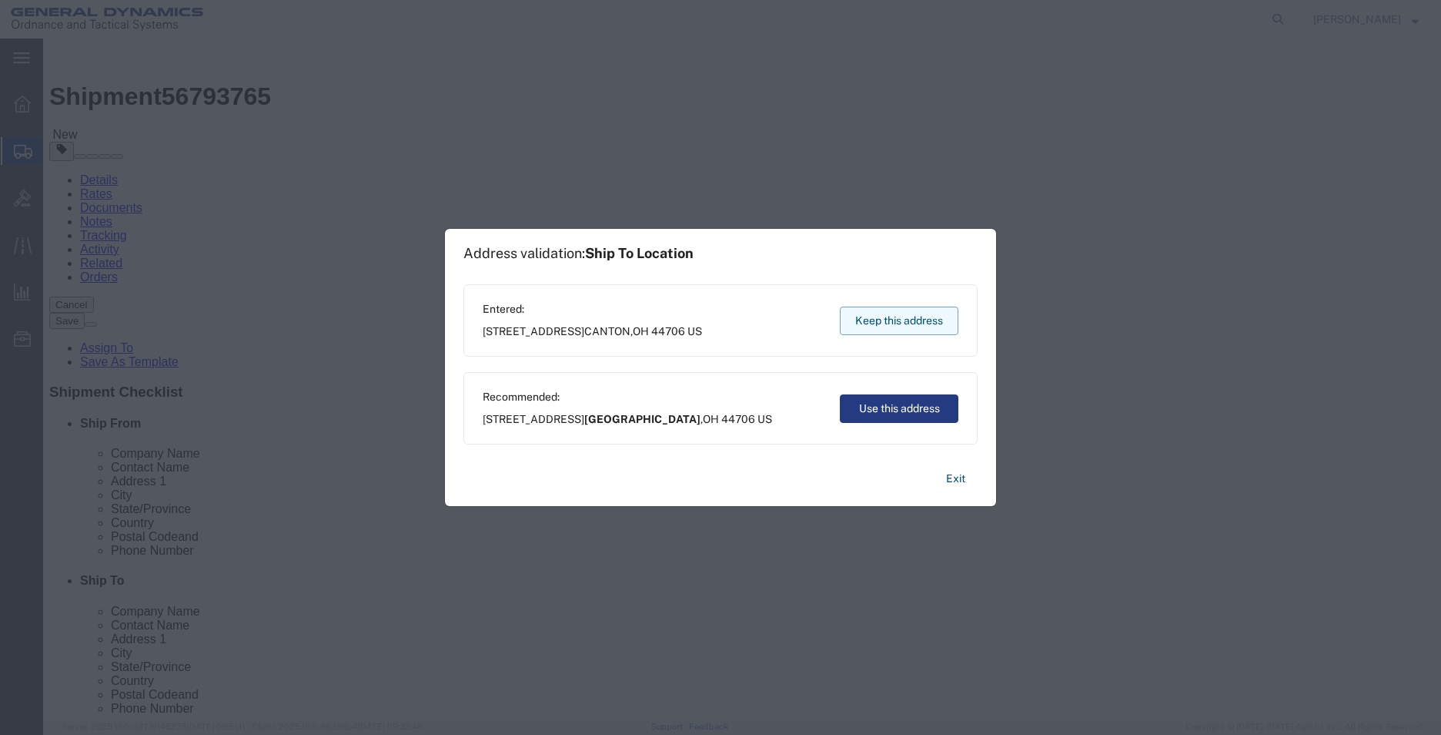
click at [892, 323] on button "Keep this address" at bounding box center [899, 320] width 119 height 28
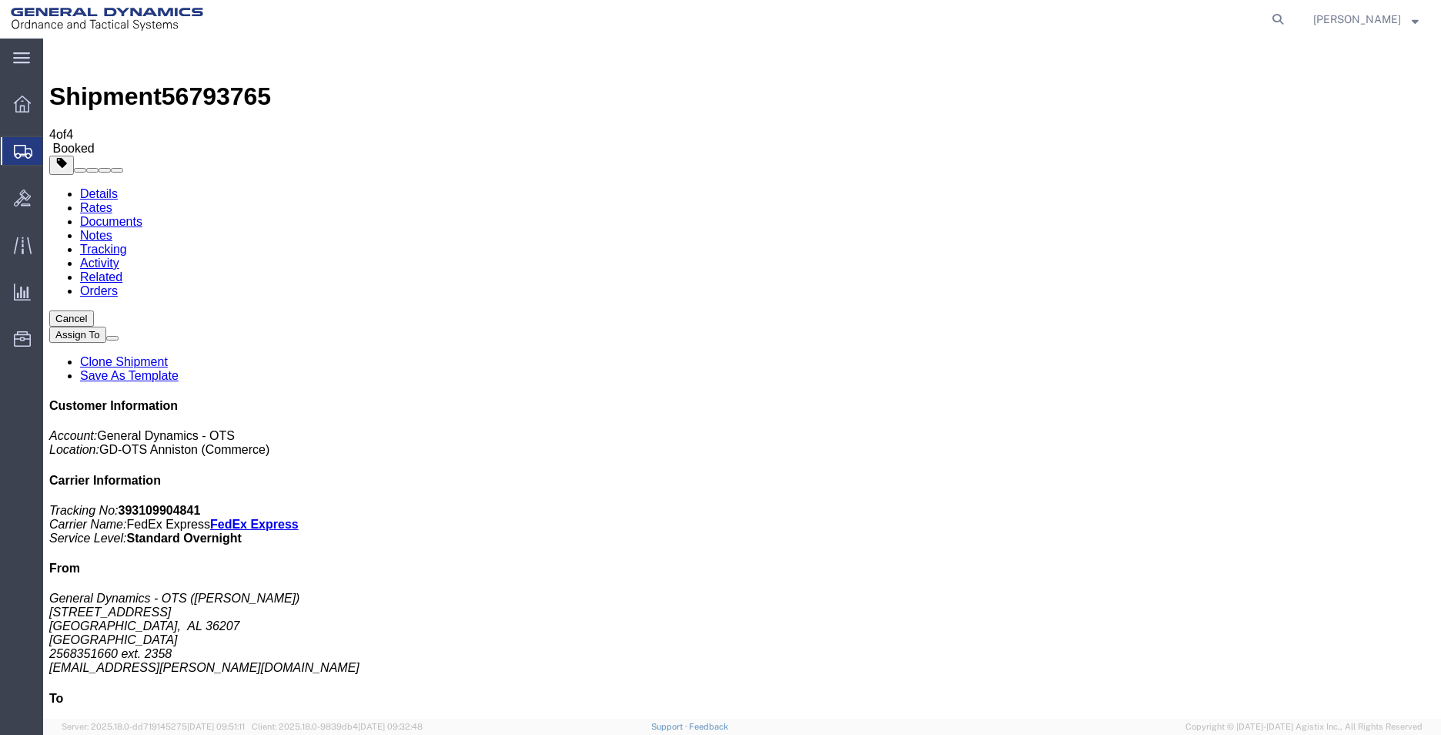
click at [0, 0] on span "Create Shipment" at bounding box center [0, 0] width 0 height 0
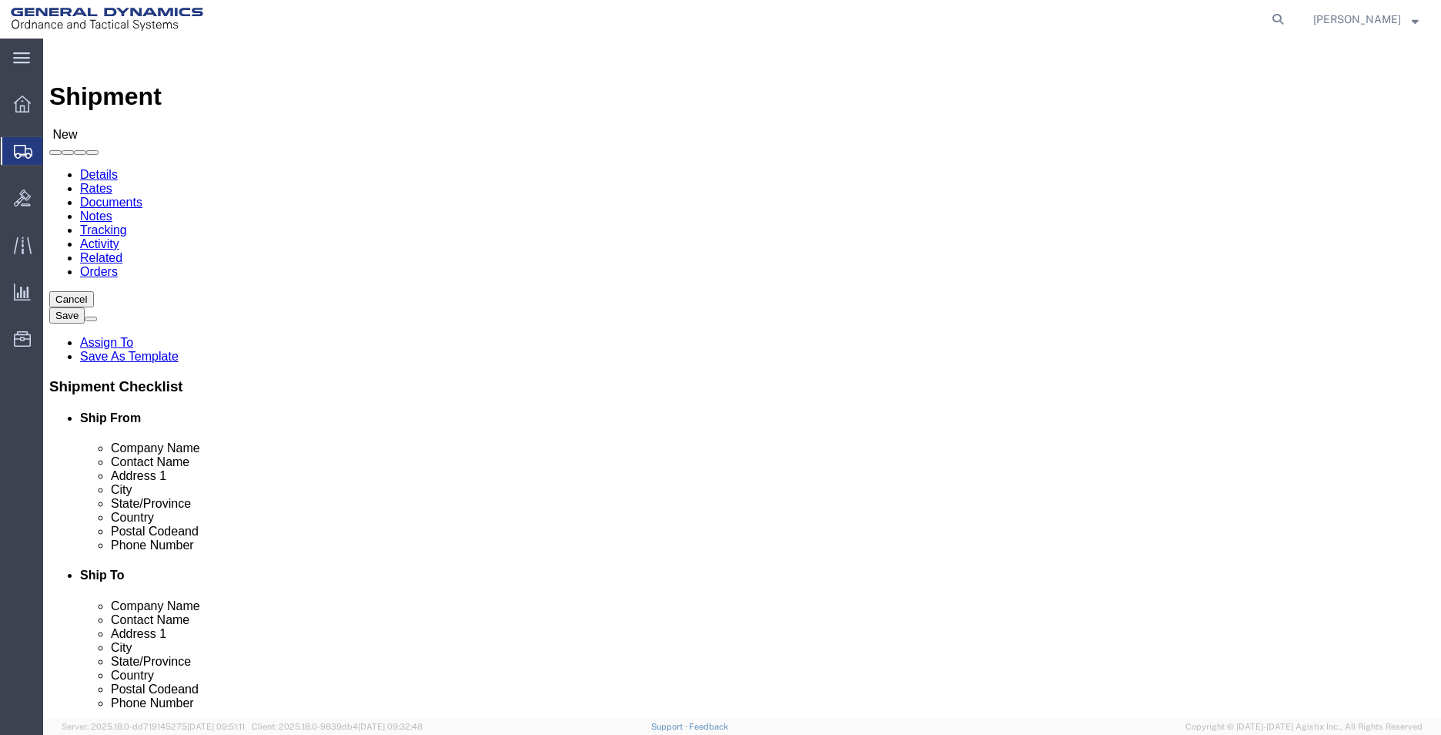
click div "Location Select Select My Profile Location GD-OTS [GEOGRAPHIC_DATA] (Commerce) …"
select select "MYPROFILE"
select select "AL"
click input "text"
type input "ETFH"
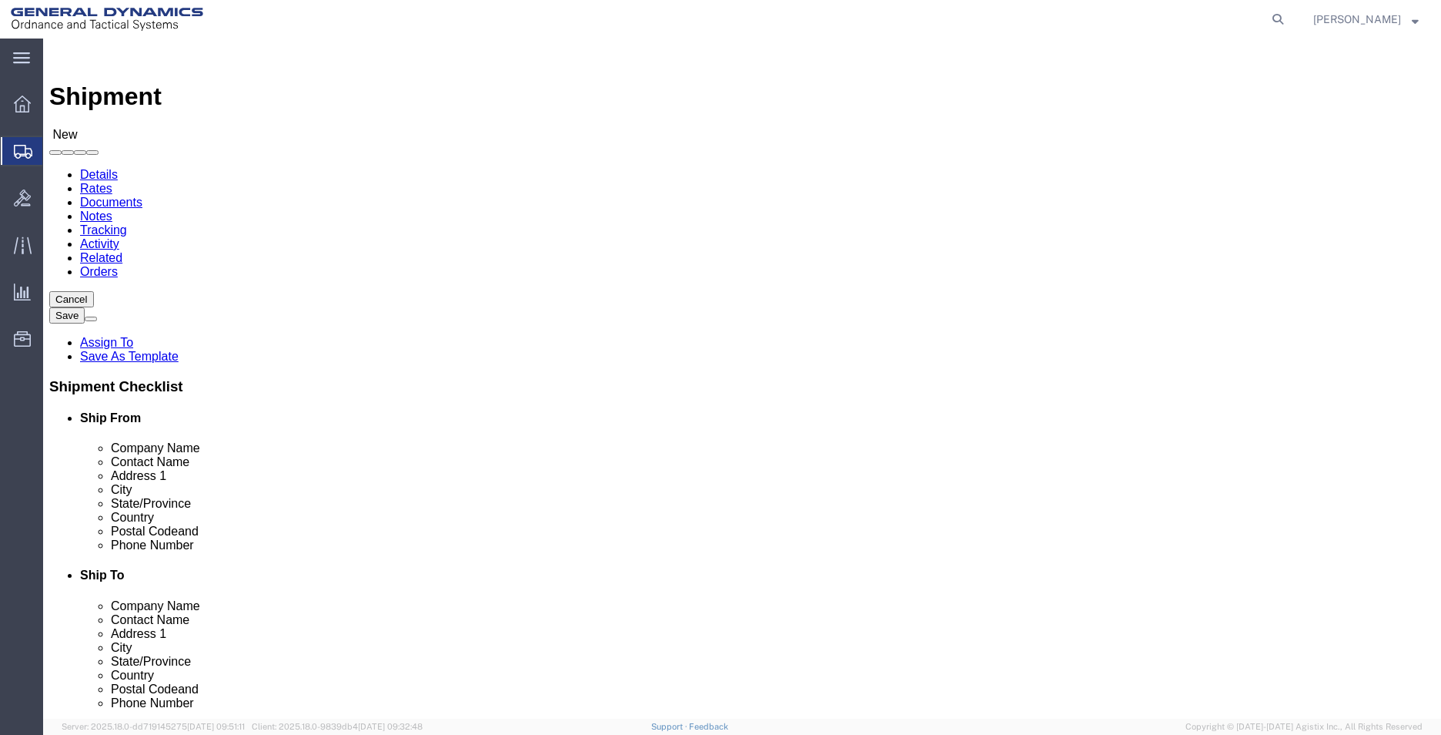
type input "[PERSON_NAME] OR [PERSON_NAME]"
type input "[STREET_ADDRESS][PERSON_NAME]"
click input "text"
type input "H"
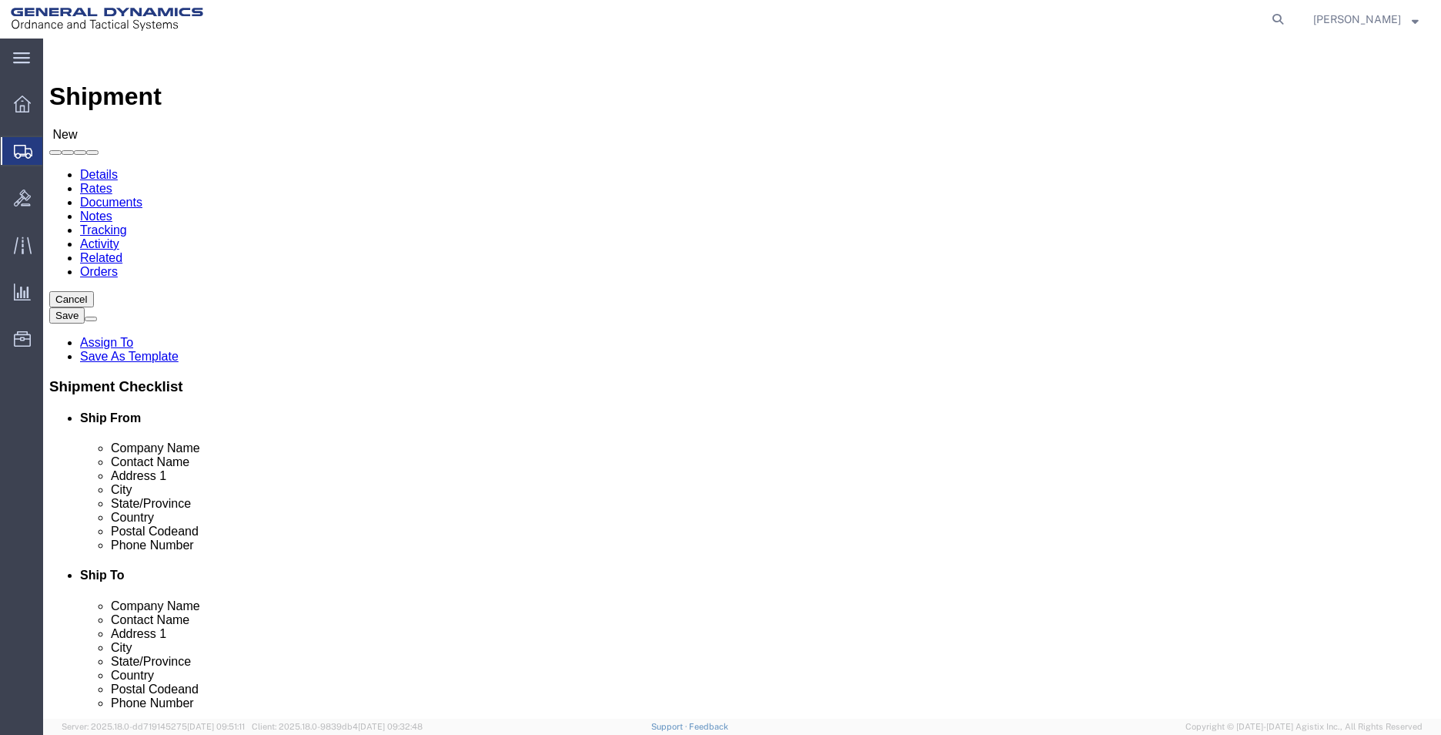
type input "[GEOGRAPHIC_DATA]"
type input "T"
type input "TE"
type input "77045"
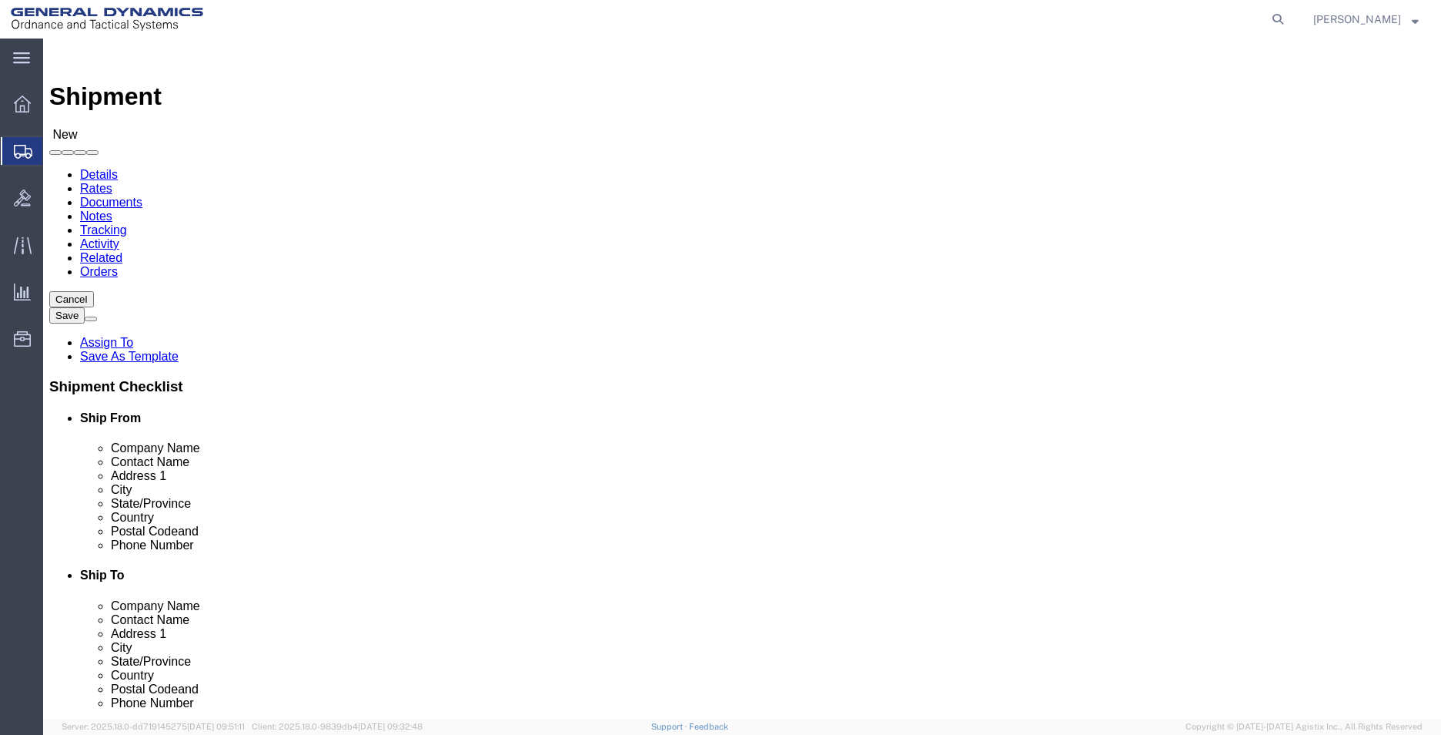
type input "2568351660"
type input "[EMAIL_ADDRESS][PERSON_NAME][DOMAIN_NAME]"
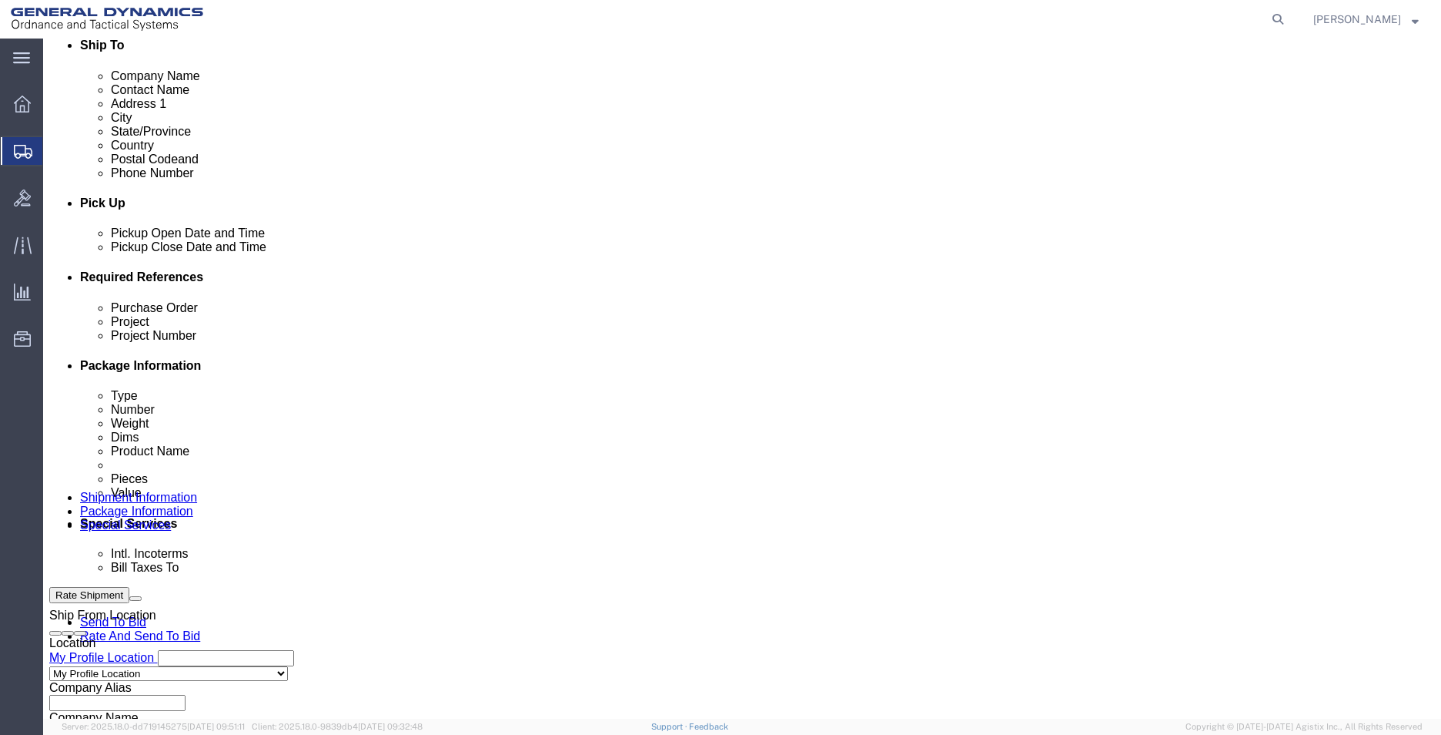
scroll to position [642, 0]
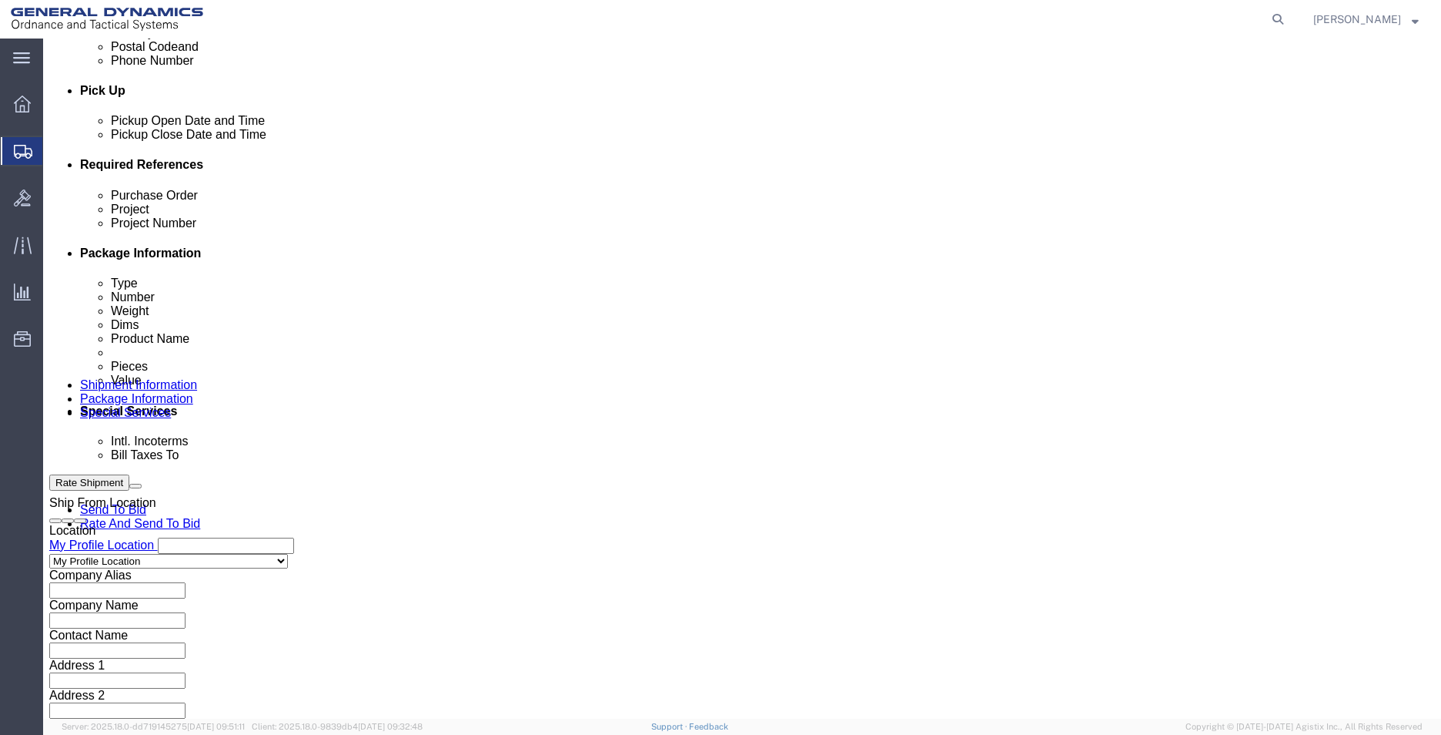
drag, startPoint x: 239, startPoint y: 296, endPoint x: 237, endPoint y: 307, distance: 10.9
click input "text"
type input "555000"
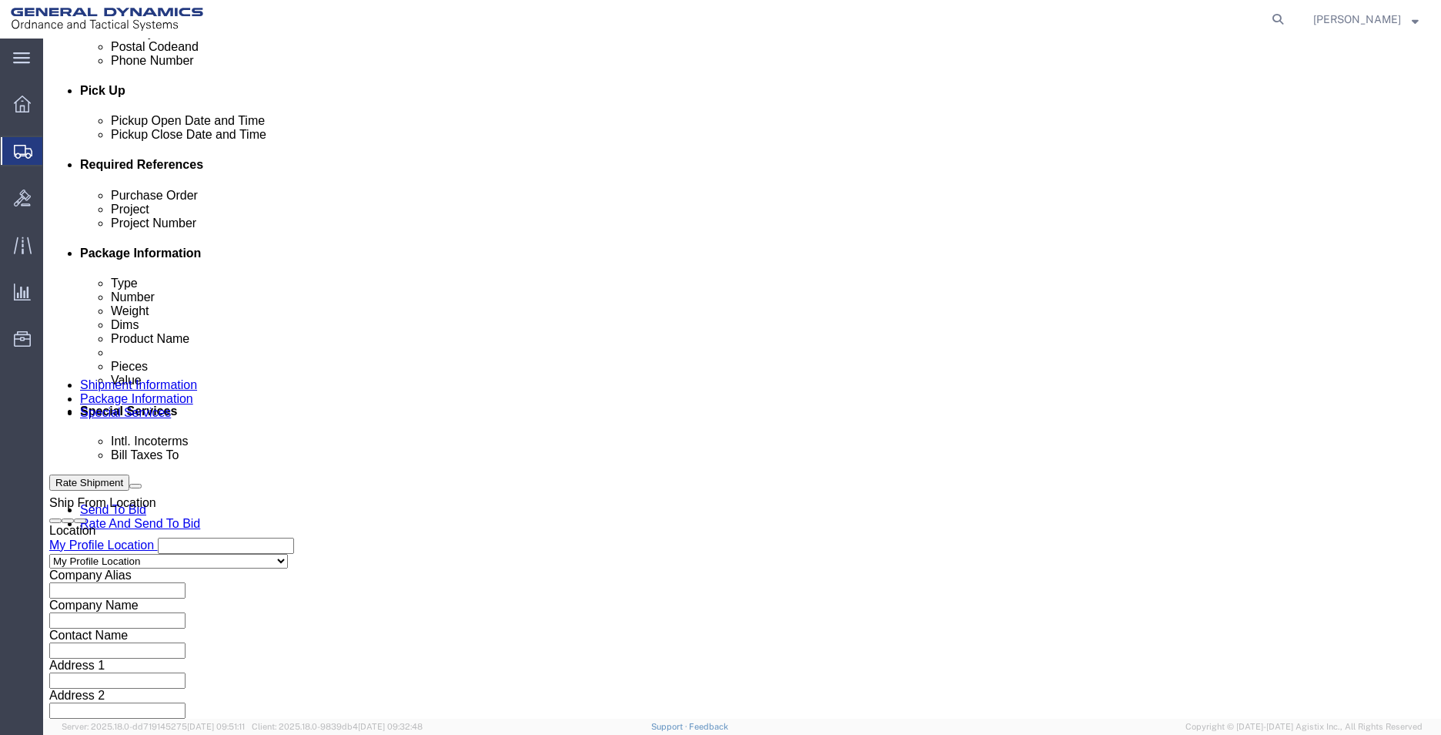
click select "Select Air Less than Truckload Multi-Leg Ocean Freight Rail Small Parcel Truckl…"
select select "SMAL"
click select "Select Air Less than Truckload Multi-Leg Ocean Freight Rail Small Parcel Truckl…"
click button "Continue"
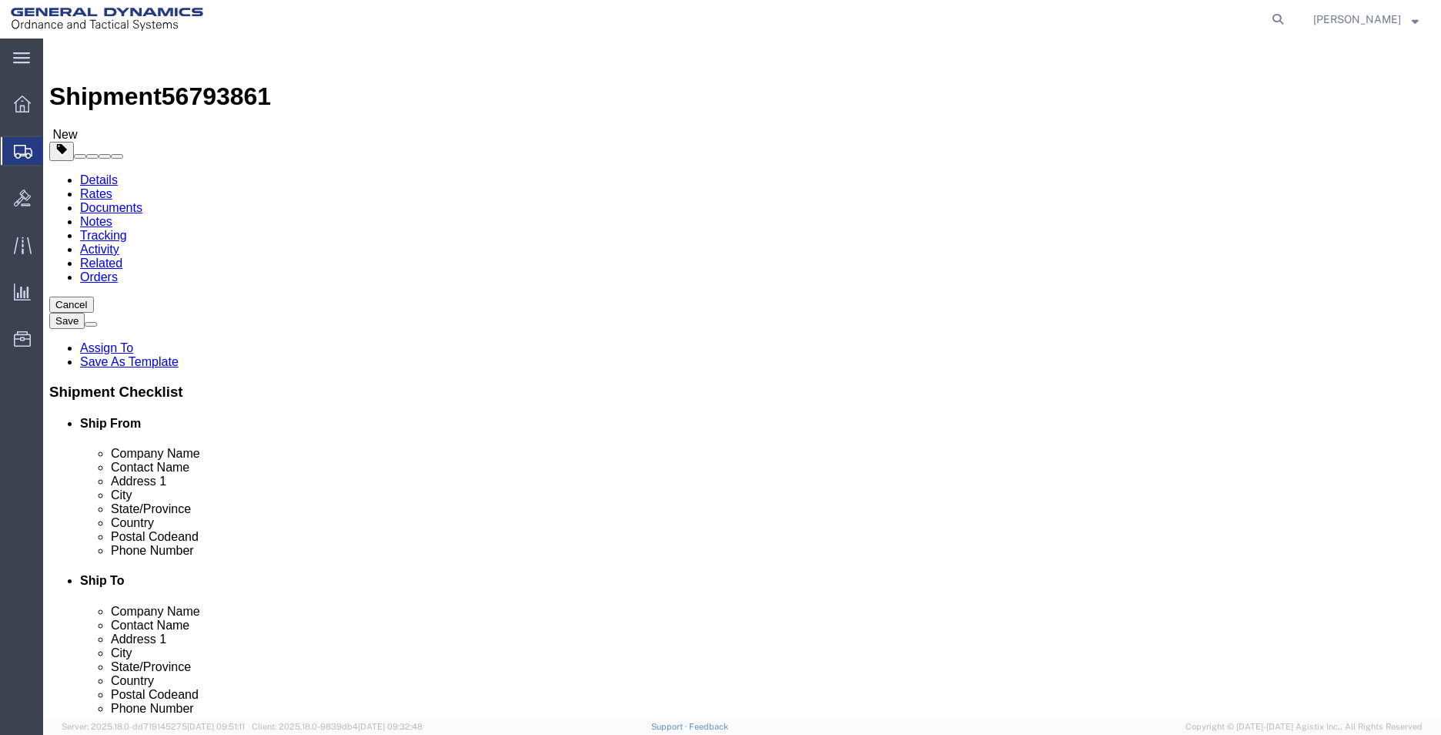
click select "Select Envelope Large Box Medium Box PAK Rack Small Box Tube Your Packaging"
select select "ENV"
click select "Select Envelope Large Box Medium Box PAK Rack Small Box Tube Your Packaging"
type input "9.50"
type input "12.50"
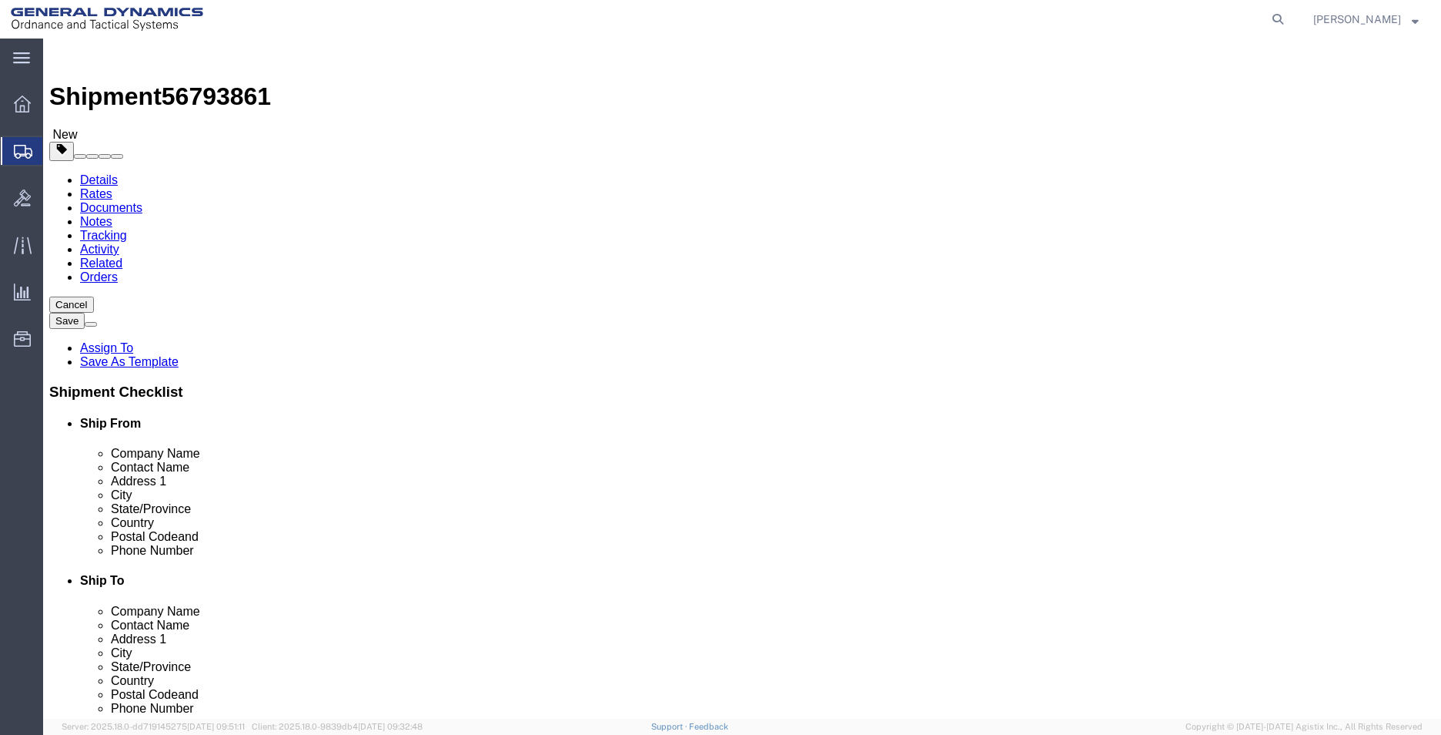
type input "0.25"
type input "1"
click div "1 x Envelope Package Type Select Envelope Large Box Medium Box PAK Rack Small B…"
click link "Add Content"
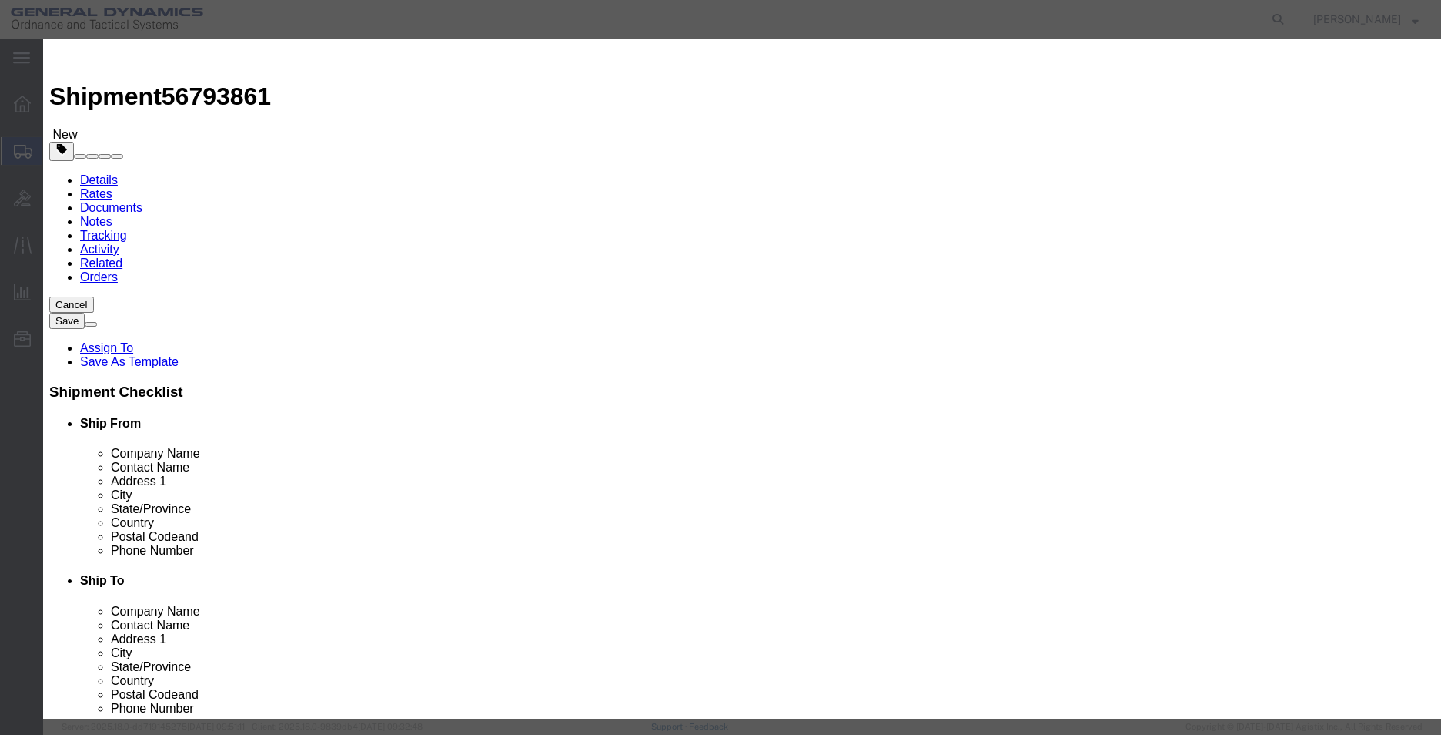
click input "text"
type input "QUOTE REQUEST"
type input "1"
drag, startPoint x: 487, startPoint y: 158, endPoint x: 408, endPoint y: 158, distance: 79.3
click input "0"
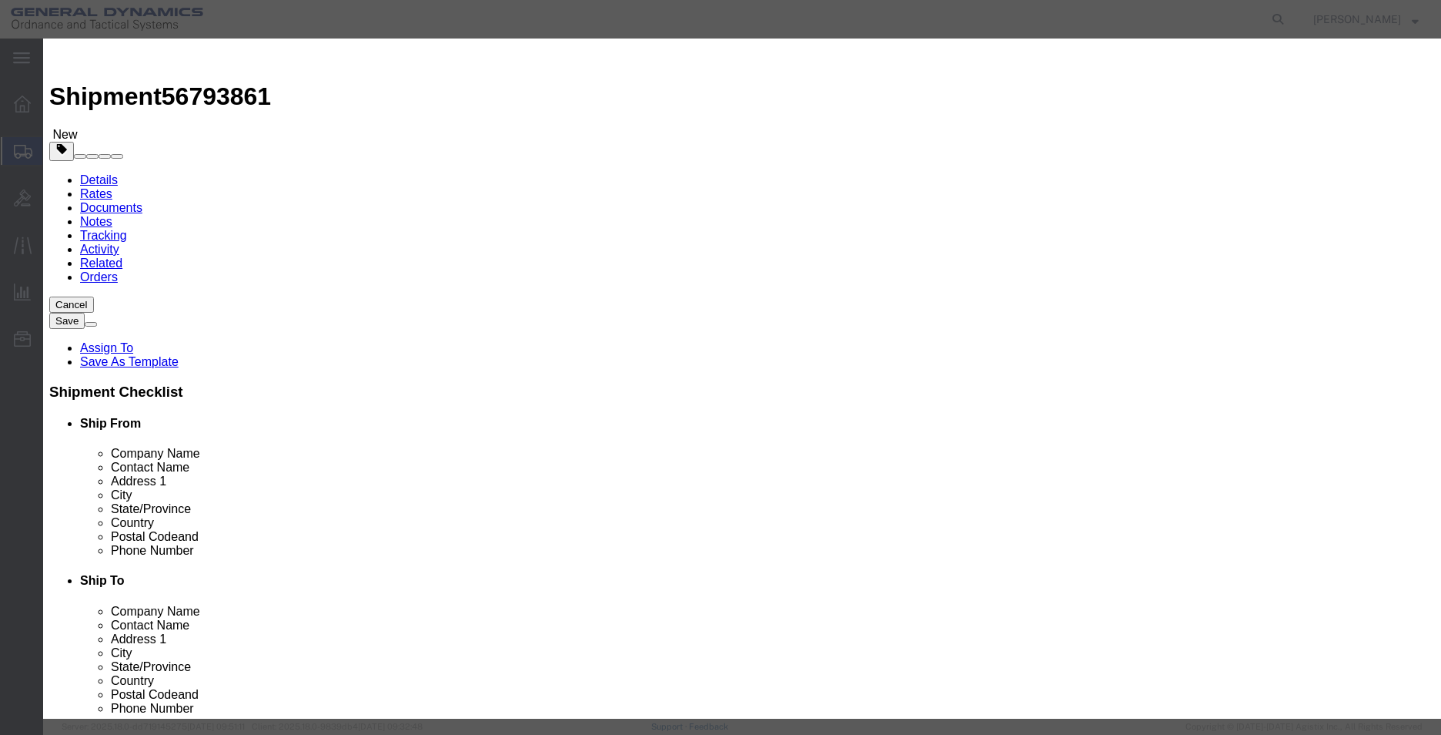
click div "Pieces 0 Select Bag Barrels 100Board Feet Bottle Box Blister Pack Carats Can Ca…"
type input "1"
click button "Save & Close"
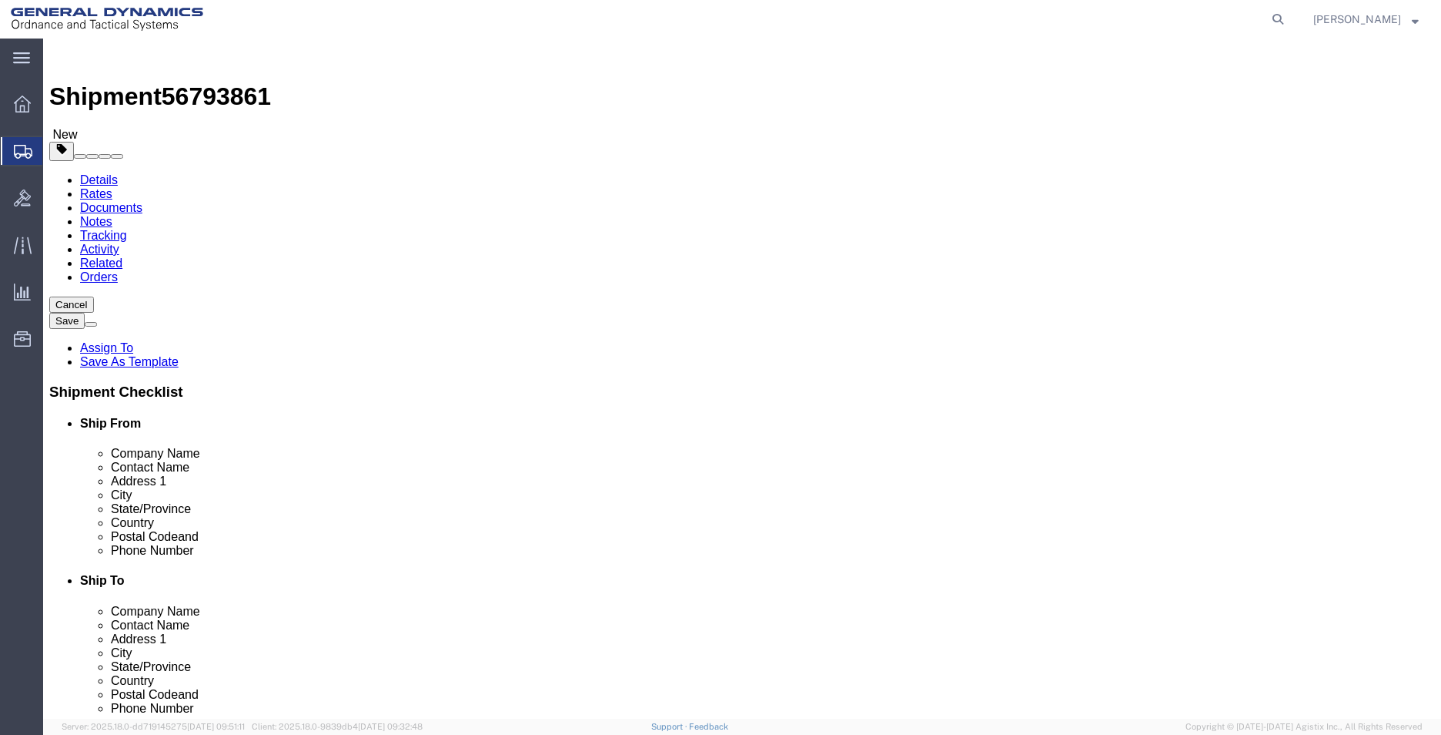
click button "Rate Shipment"
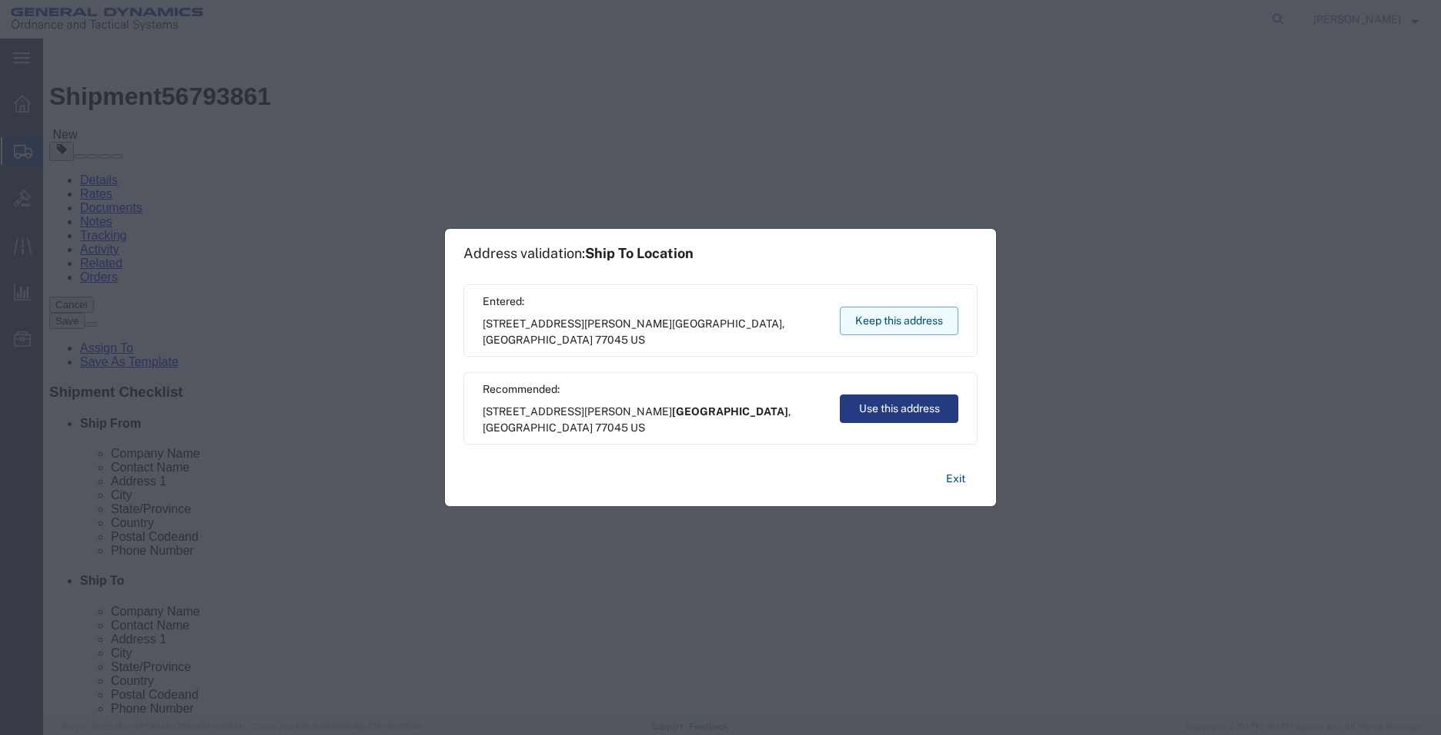
click at [909, 326] on button "Keep this address" at bounding box center [899, 320] width 119 height 28
